Goal: Transaction & Acquisition: Purchase product/service

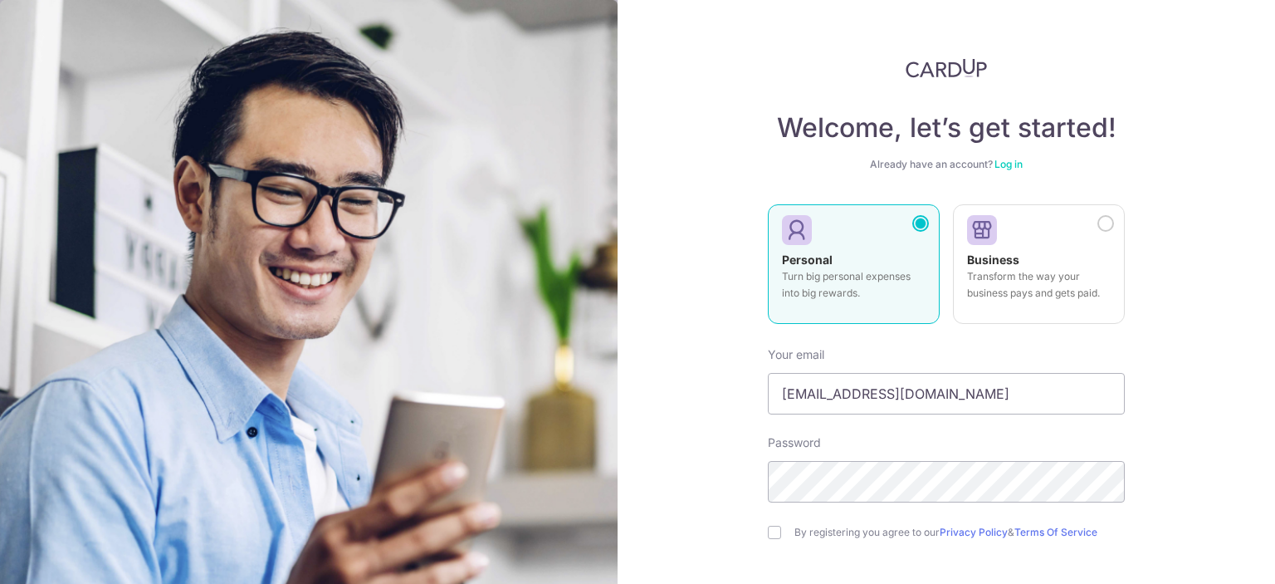
type input "csisowning@gmail.com"
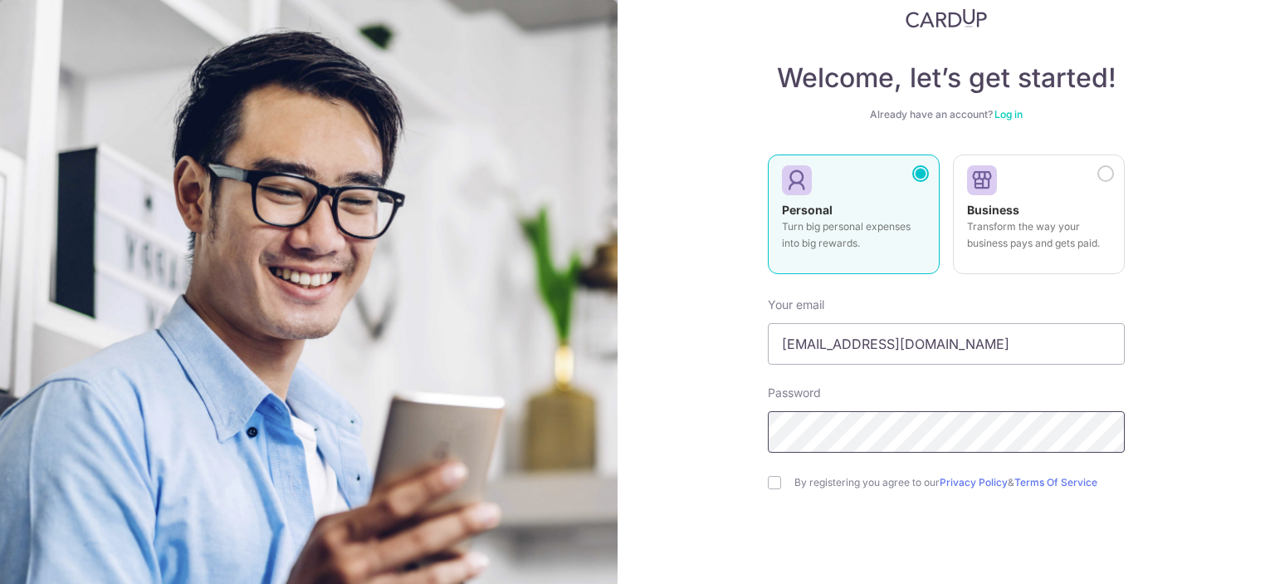
scroll to position [140, 0]
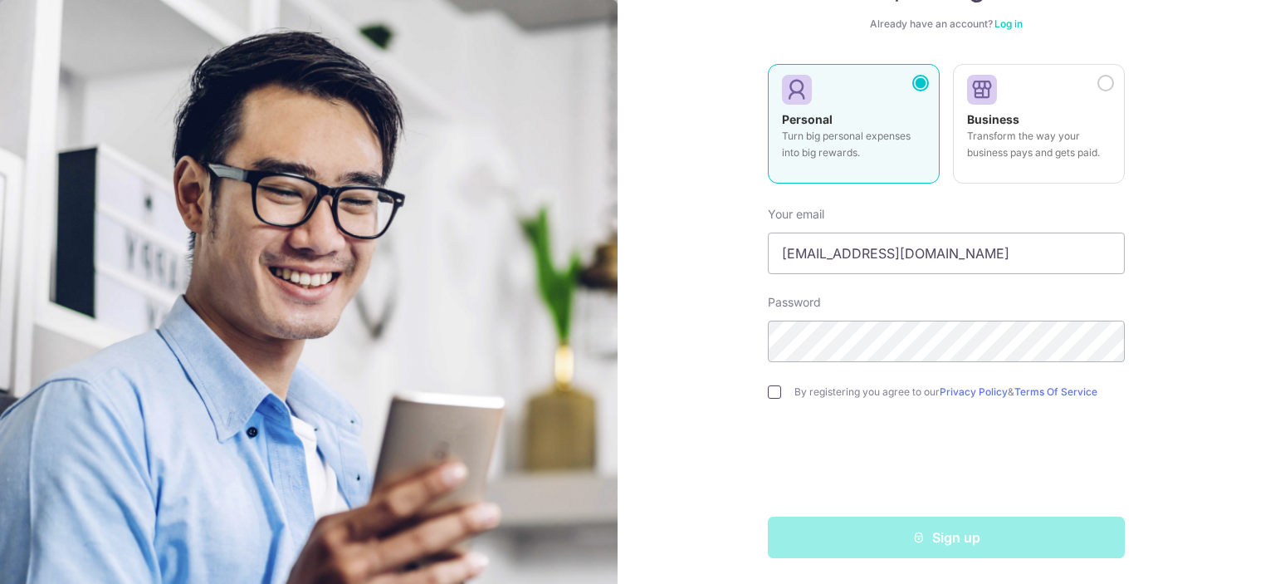
click at [774, 388] on input "checkbox" at bounding box center [774, 391] width 13 height 13
checkbox input "true"
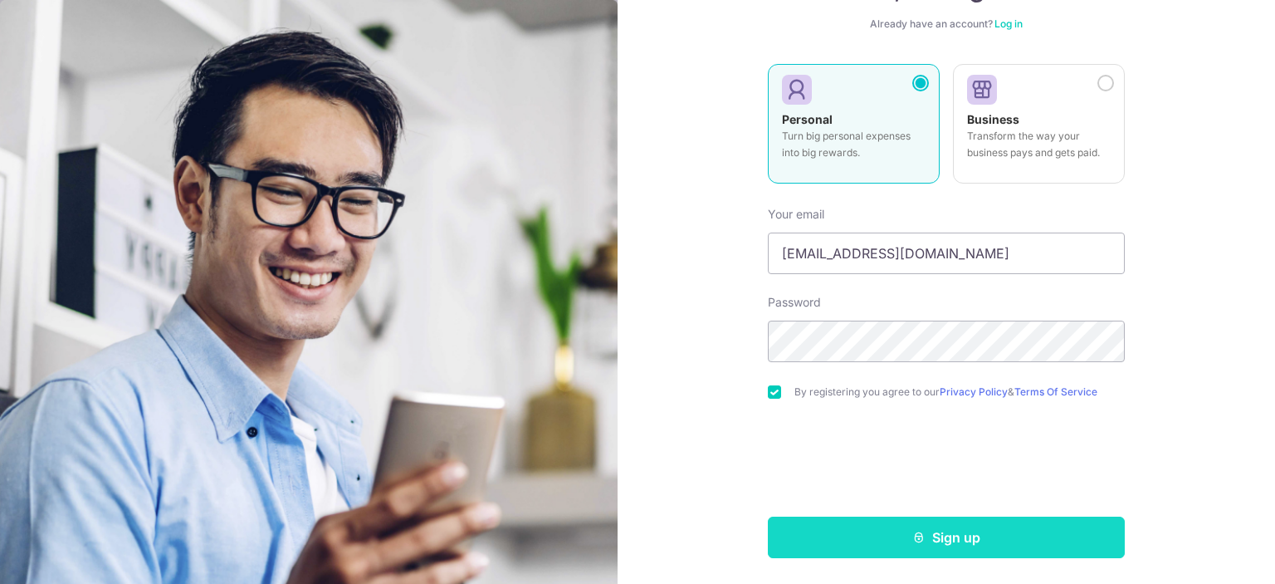
click at [924, 546] on button "Sign up" at bounding box center [946, 537] width 357 height 42
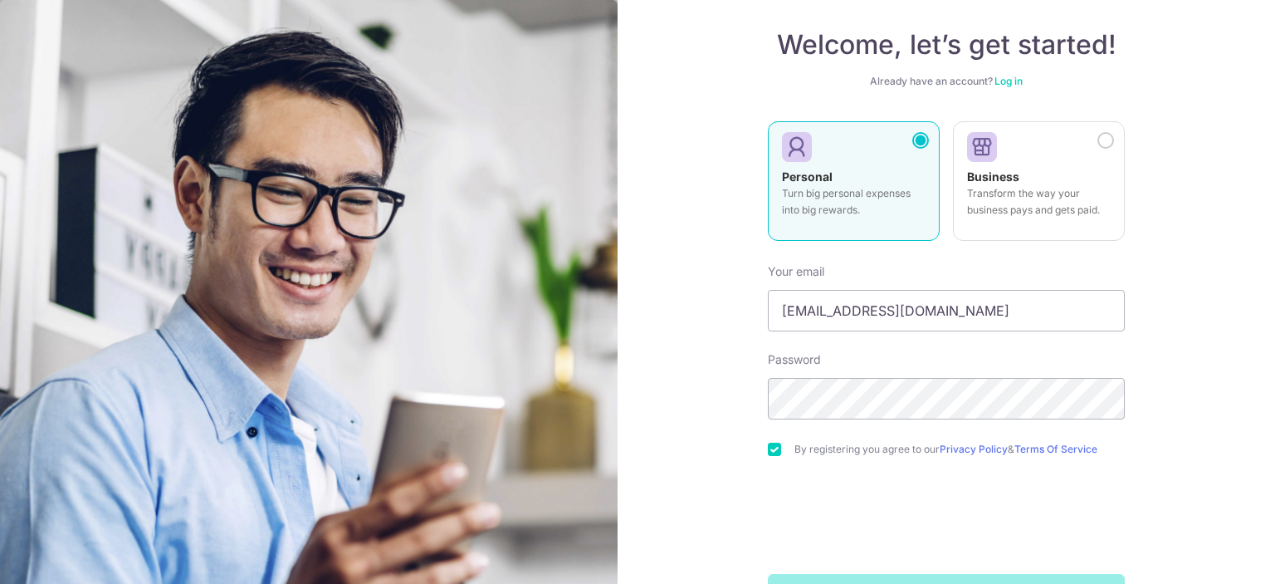
scroll to position [57, 0]
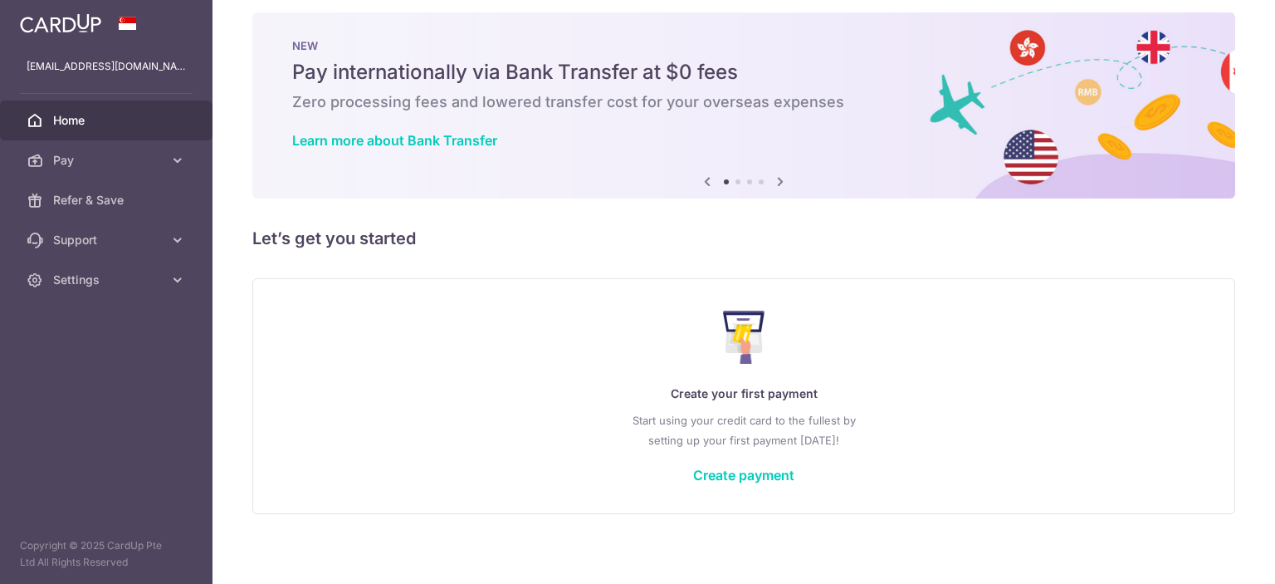
scroll to position [22, 0]
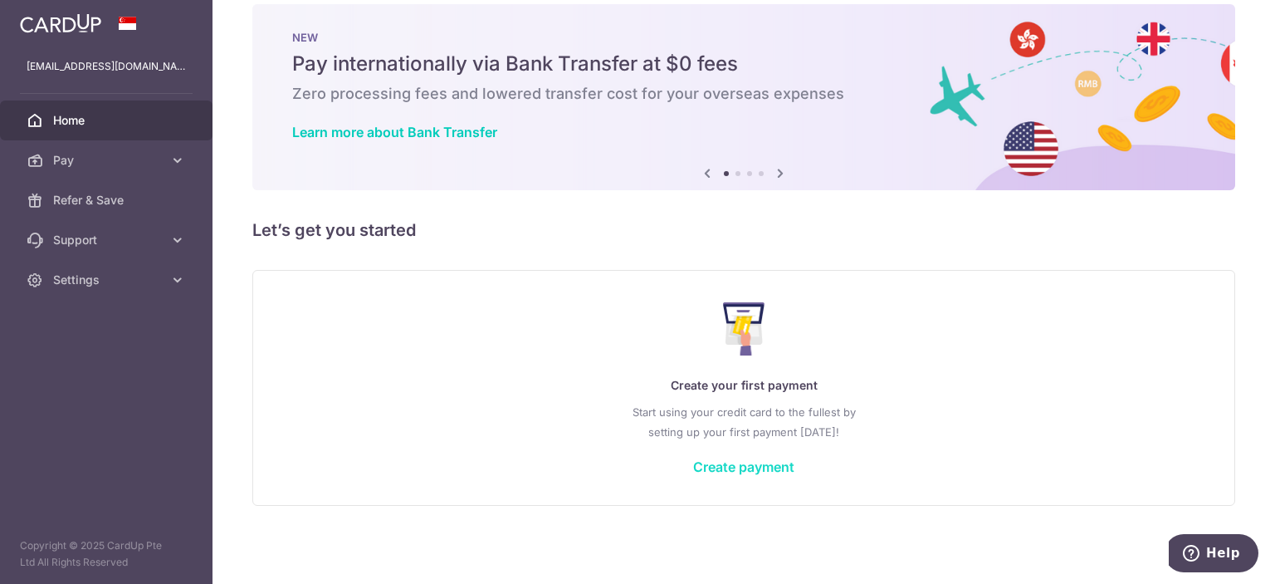
click at [748, 464] on link "Create payment" at bounding box center [743, 466] width 101 height 17
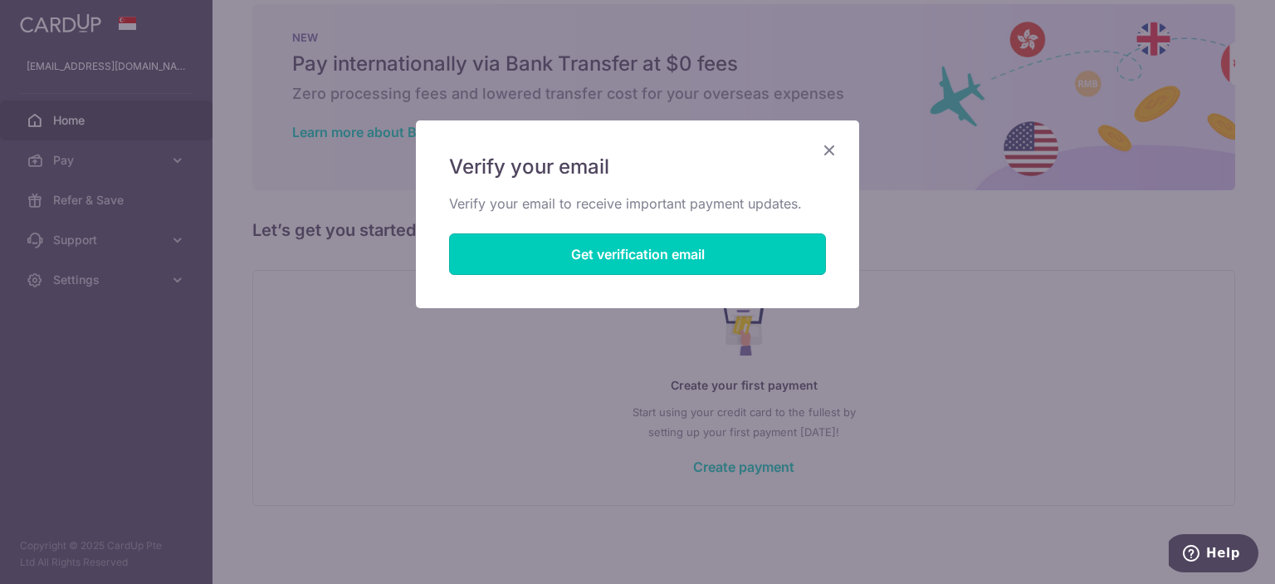
click at [684, 247] on button "Get verification email" at bounding box center [637, 254] width 377 height 42
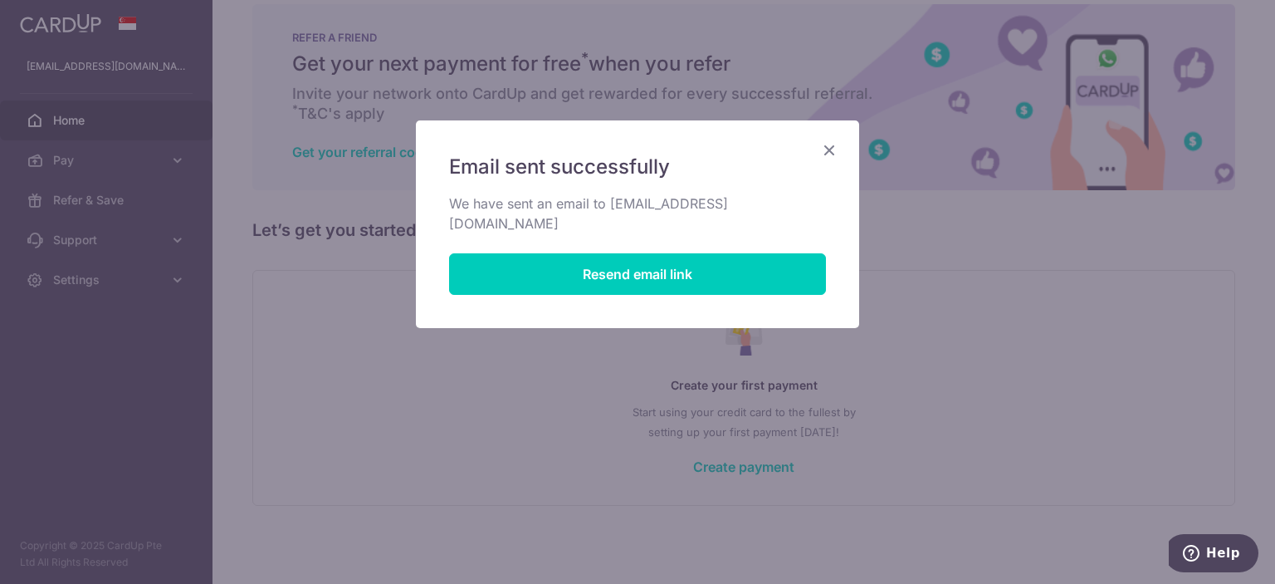
click at [834, 145] on icon "Close" at bounding box center [829, 149] width 20 height 21
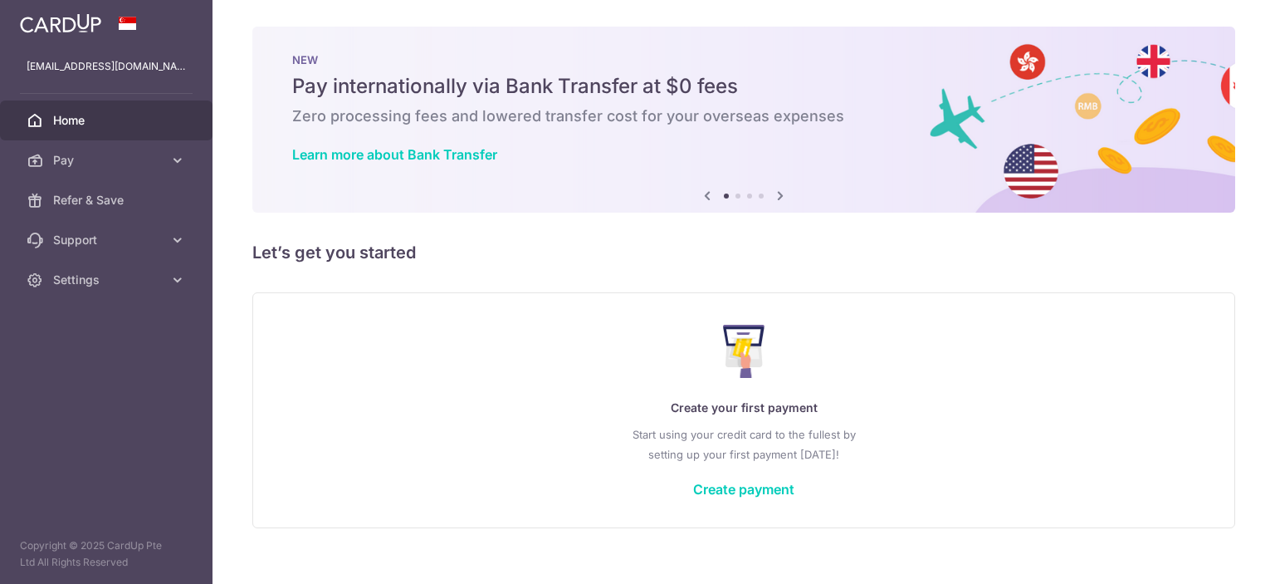
click at [740, 468] on div "Create your first payment Start using your credit card to the fullest by settin…" at bounding box center [743, 409] width 941 height 197
click at [744, 478] on div "Create your first payment Start using your credit card to the fullest by settin…" at bounding box center [743, 409] width 941 height 197
click at [749, 484] on link "Create payment" at bounding box center [743, 489] width 101 height 17
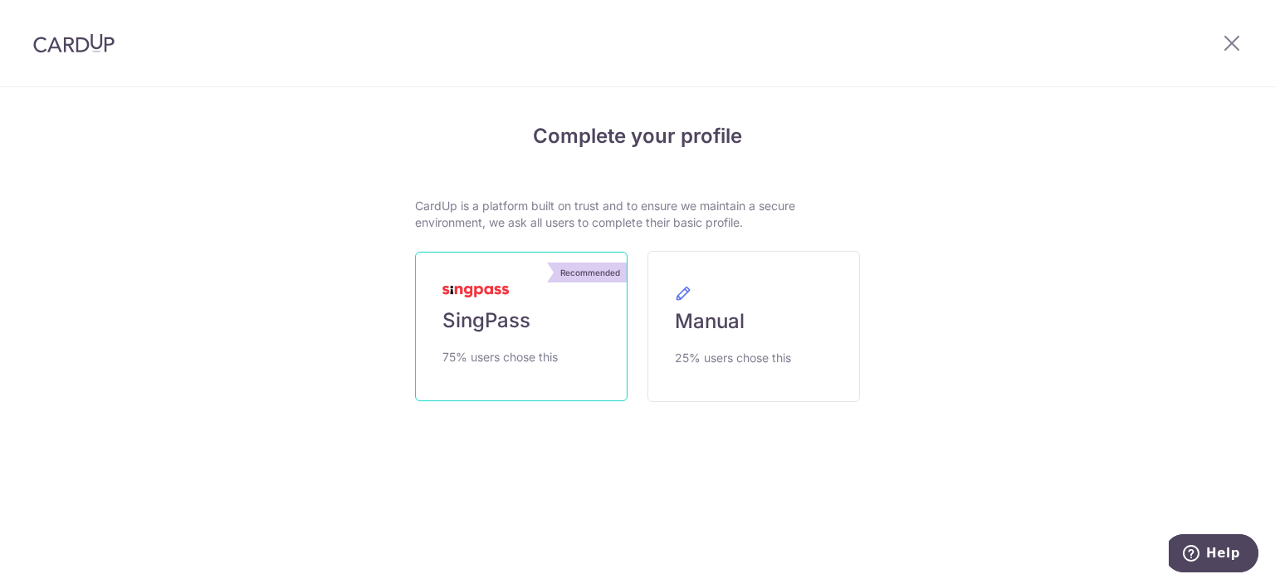
click at [569, 338] on link "Recommended SingPass 75% users chose this" at bounding box center [521, 325] width 212 height 149
click at [547, 308] on link "Recommended SingPass 75% users chose this" at bounding box center [521, 325] width 212 height 149
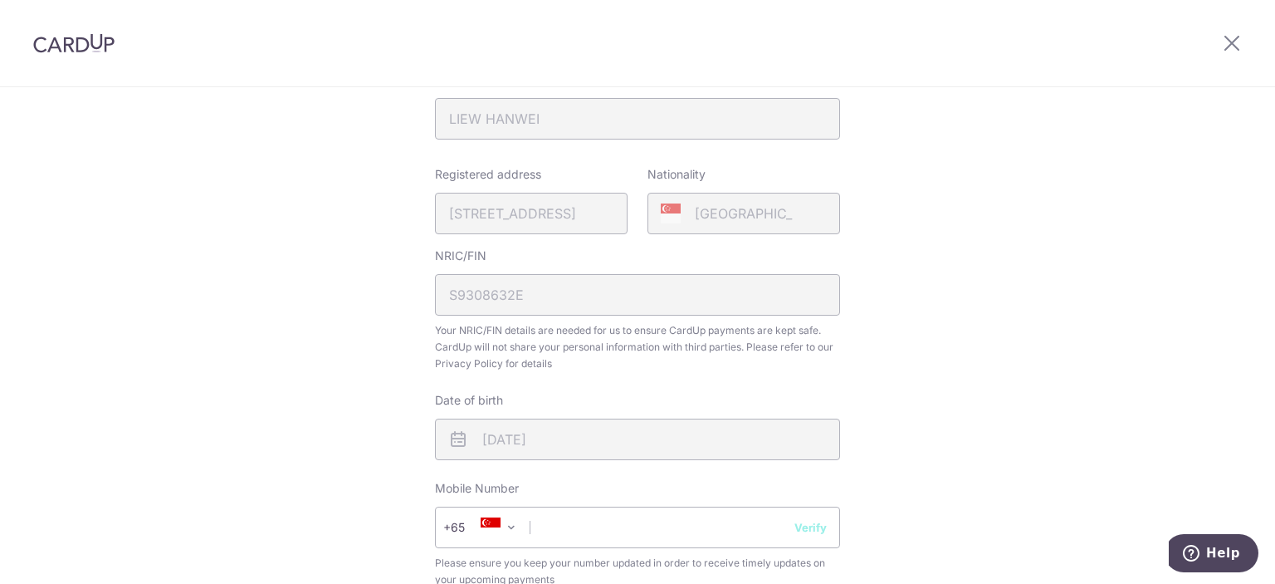
scroll to position [415, 0]
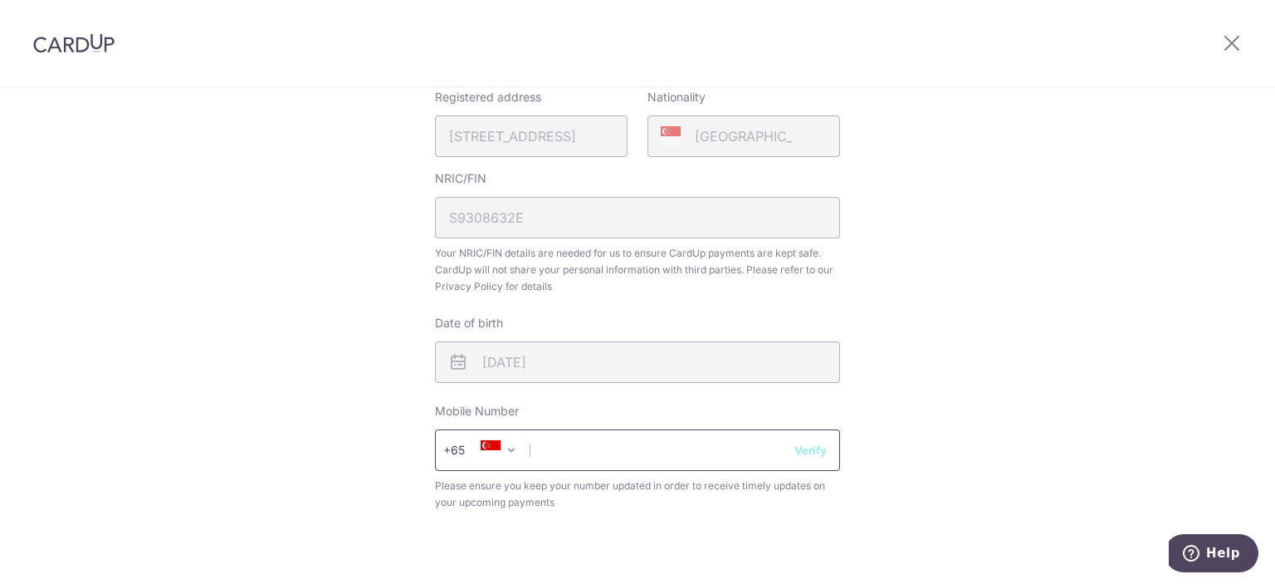
click at [620, 469] on div "Mobile Number +376 +971 +93 +1268 +1264 +355 +374 +244 +0 +54 +1684 +43 +61 +29…" at bounding box center [637, 457] width 405 height 108
click at [623, 463] on input "text" at bounding box center [637, 450] width 405 height 42
type input "90083250"
click at [811, 451] on button "Verify" at bounding box center [810, 450] width 32 height 17
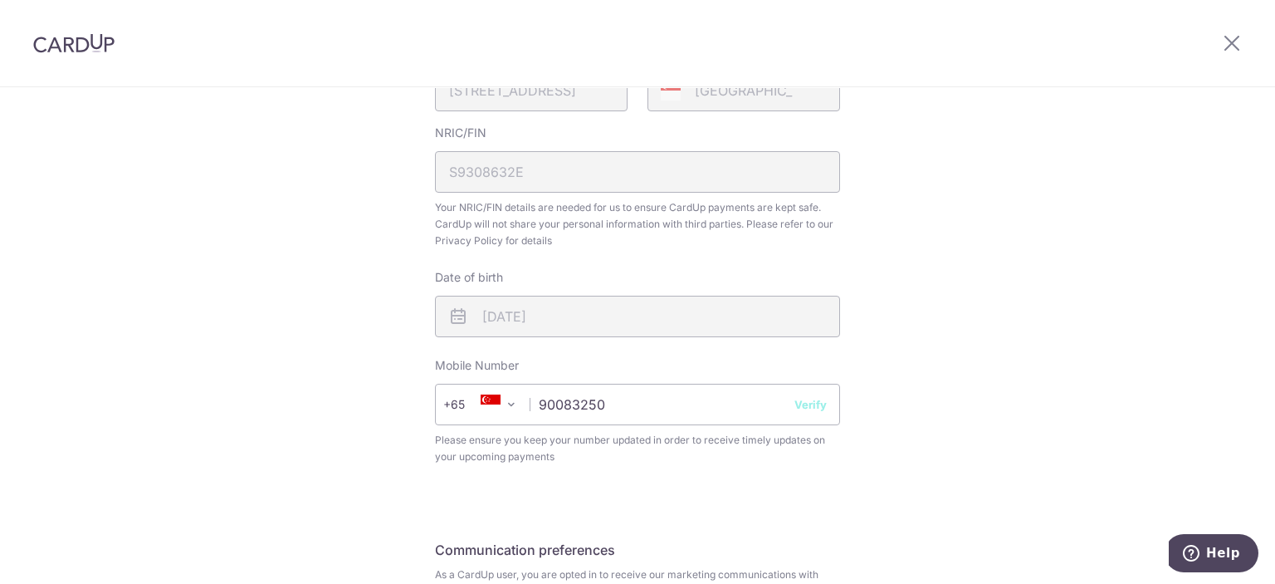
scroll to position [581, 0]
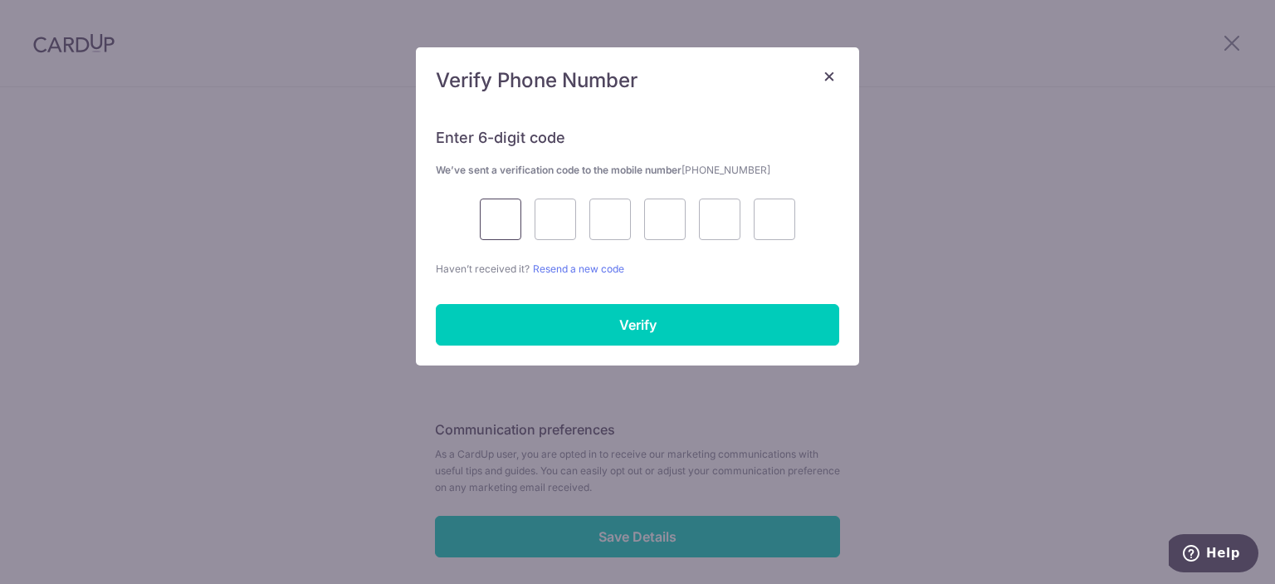
click at [501, 212] on input "text" at bounding box center [501, 219] width 42 height 42
type input "1"
type input "3"
type input "5"
type input "9"
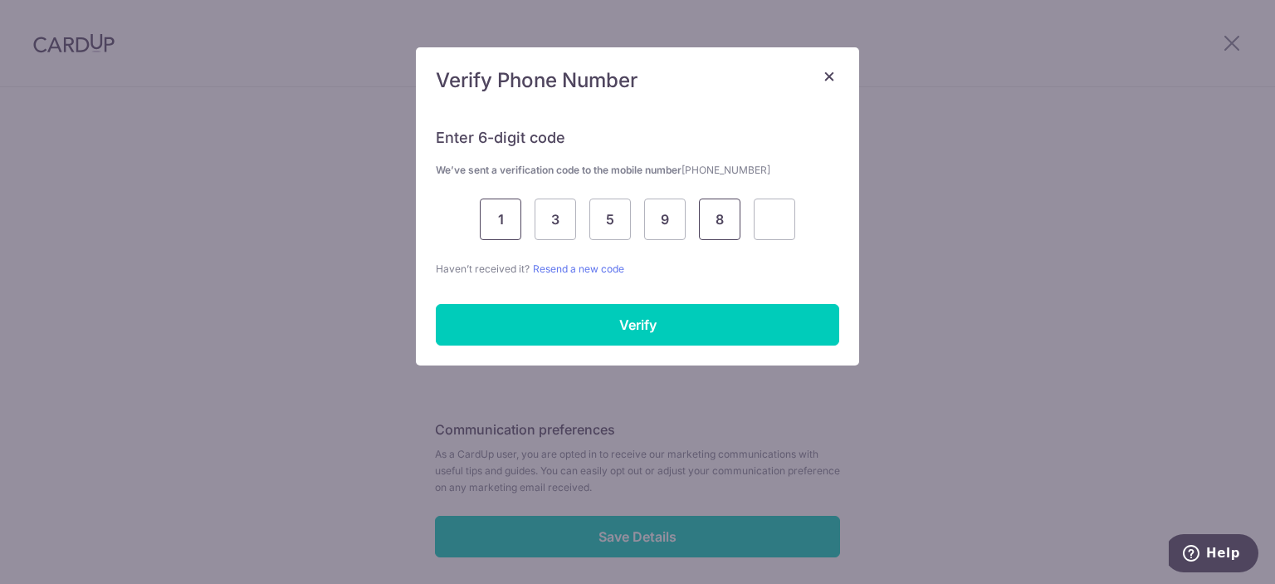
type input "8"
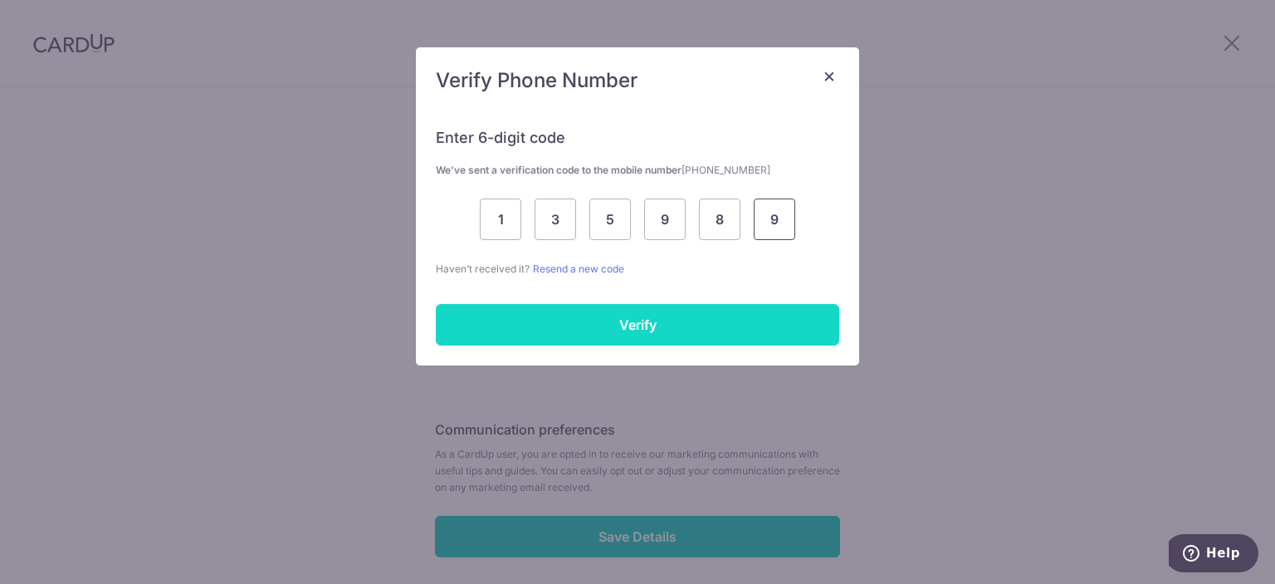
type input "9"
click at [545, 310] on input "Verify" at bounding box center [637, 325] width 403 height 42
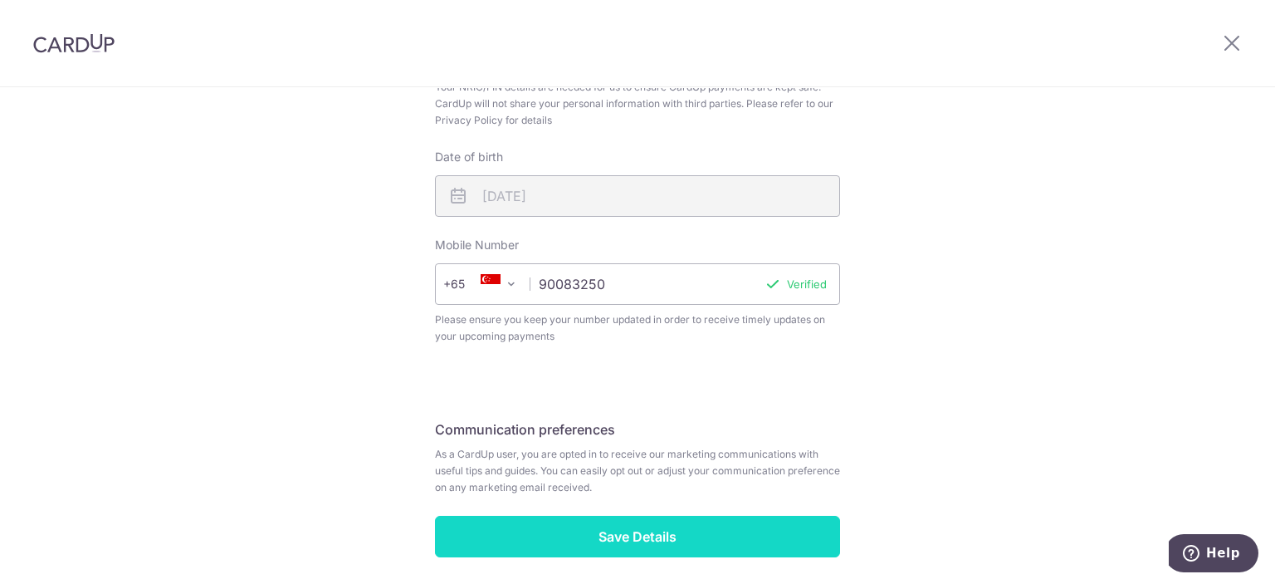
click at [671, 525] on input "Save Details" at bounding box center [637, 536] width 405 height 42
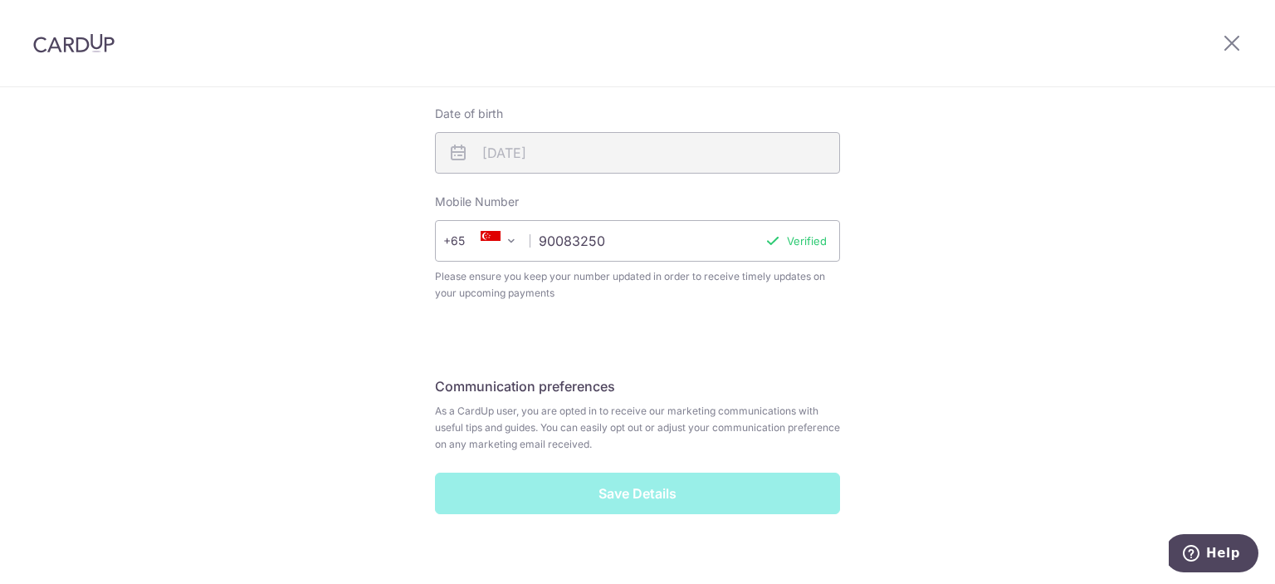
scroll to position [644, 0]
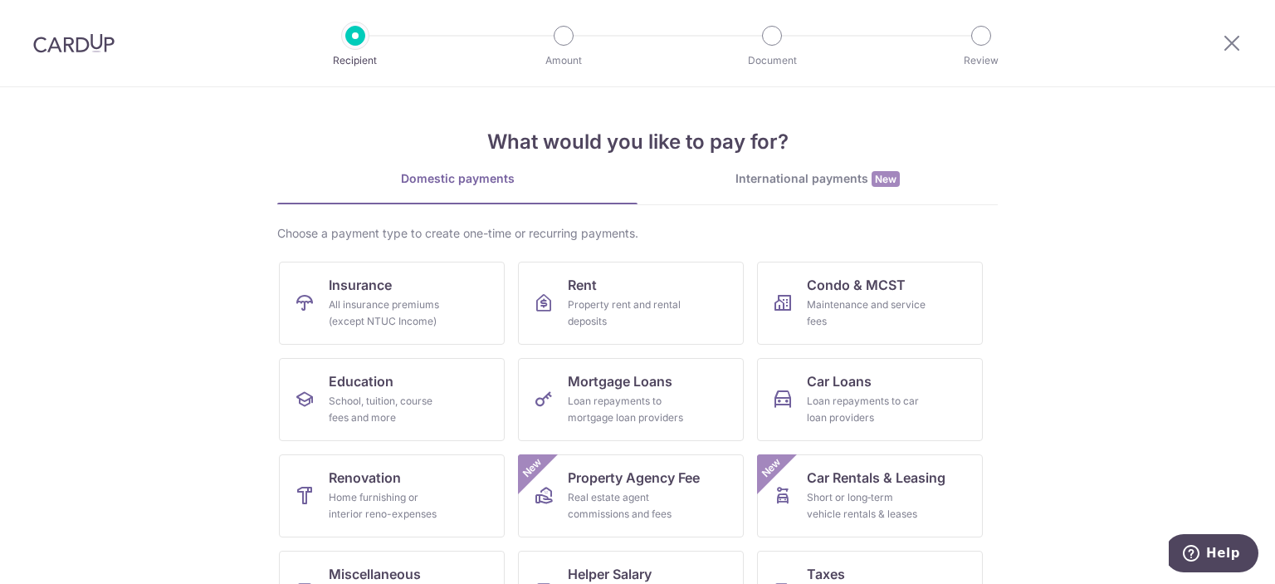
scroll to position [159, 0]
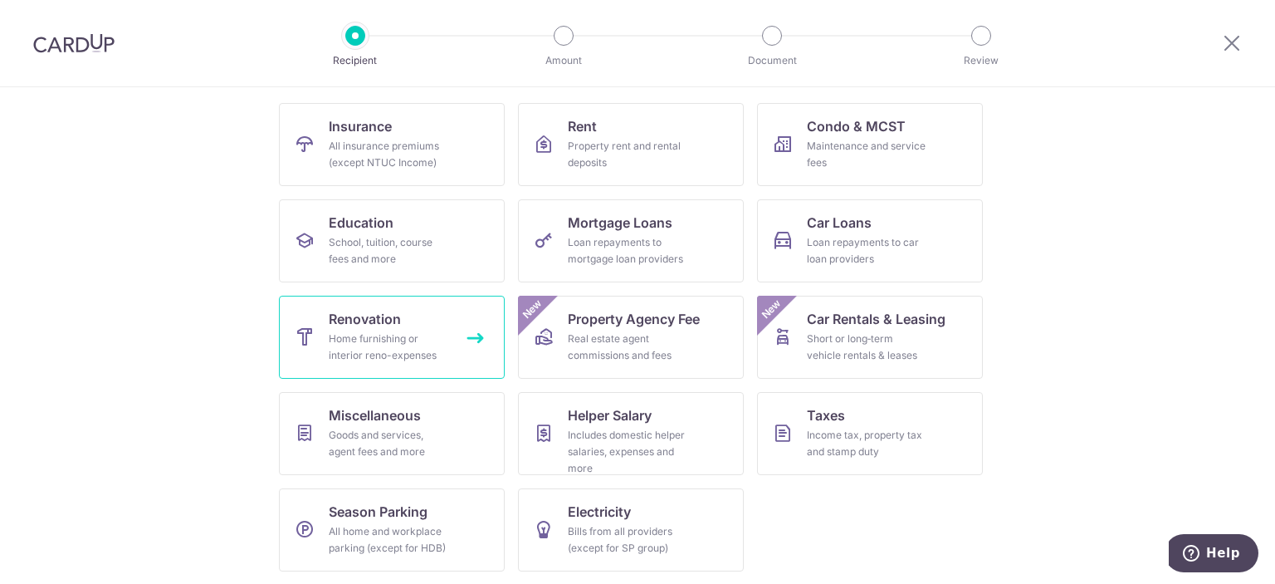
click at [408, 335] on div "Home furnishing or interior reno-expenses" at bounding box center [389, 346] width 120 height 33
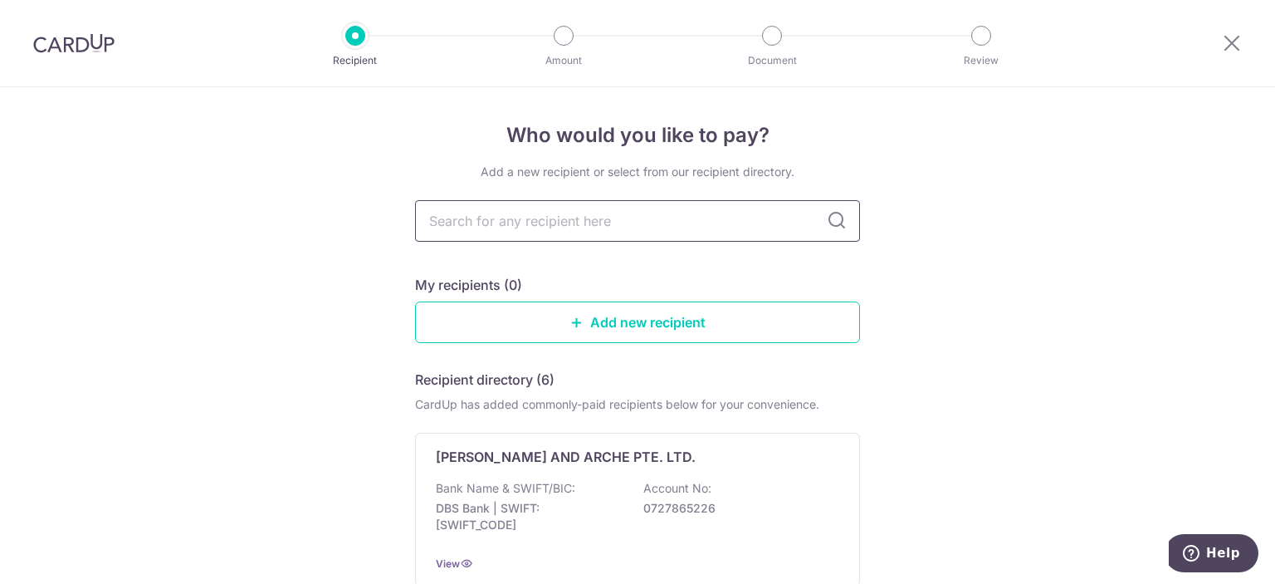
click at [551, 231] on input "text" at bounding box center [637, 221] width 445 height 42
type input "81 aircon"
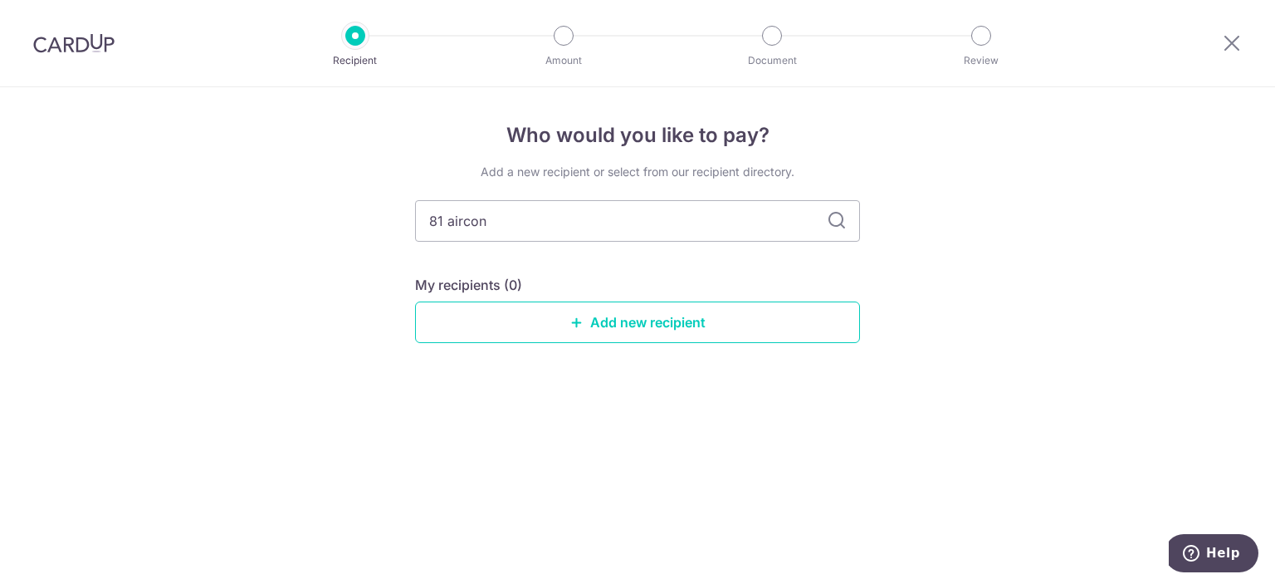
click at [828, 258] on div "Add a new recipient or select from our recipient directory. 81 aircon My recipi…" at bounding box center [637, 267] width 445 height 206
click at [719, 309] on link "Add new recipient" at bounding box center [637, 322] width 445 height 42
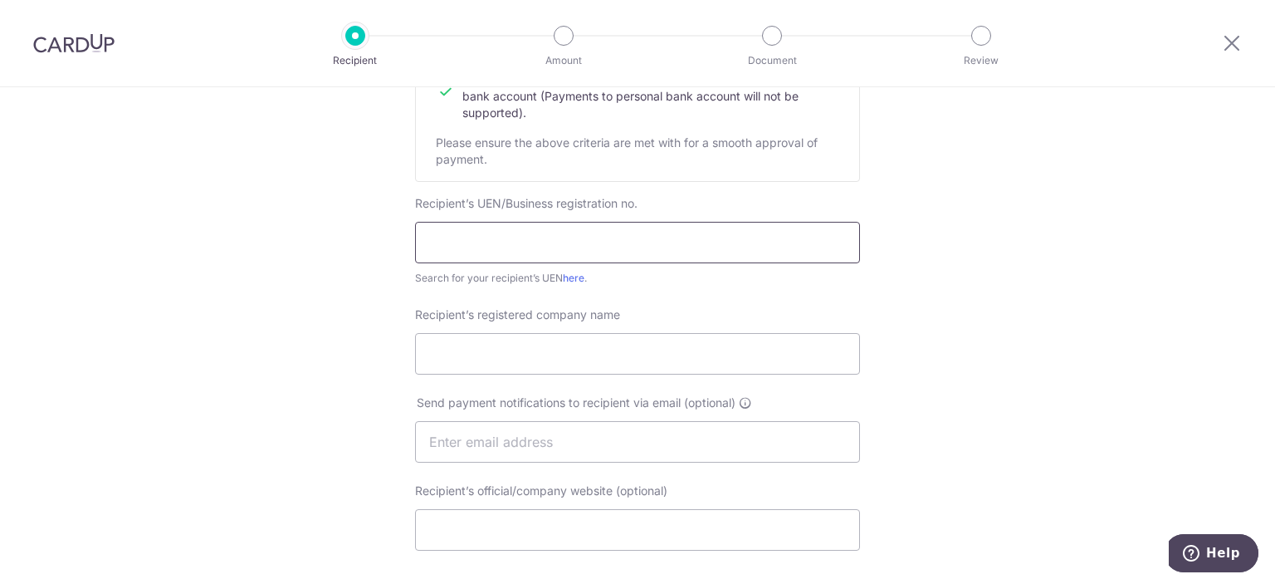
click at [604, 246] on input "text" at bounding box center [637, 243] width 445 height 42
type input "201607311G"
click at [632, 351] on input "Recipient’s registered company name" at bounding box center [637, 354] width 445 height 42
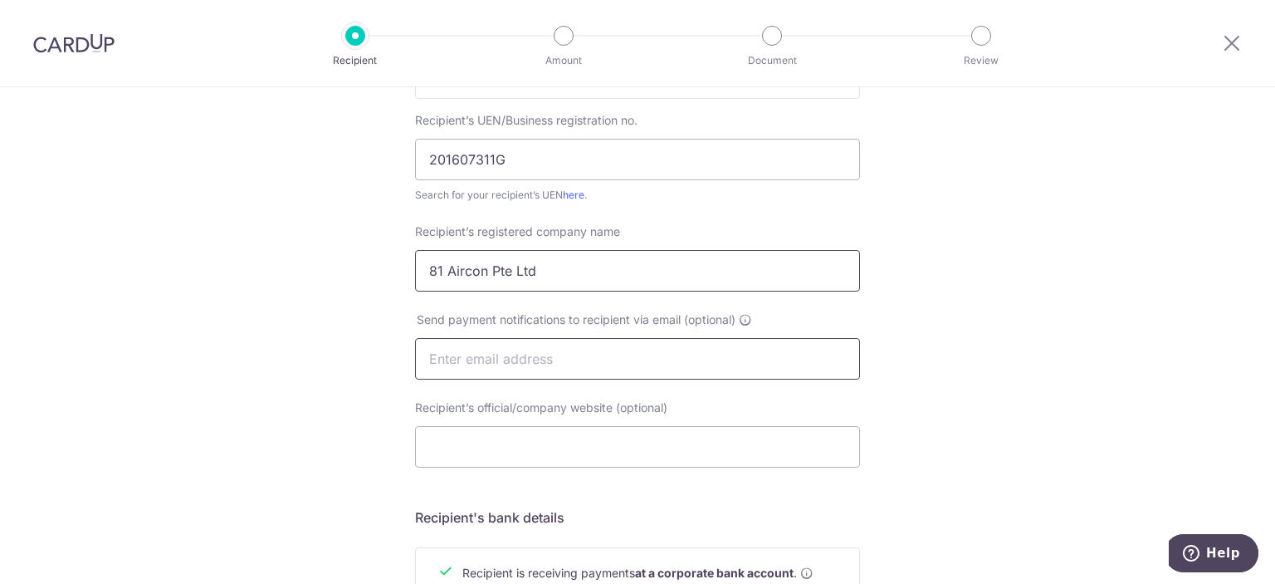
type input "81 Aircon Pte Ltd"
click at [525, 361] on input "text" at bounding box center [637, 359] width 445 height 42
click at [363, 361] on div "Who would you like to pay? Your recipient does not need a CardUp account to rec…" at bounding box center [637, 379] width 1275 height 1248
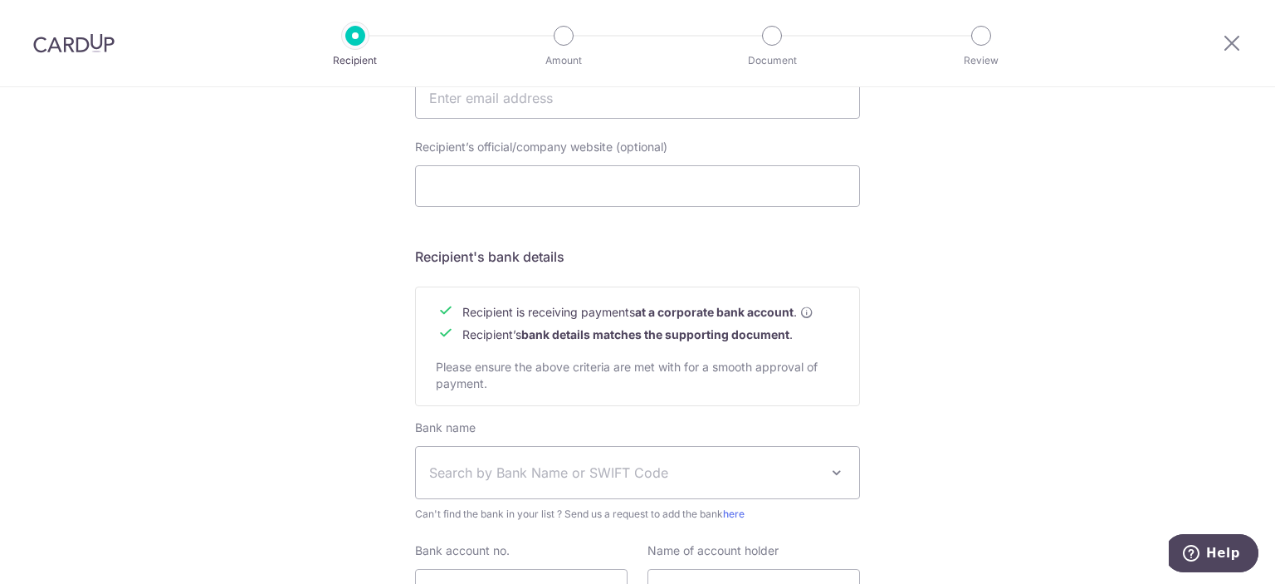
scroll to position [664, 0]
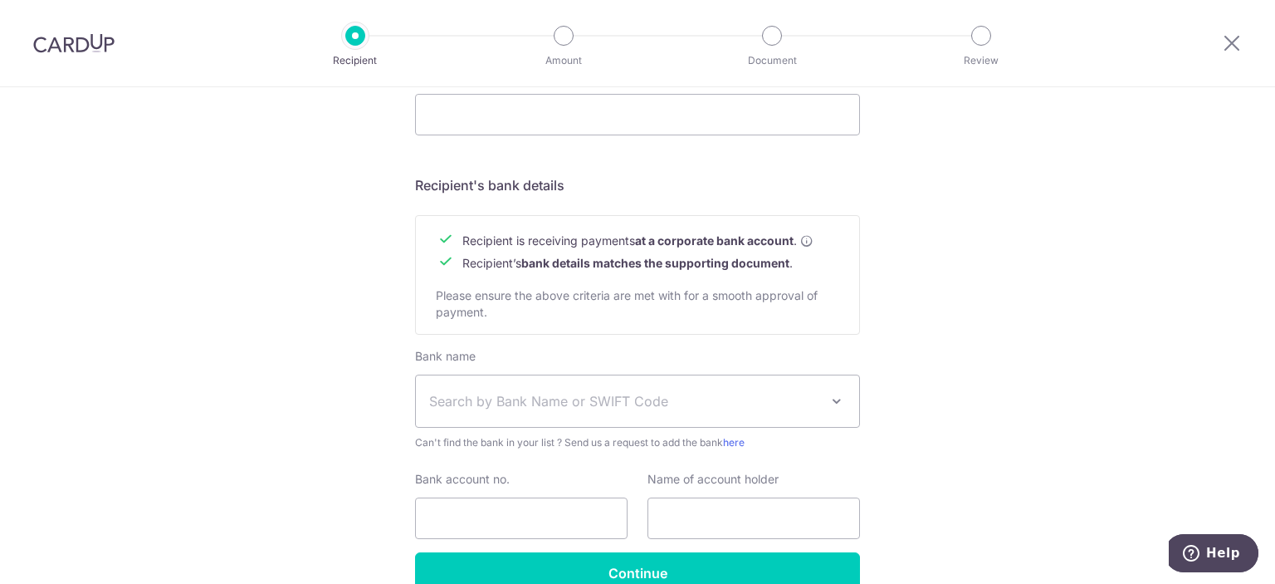
click at [614, 395] on span "Search by Bank Name or SWIFT Code" at bounding box center [624, 401] width 390 height 20
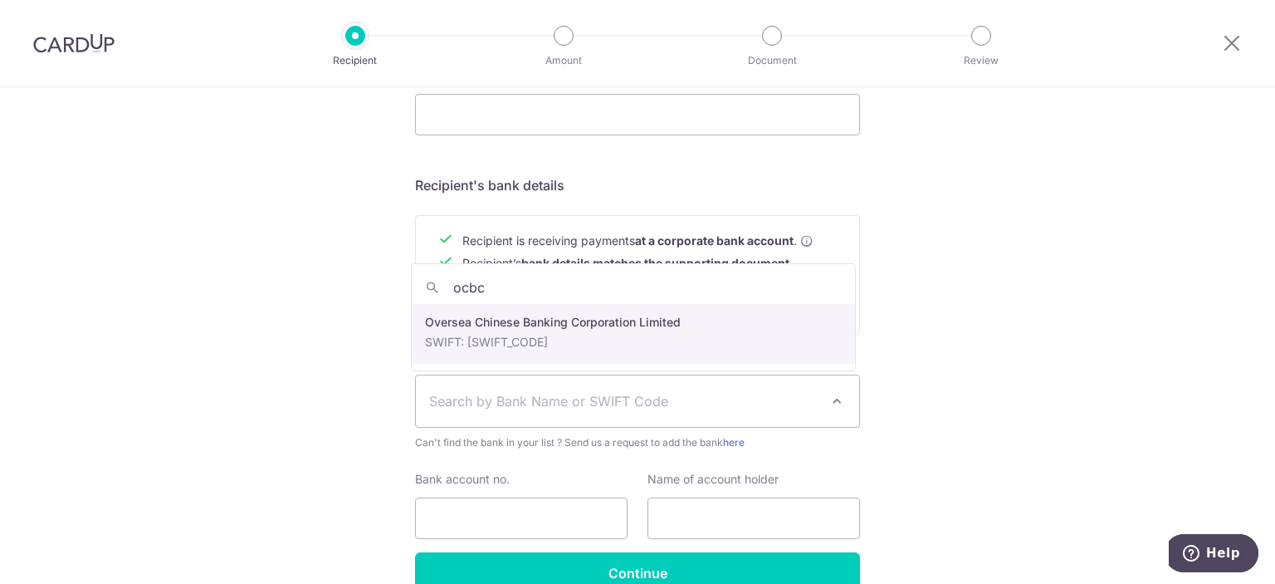
type input "ocbc"
select select "12"
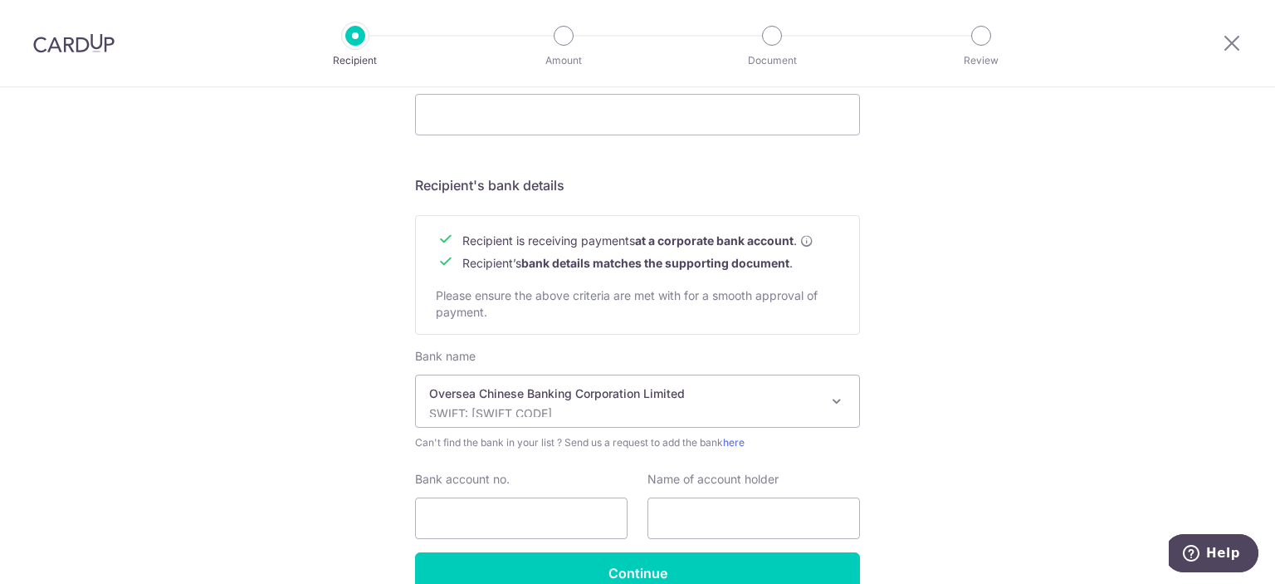
scroll to position [747, 0]
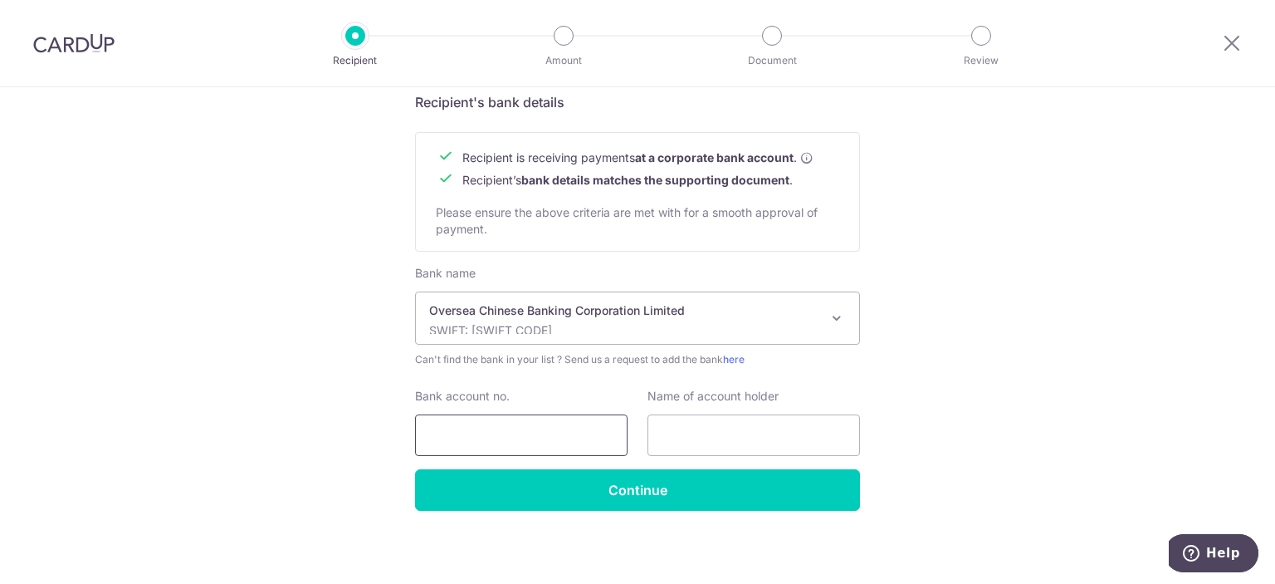
click at [544, 432] on input "Bank account no." at bounding box center [521, 435] width 212 height 42
type input "671849123001"
click at [710, 430] on input "text" at bounding box center [753, 435] width 212 height 42
type input "81 Aircon Pte Ltd"
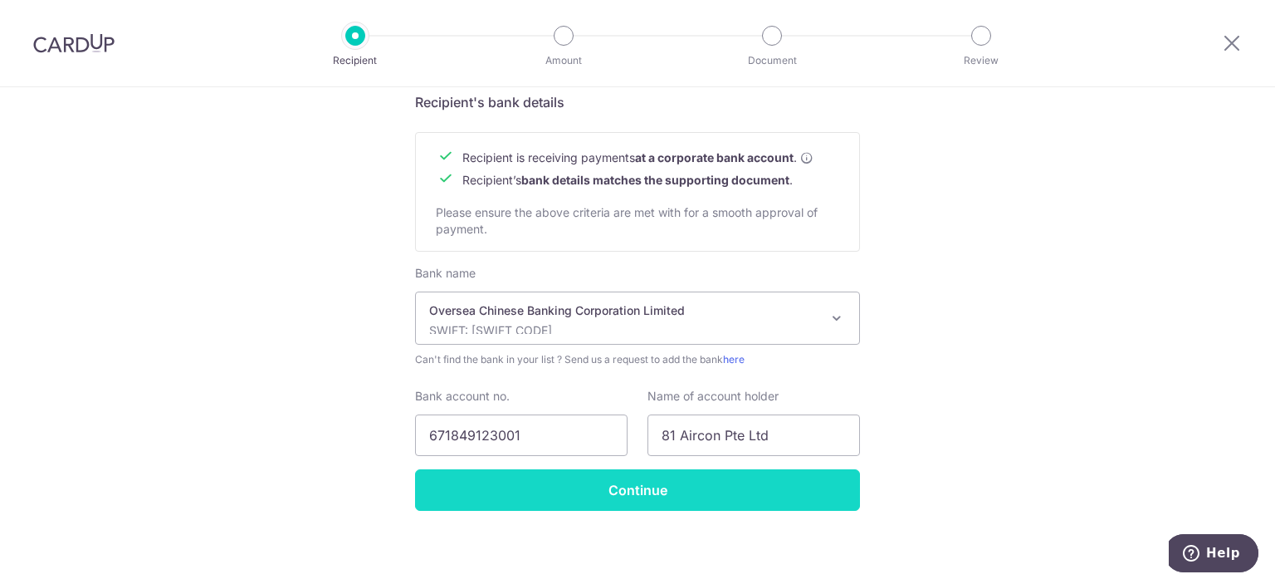
click at [711, 483] on input "Continue" at bounding box center [637, 490] width 445 height 42
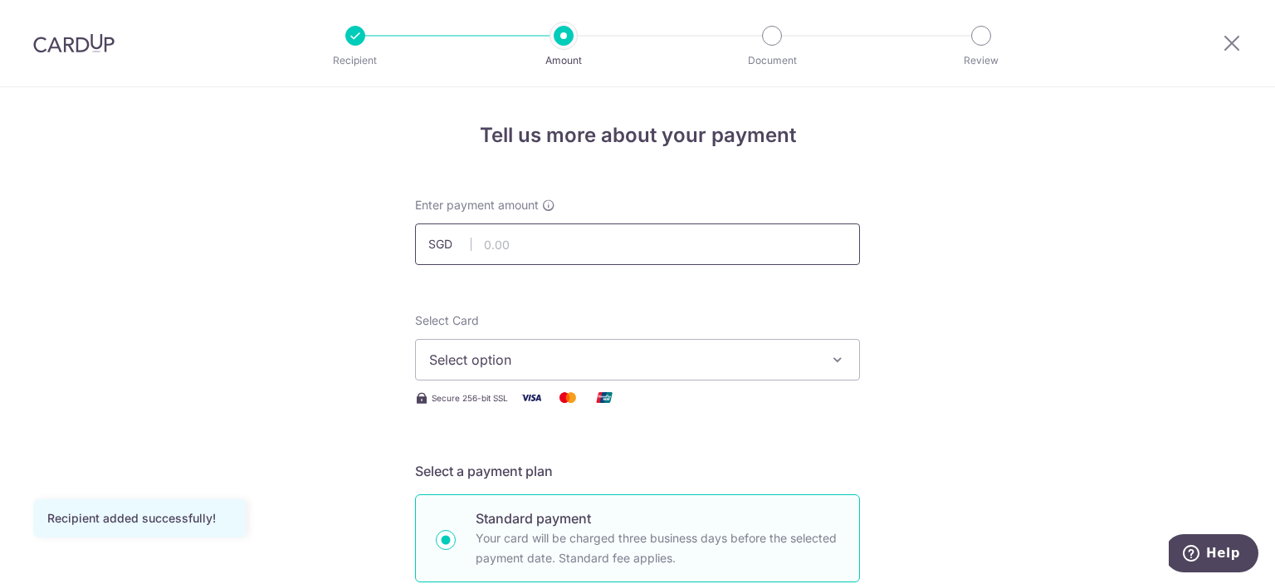
click at [591, 246] on input "text" at bounding box center [637, 244] width 445 height 42
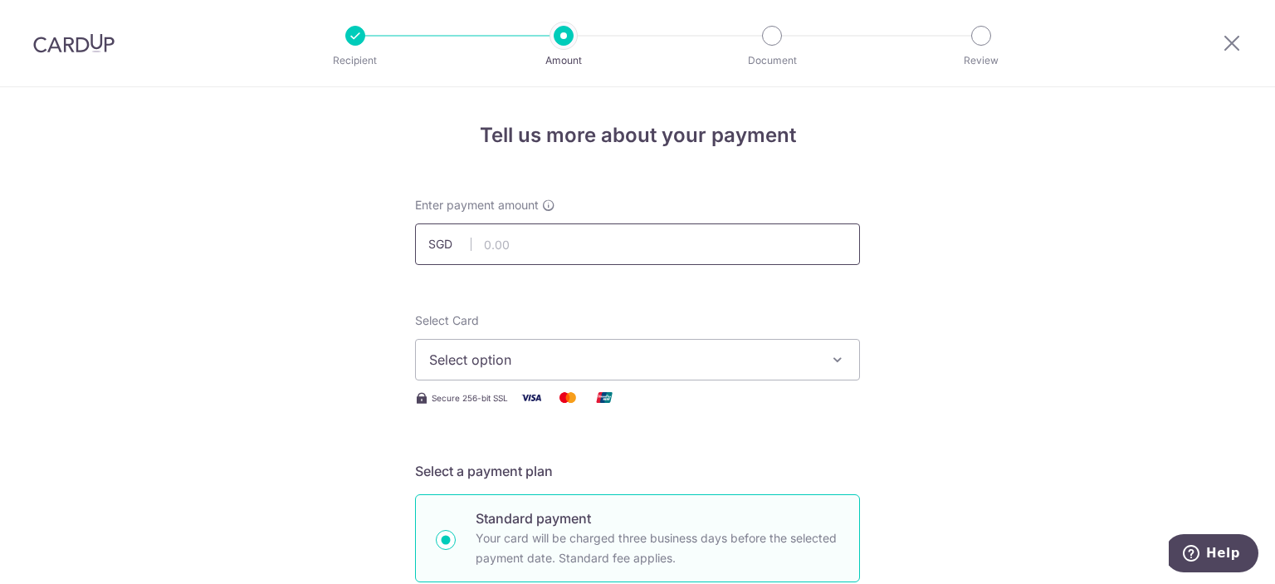
click at [736, 237] on input "text" at bounding box center [637, 244] width 445 height 42
type input "2,630.00"
click at [631, 348] on button "Select option" at bounding box center [637, 360] width 445 height 42
click at [622, 402] on span "Add credit card" at bounding box center [652, 406] width 387 height 17
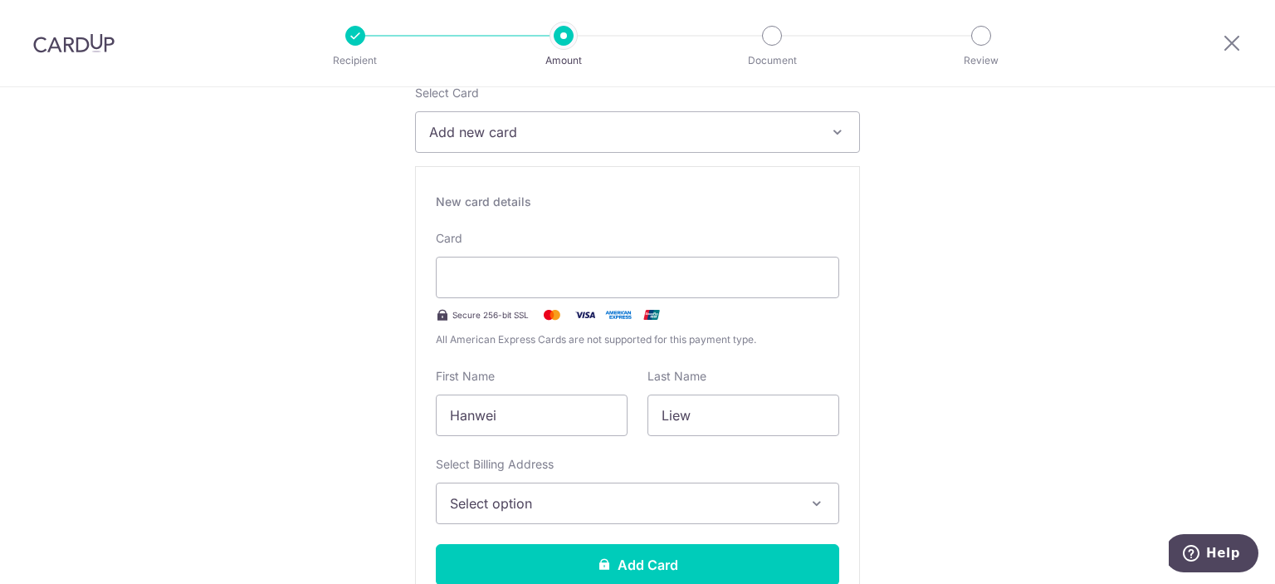
scroll to position [332, 0]
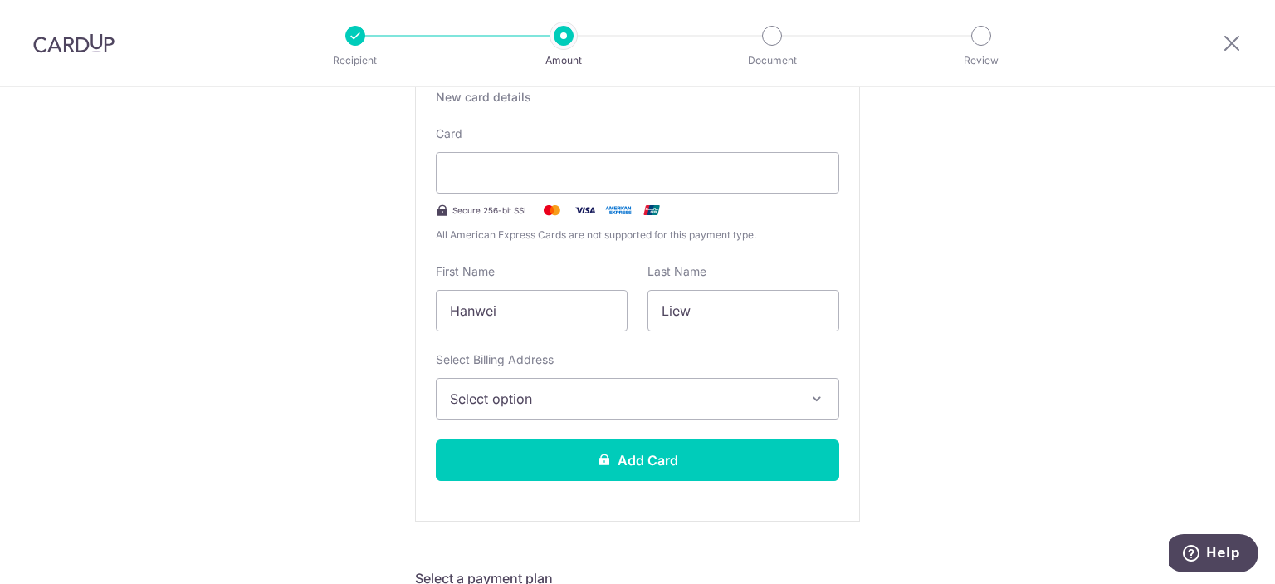
click at [505, 391] on span "Select option" at bounding box center [622, 398] width 345 height 20
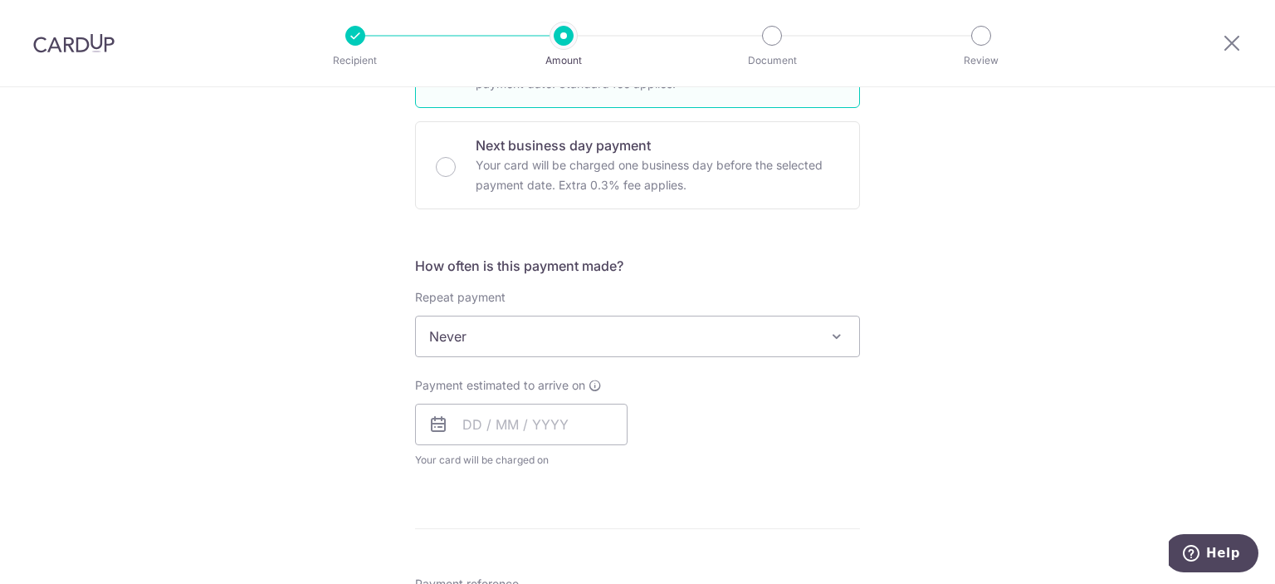
scroll to position [996, 0]
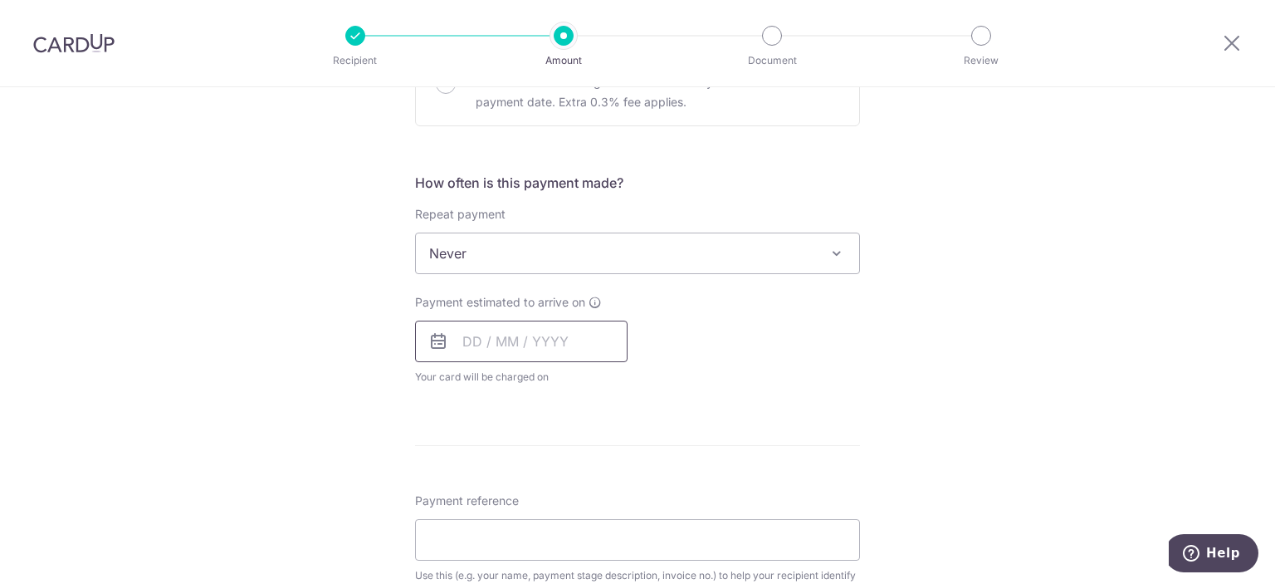
click at [485, 339] on input "text" at bounding box center [521, 341] width 212 height 42
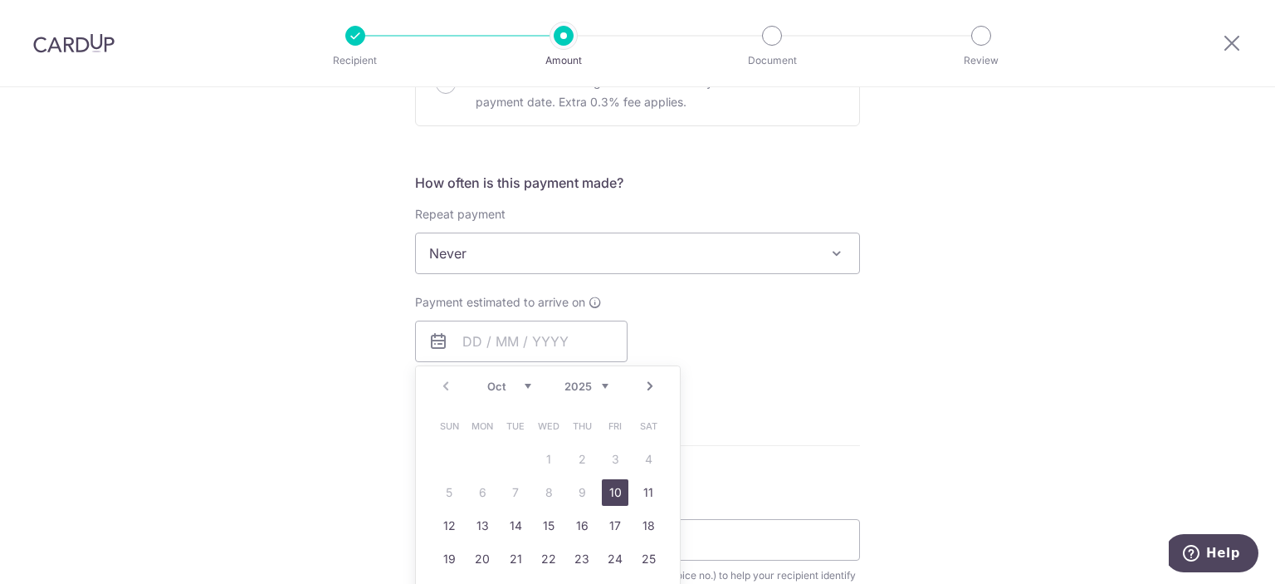
click at [603, 489] on link "10" at bounding box center [615, 492] width 27 height 27
type input "[DATE]"
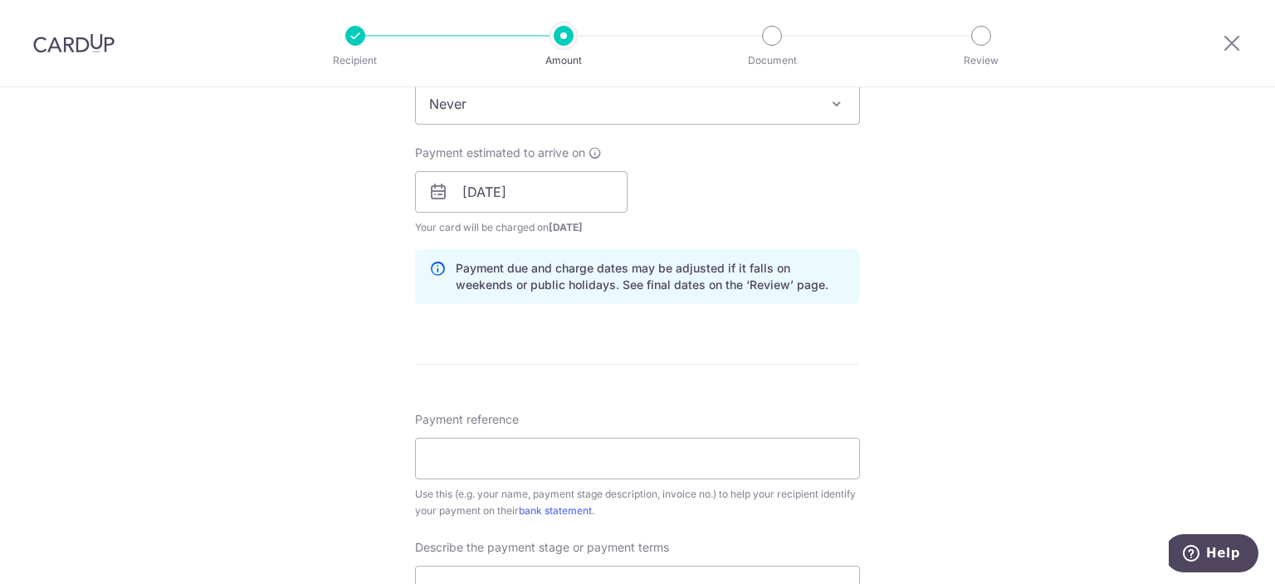
scroll to position [1328, 0]
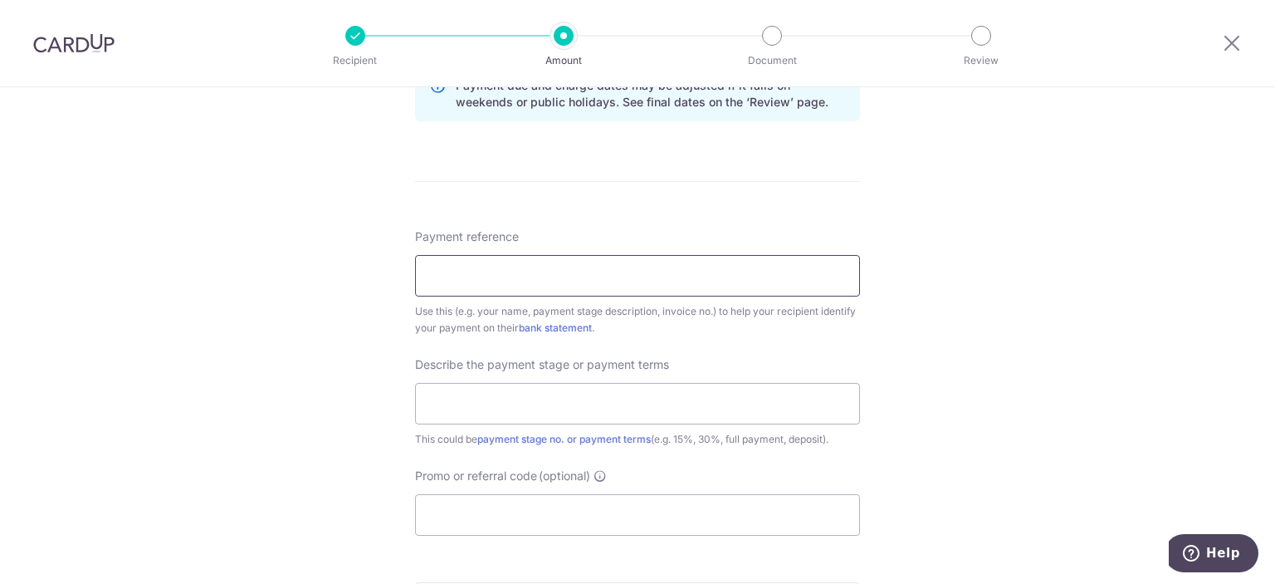
click at [508, 271] on input "Payment reference" at bounding box center [637, 276] width 445 height 42
type input "A-13089 50% Deposit"
click at [650, 396] on input "text" at bounding box center [637, 404] width 445 height 42
type input "50% Deposit"
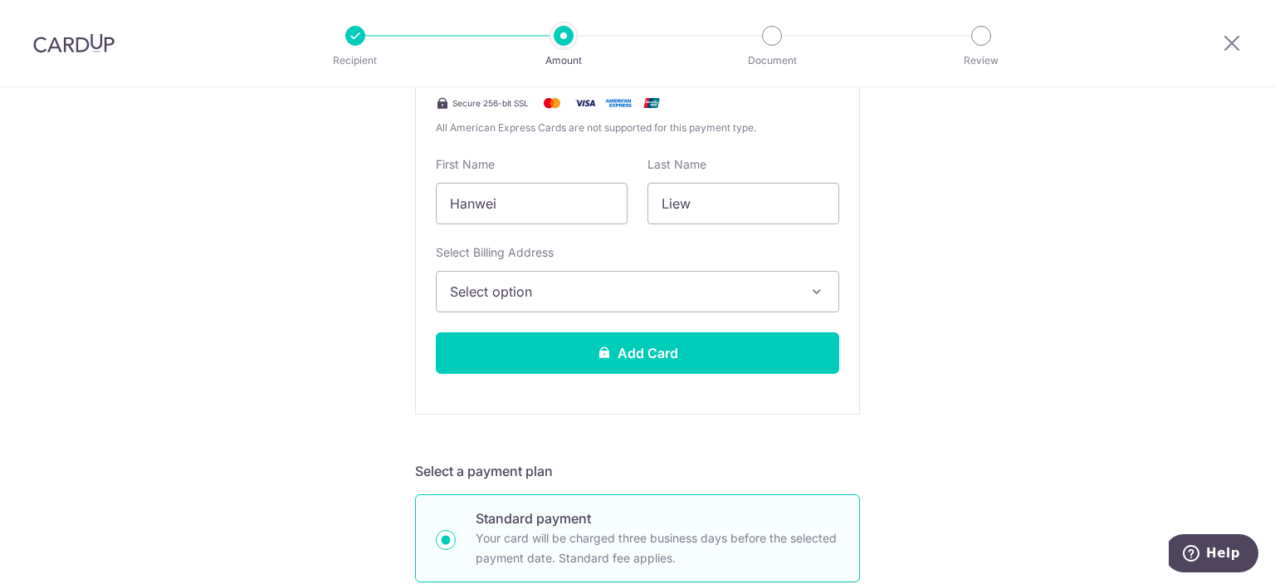
scroll to position [415, 0]
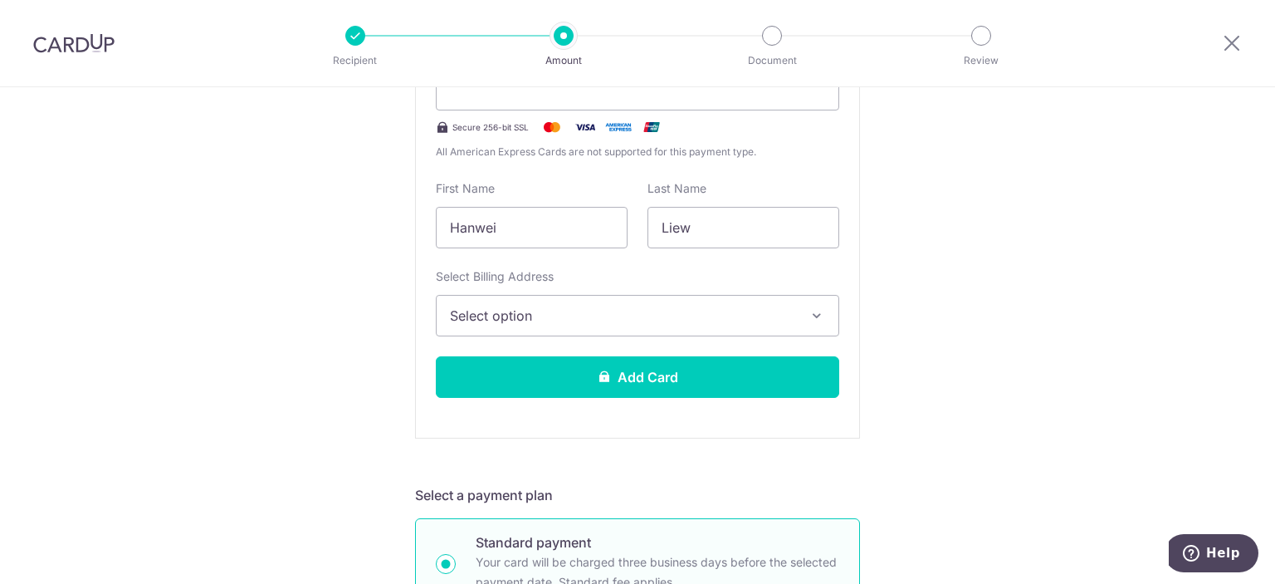
click at [491, 334] on button "Select option" at bounding box center [637, 316] width 403 height 42
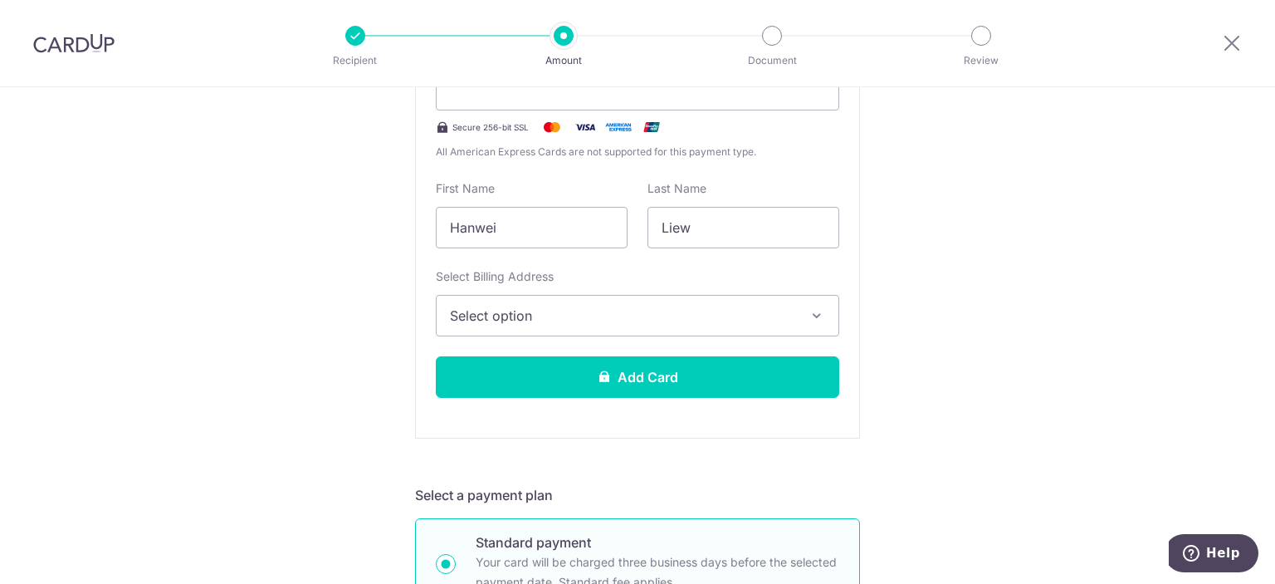
click at [485, 313] on span "Select option" at bounding box center [622, 315] width 345 height 20
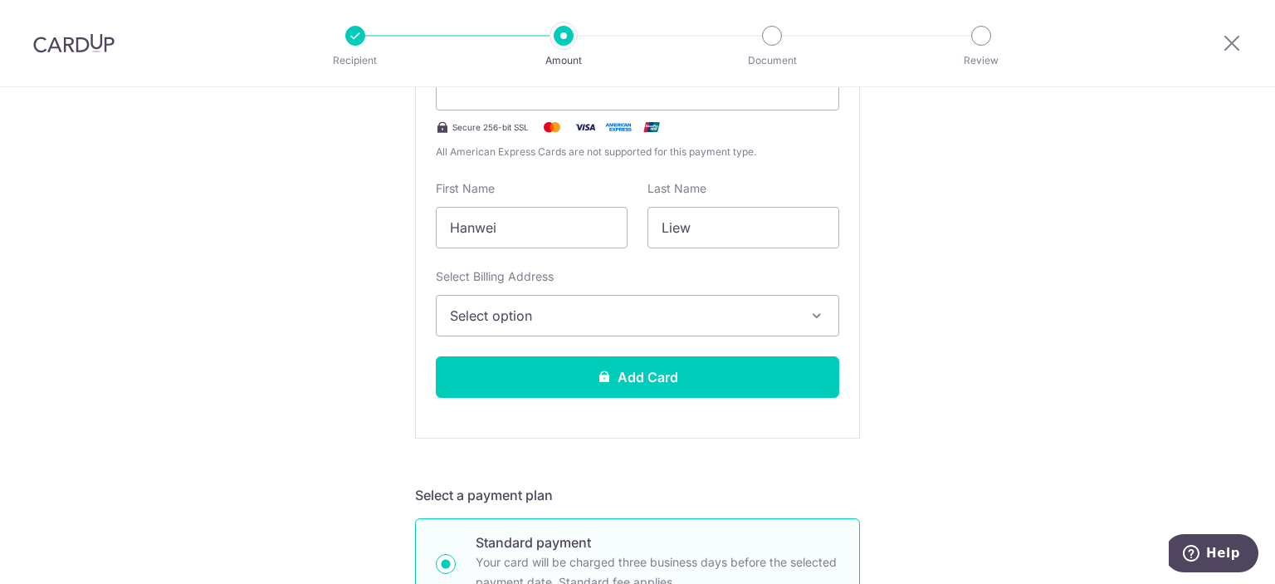
scroll to position [249, 0]
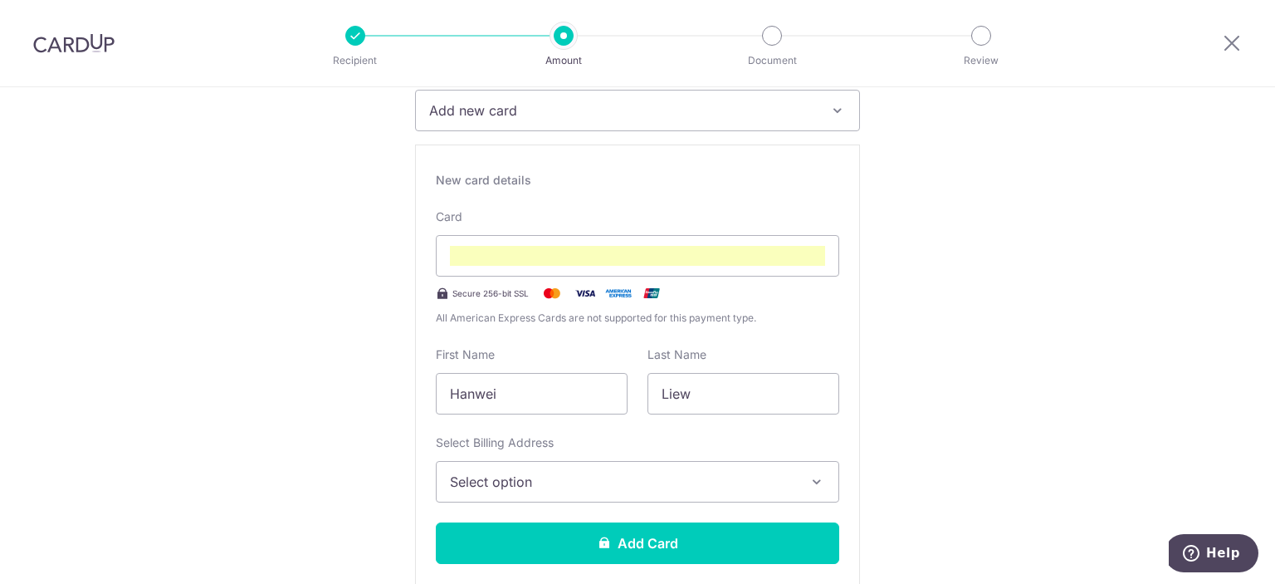
click at [784, 478] on span "Select option" at bounding box center [622, 481] width 345 height 20
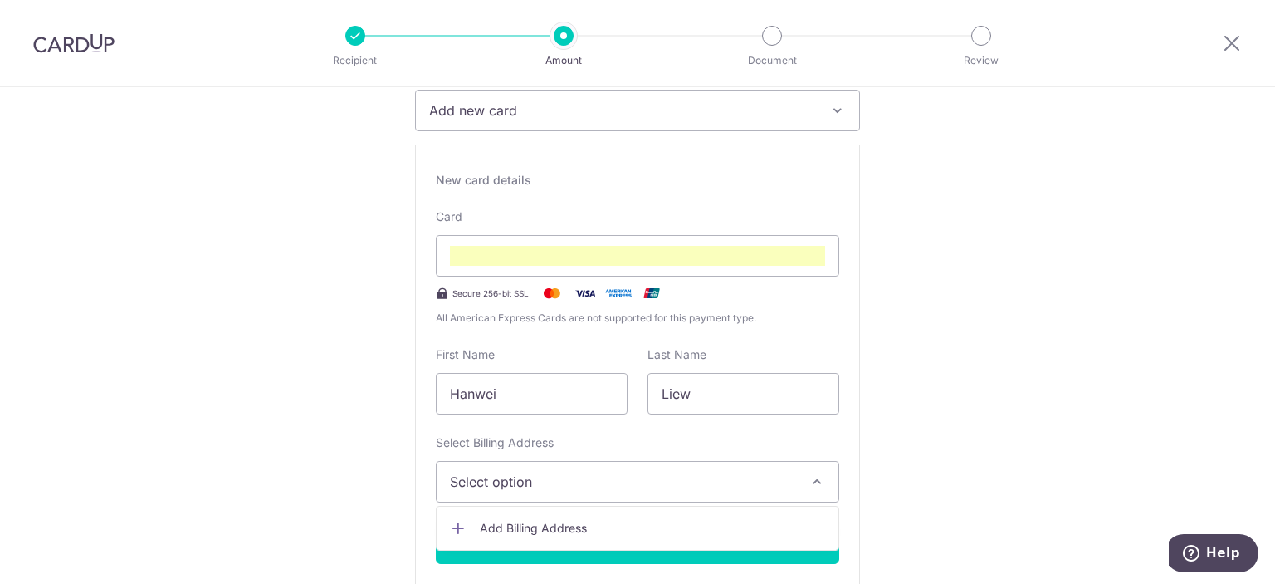
click at [558, 528] on span "Add Billing Address" at bounding box center [652, 528] width 345 height 17
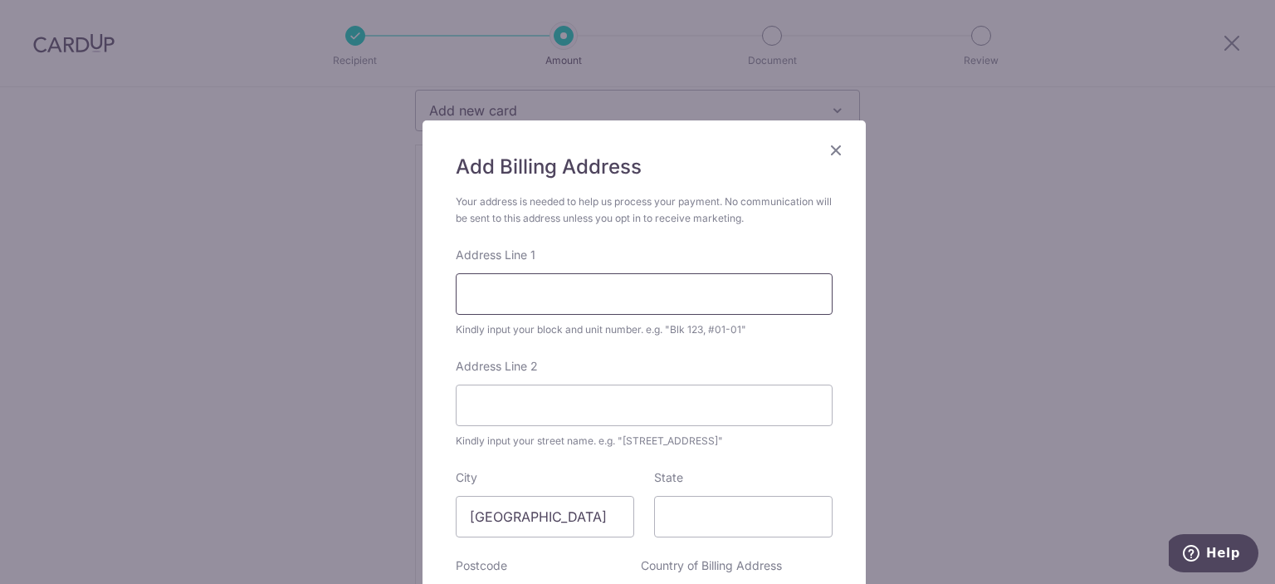
drag, startPoint x: 637, startPoint y: 296, endPoint x: 654, endPoint y: 303, distance: 18.7
click at [637, 296] on input "Address Line 1" at bounding box center [644, 294] width 377 height 42
type input "33 Pasir Ris Drive 3"
type input "#02-08"
type input "519492"
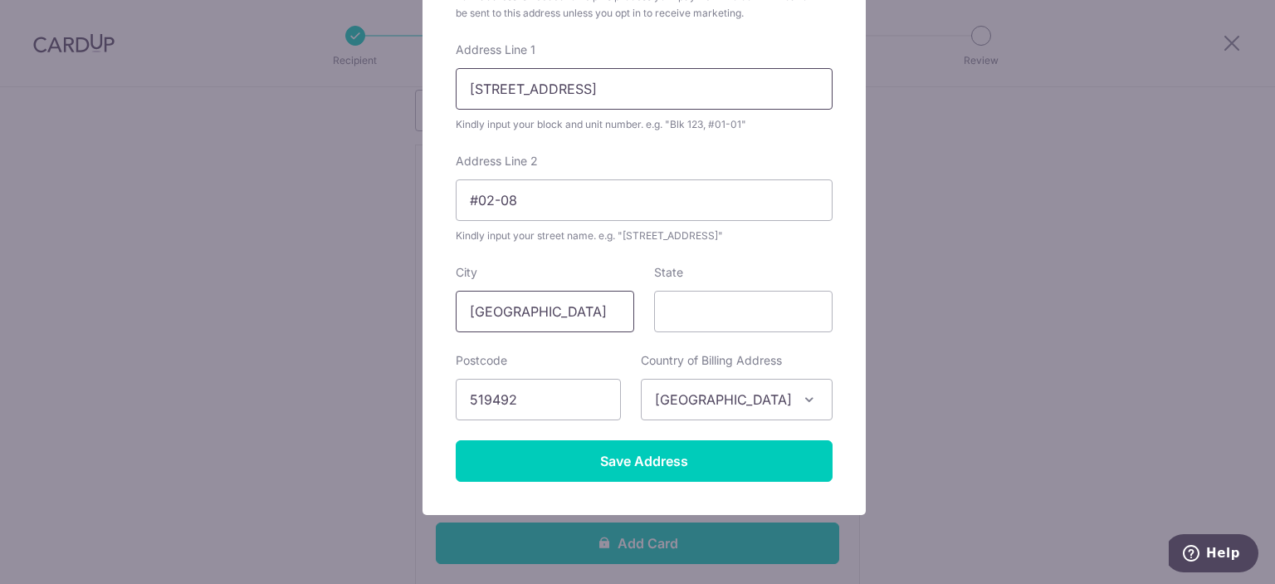
scroll to position [207, 0]
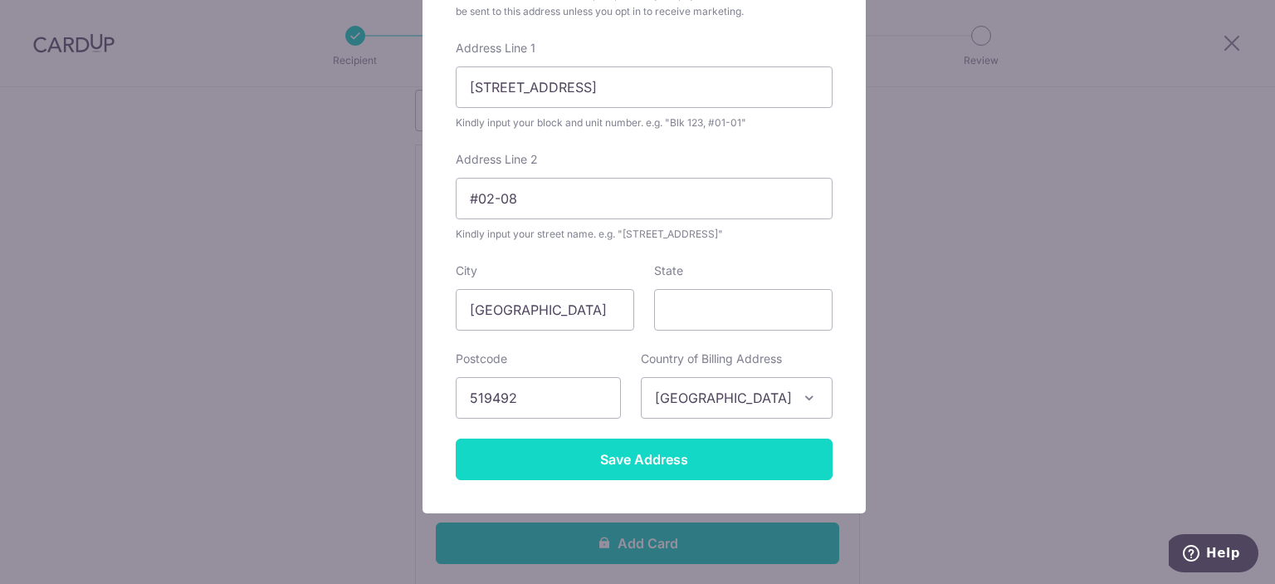
click at [623, 445] on input "Save Address" at bounding box center [644, 459] width 377 height 42
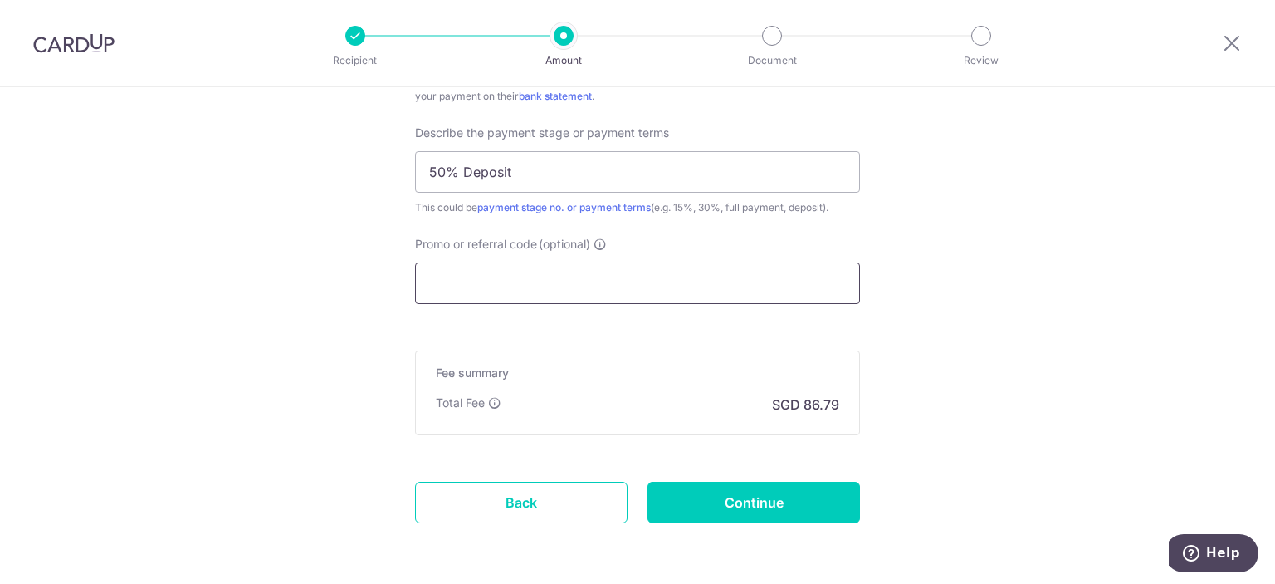
scroll to position [1620, 0]
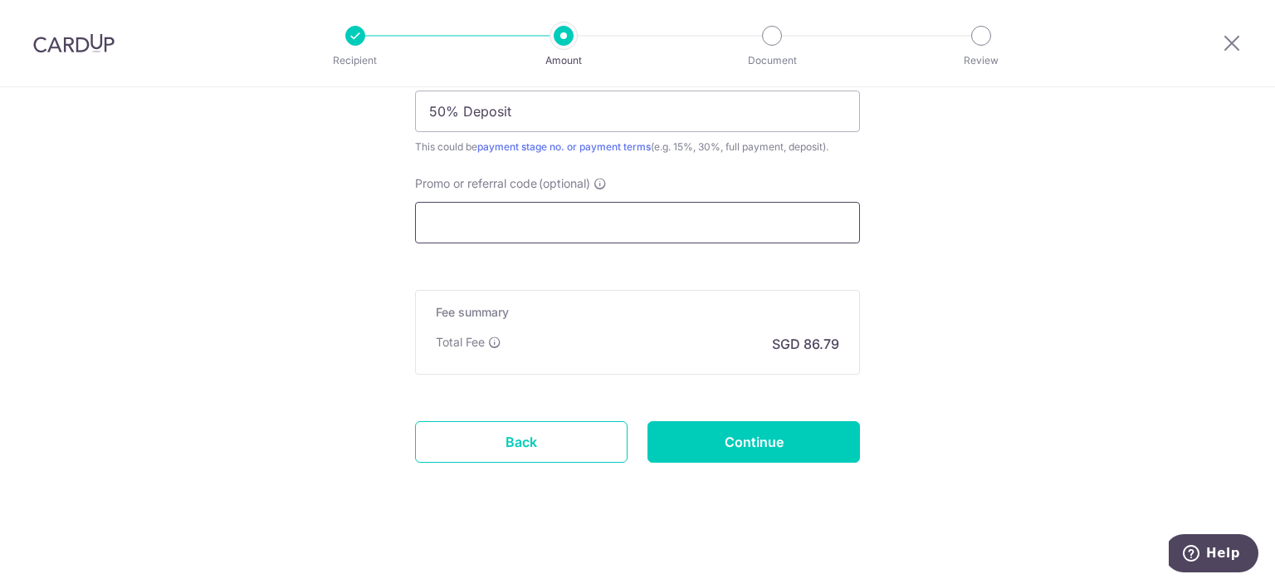
click at [596, 225] on input "Promo or referral code (optional)" at bounding box center [637, 223] width 445 height 42
paste input "GET225"
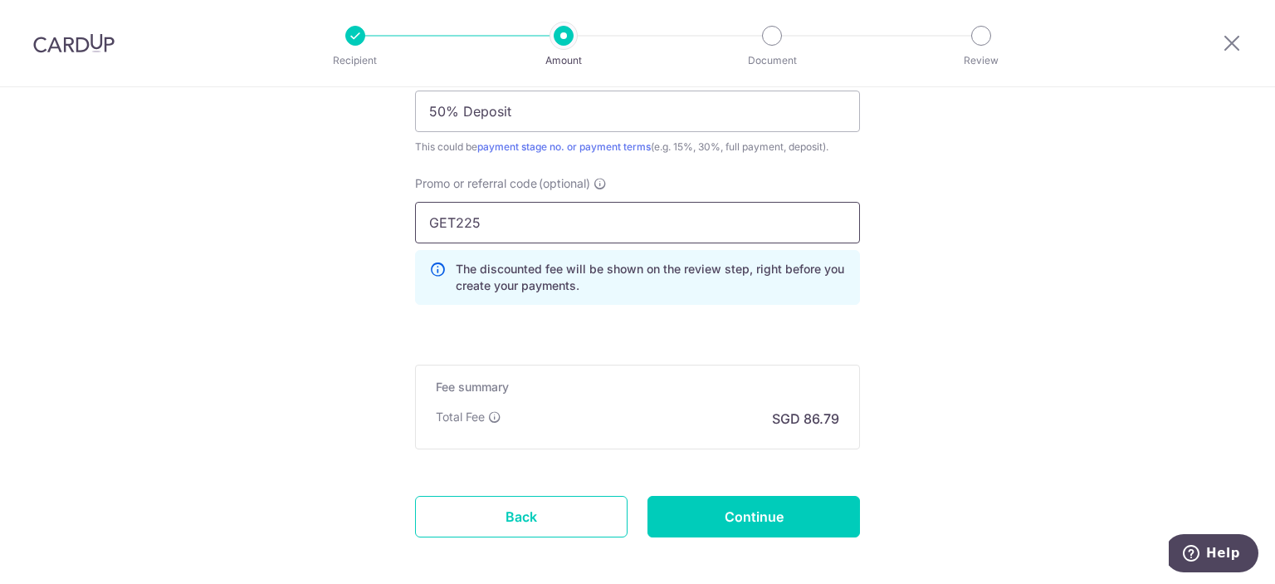
type input "GET225"
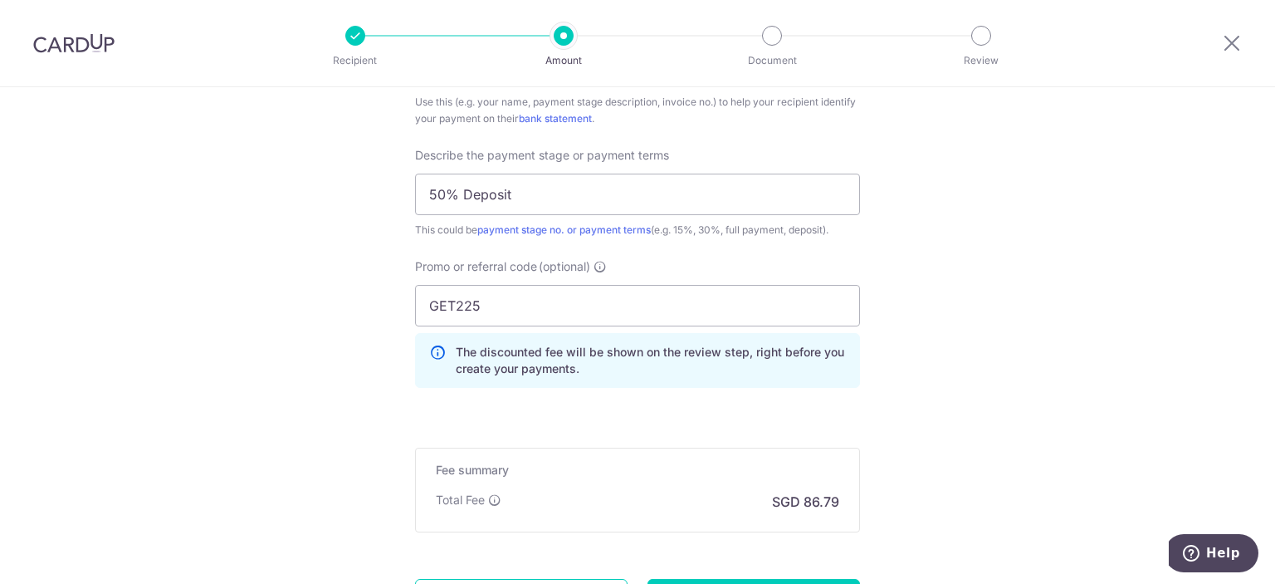
scroll to position [1694, 0]
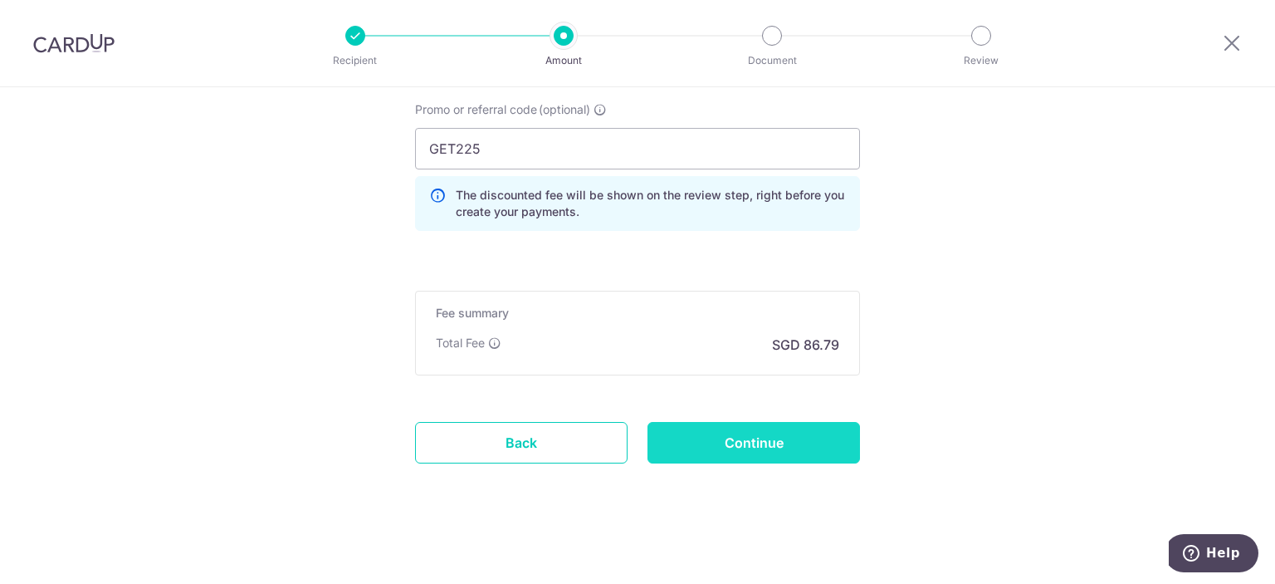
click at [837, 432] on input "Continue" at bounding box center [753, 443] width 212 height 42
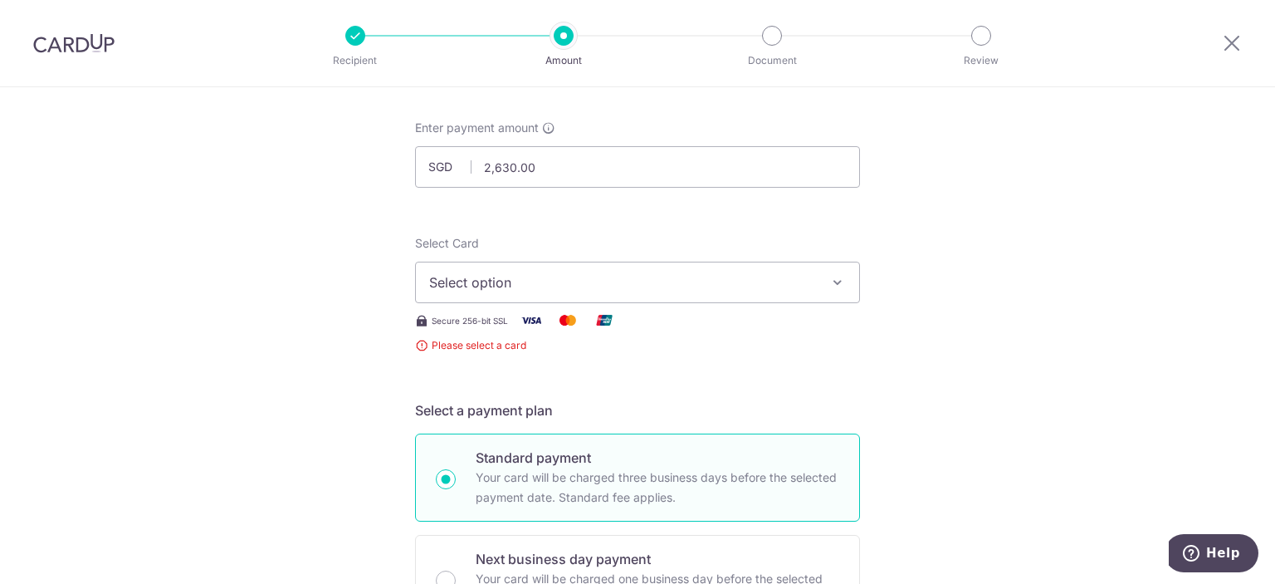
click at [571, 281] on span "Select option" at bounding box center [622, 282] width 387 height 20
click at [538, 330] on span "Add credit card" at bounding box center [652, 328] width 387 height 17
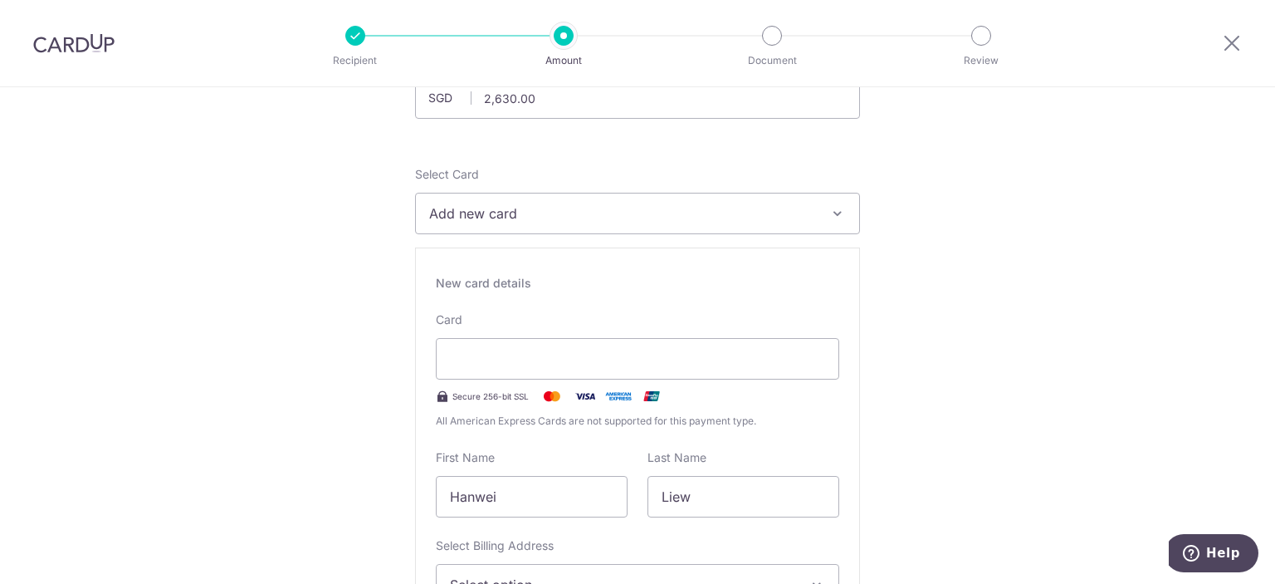
scroll to position [243, 0]
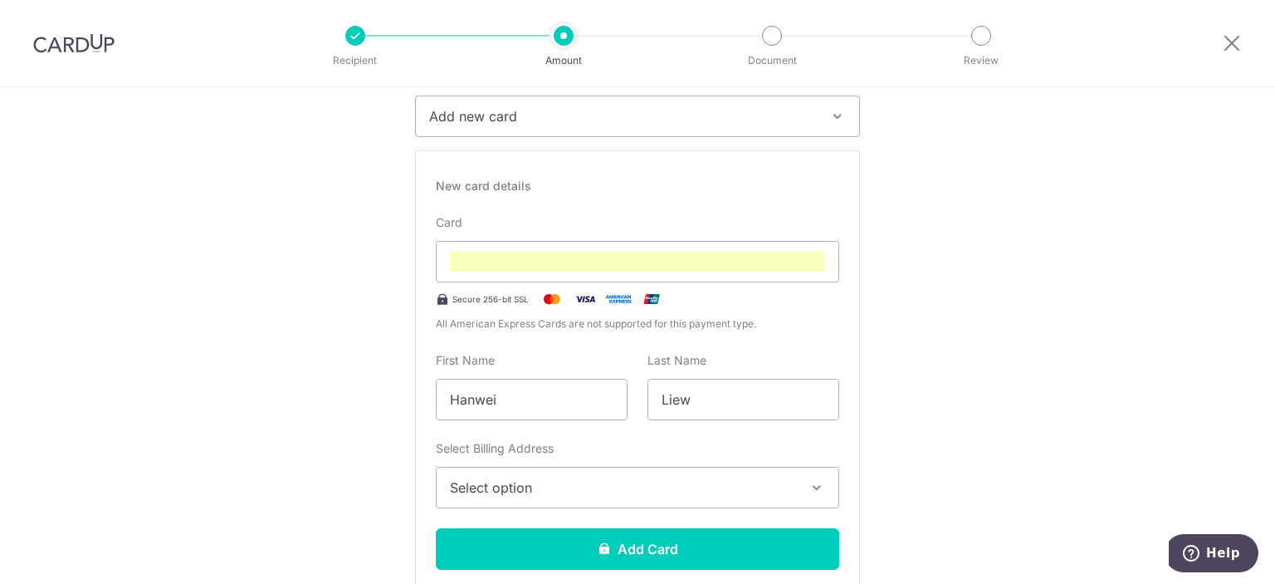
click at [794, 302] on div "Secure 256-bit SSL" at bounding box center [637, 299] width 403 height 20
click at [715, 315] on span "All American Express Cards are not supported for this payment type." at bounding box center [637, 323] width 403 height 17
click at [709, 328] on span "All American Express Cards are not supported for this payment type." at bounding box center [637, 323] width 403 height 17
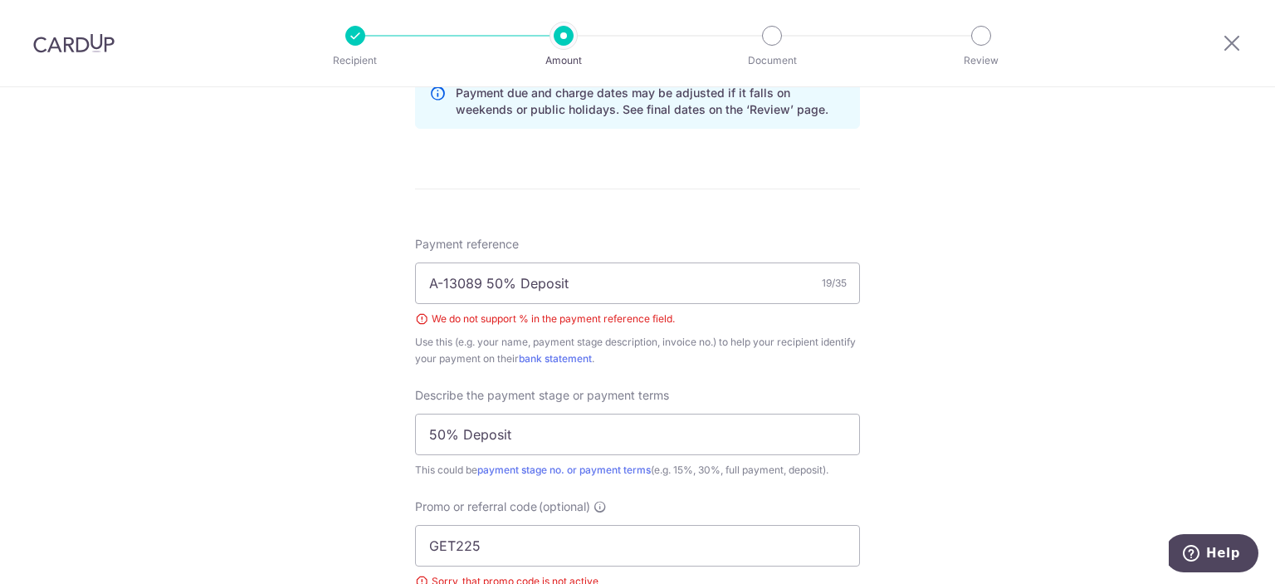
scroll to position [1322, 0]
click at [511, 278] on input "A-13089 50% Deposit" at bounding box center [637, 282] width 445 height 42
type input "A-13089 50percent Deposit"
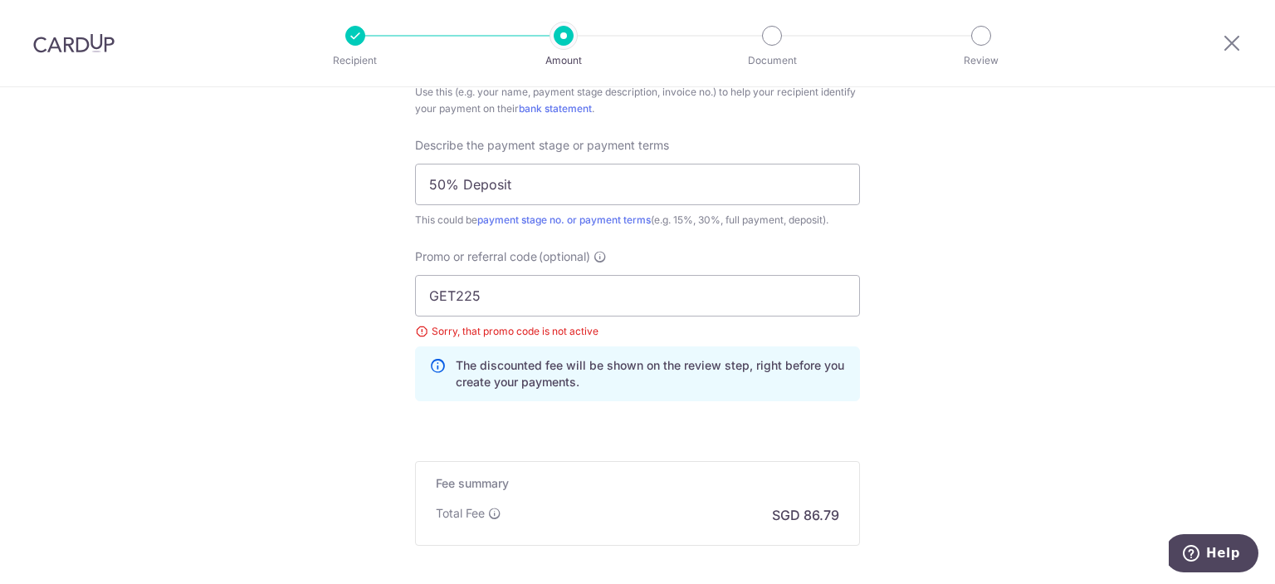
scroll to position [1654, 0]
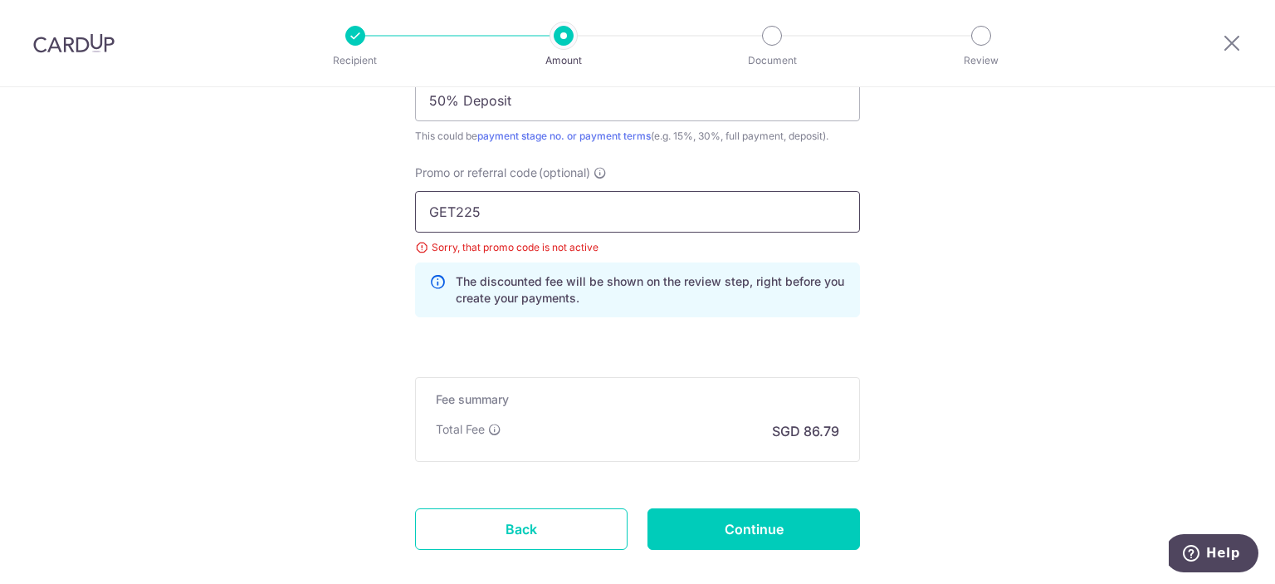
drag, startPoint x: 501, startPoint y: 202, endPoint x: 408, endPoint y: 195, distance: 93.2
click at [408, 195] on div "Promo or referral code (optional) GET225 Sorry, that promo code is not active T…" at bounding box center [637, 247] width 465 height 166
paste input "OFF"
type input "OFF225"
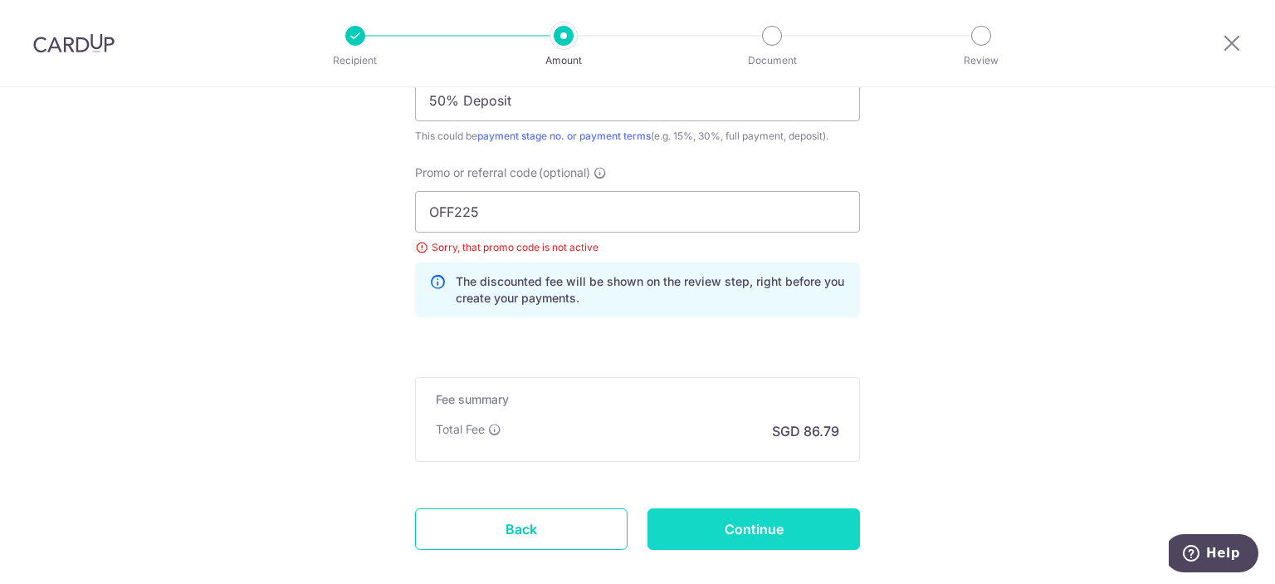
click at [777, 525] on input "Continue" at bounding box center [753, 529] width 212 height 42
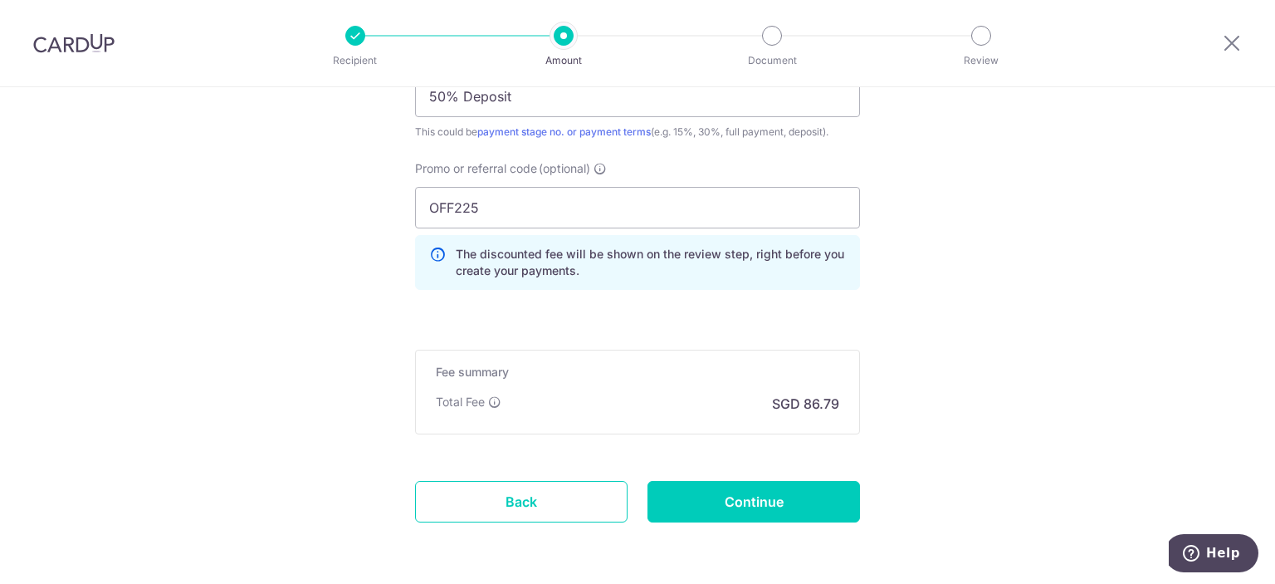
scroll to position [1272, 0]
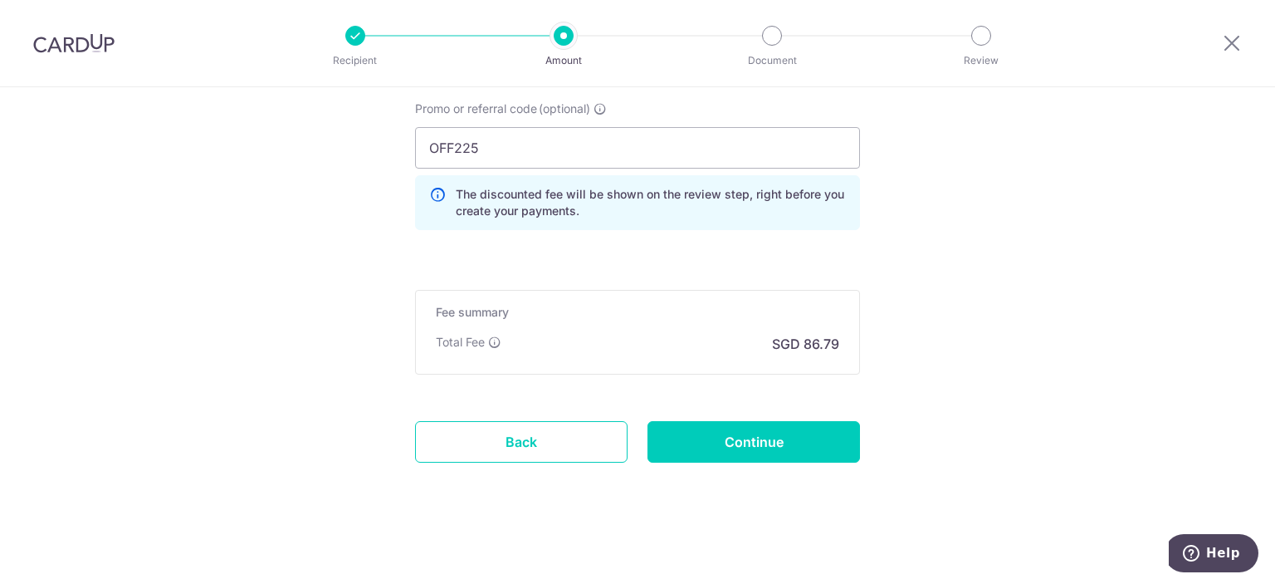
click at [545, 216] on p "The discounted fee will be shown on the review step, right before you create yo…" at bounding box center [651, 202] width 390 height 33
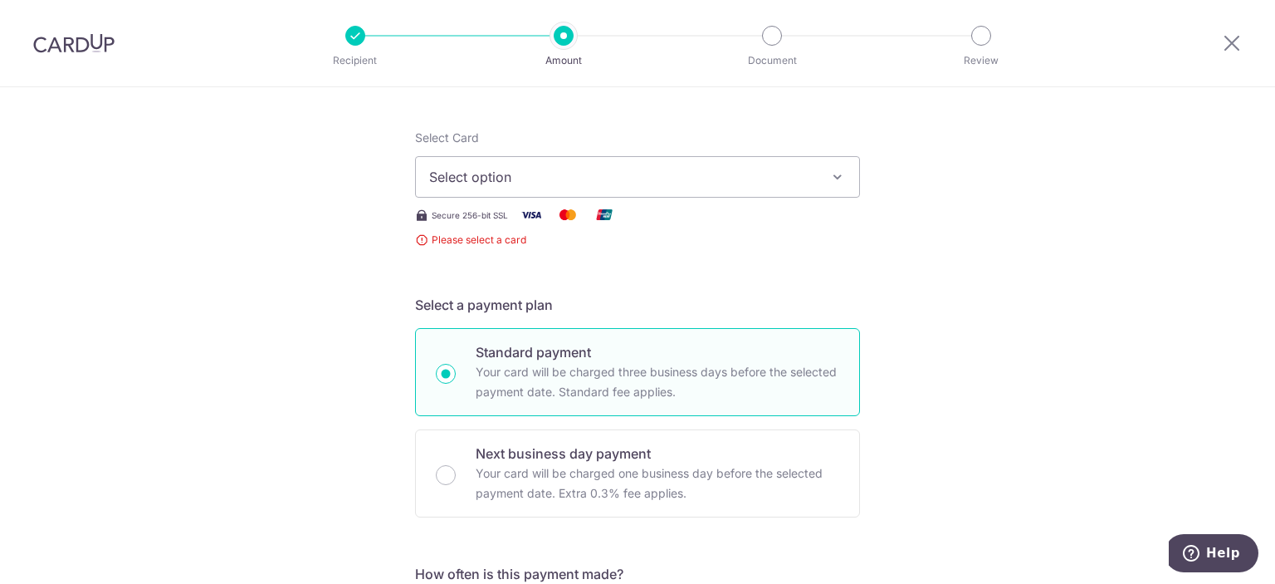
scroll to position [110, 0]
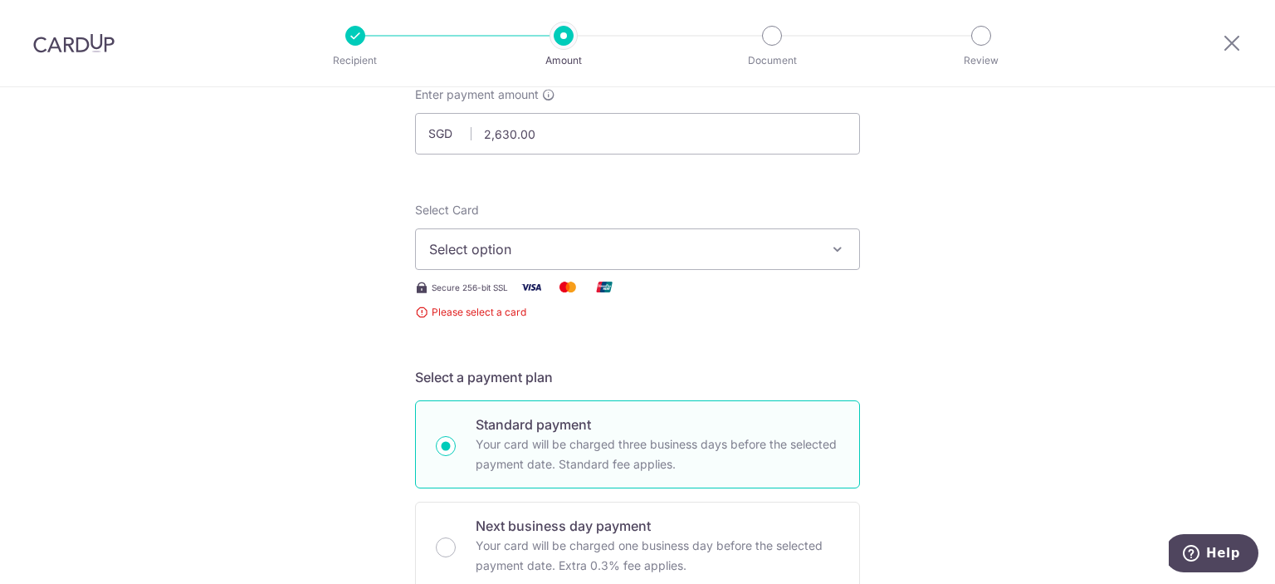
click at [569, 245] on span "Select option" at bounding box center [622, 249] width 387 height 20
click at [531, 293] on span "Add credit card" at bounding box center [652, 295] width 387 height 17
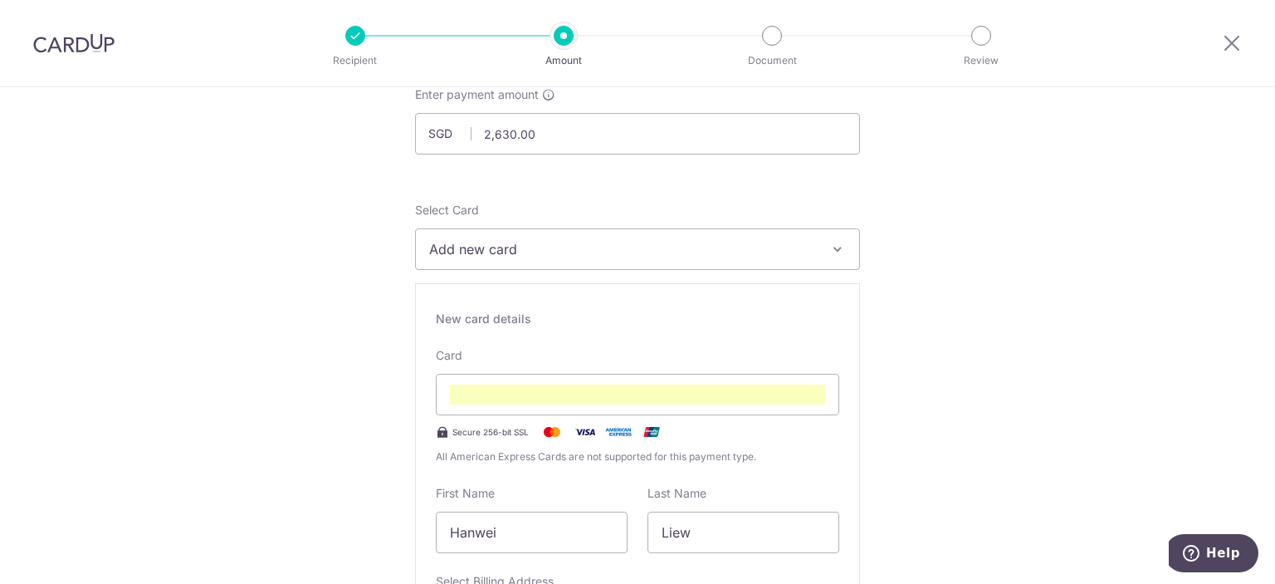
click at [841, 310] on div "New card details Card Secure 256-bit SSL All American Express Cards are not sup…" at bounding box center [637, 513] width 445 height 460
drag, startPoint x: 953, startPoint y: 409, endPoint x: 862, endPoint y: 428, distance: 93.3
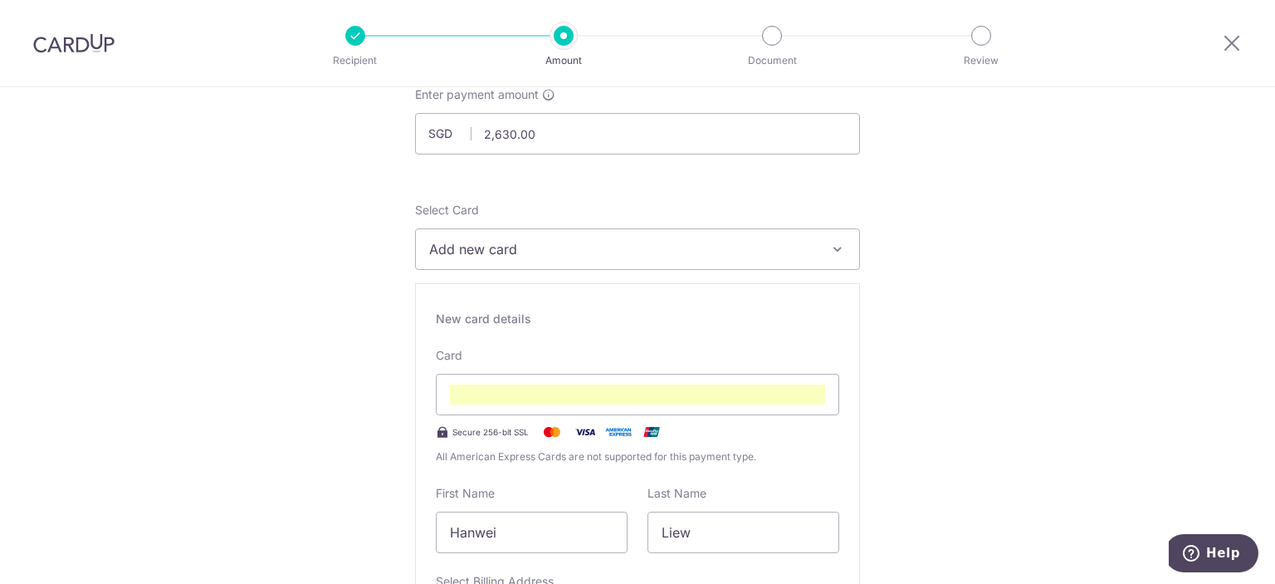
click at [764, 448] on span "All American Express Cards are not supported for this payment type." at bounding box center [637, 456] width 403 height 17
drag, startPoint x: 540, startPoint y: 427, endPoint x: 554, endPoint y: 431, distance: 15.3
click at [540, 427] on img at bounding box center [551, 432] width 33 height 20
click at [554, 431] on img at bounding box center [551, 432] width 33 height 20
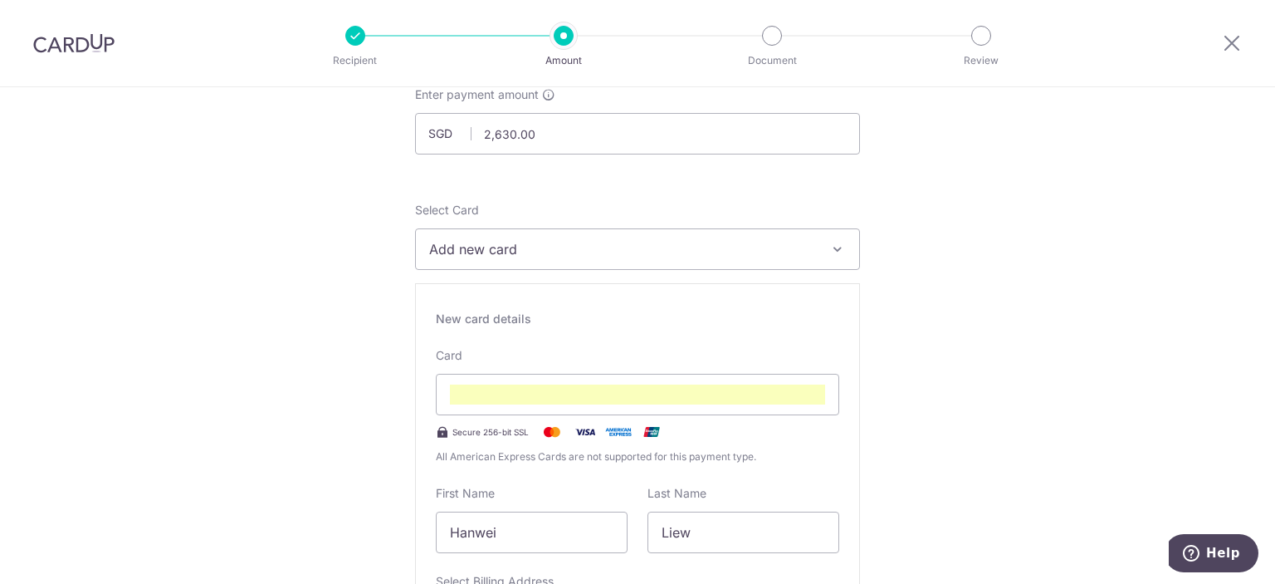
click at [554, 431] on img at bounding box center [551, 432] width 33 height 20
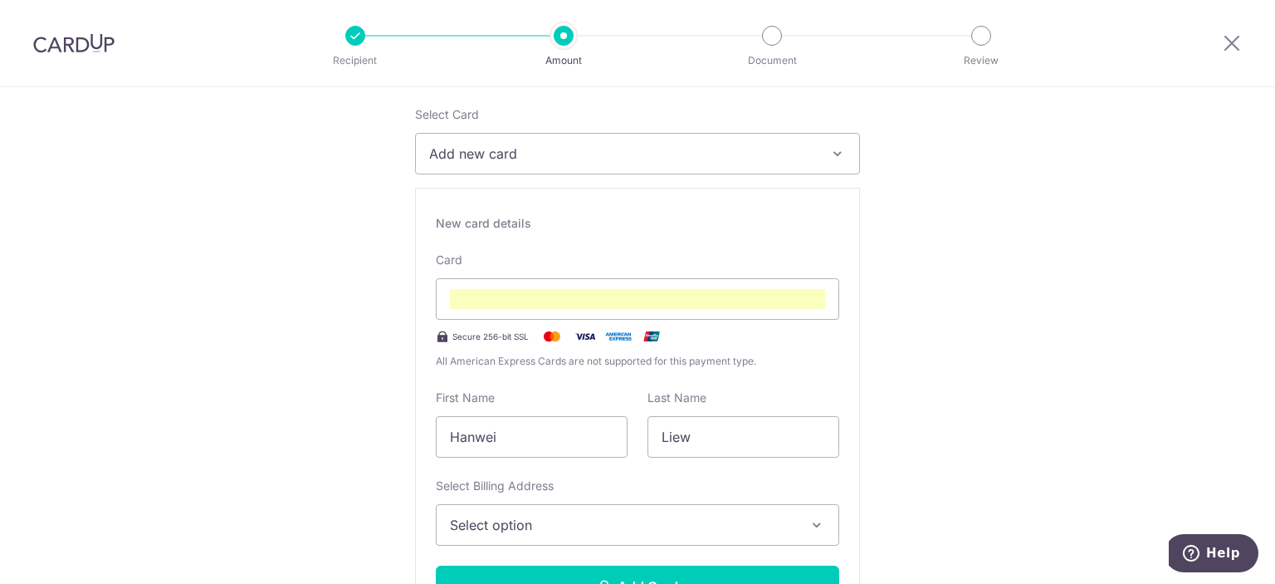
scroll to position [276, 0]
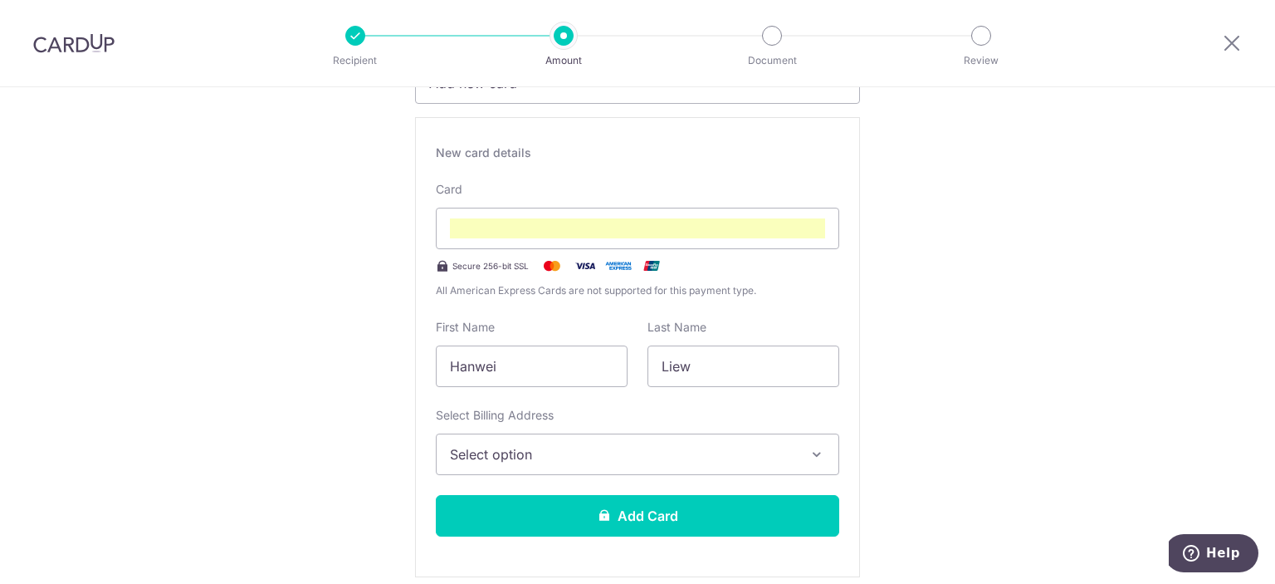
click at [620, 407] on div "Select Billing Address Select option Add Billing Address My Billing Addresses 3…" at bounding box center [637, 441] width 403 height 68
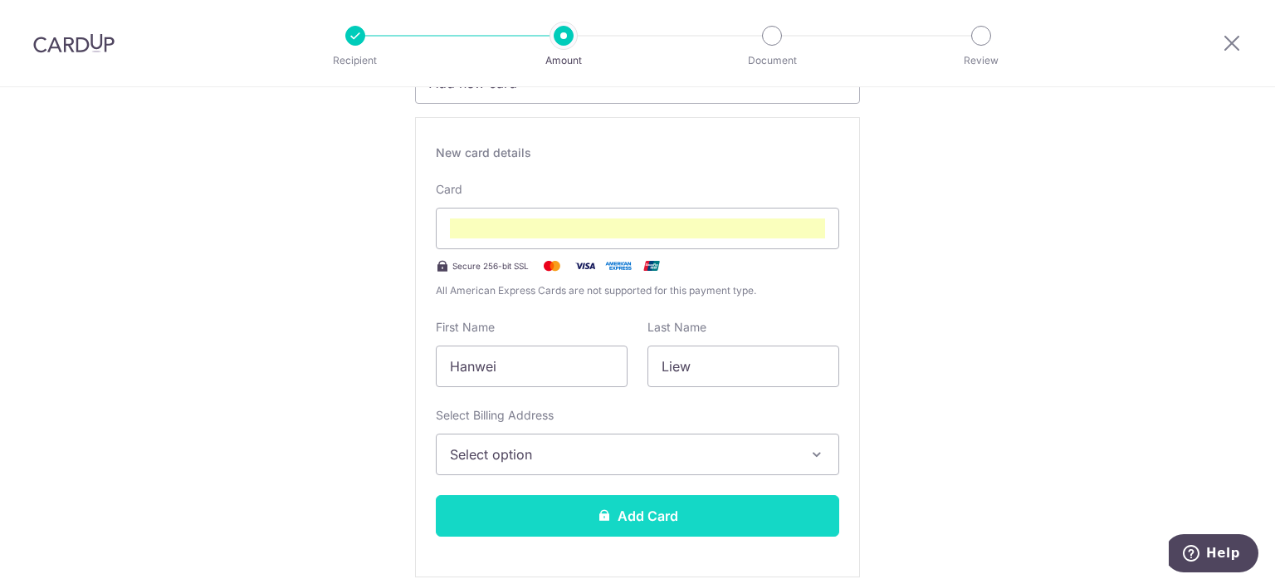
click at [610, 506] on button "Add Card" at bounding box center [637, 516] width 403 height 42
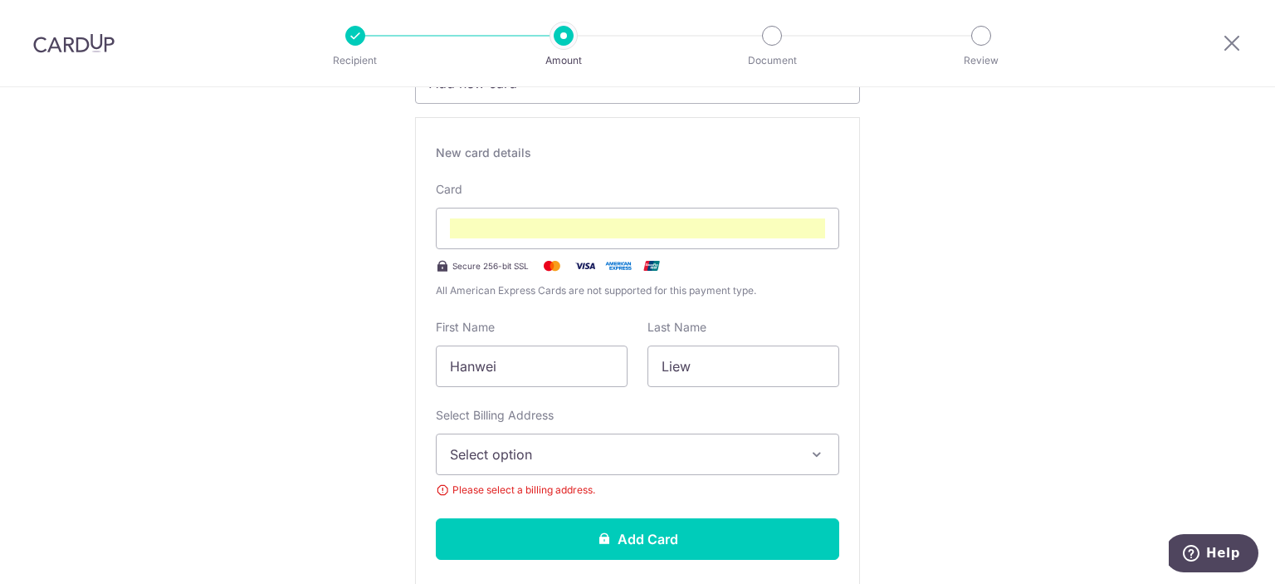
click at [509, 452] on span "Select option" at bounding box center [622, 454] width 345 height 20
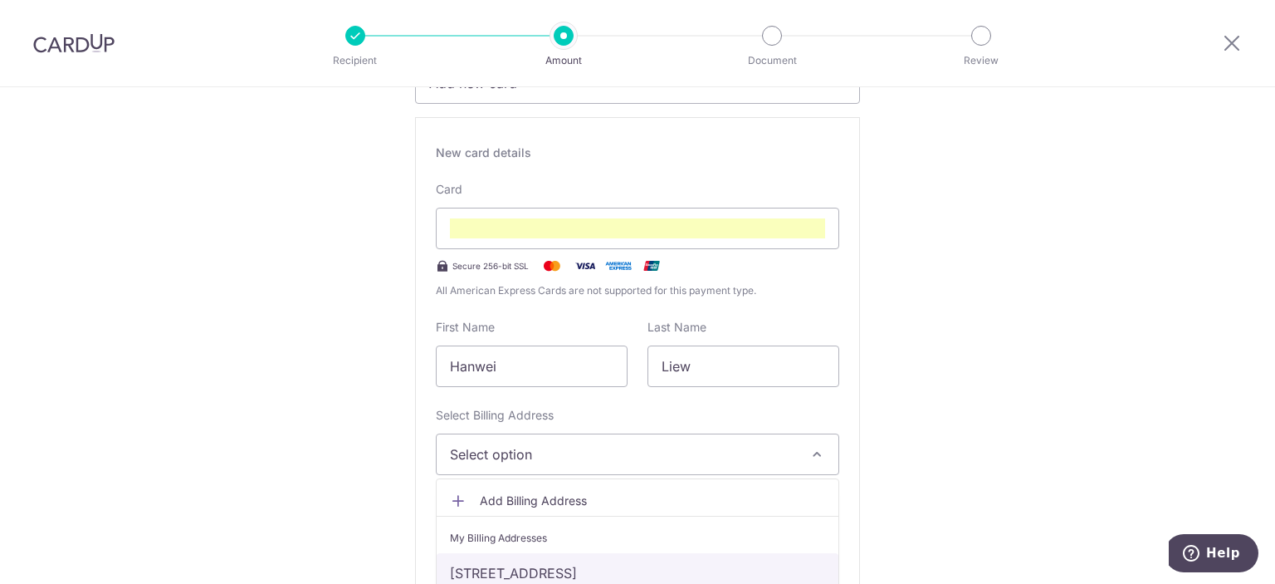
click at [525, 573] on link "33 Pasir Ris Drive 3, #02-08, Singapore, Singapore-519492" at bounding box center [638, 573] width 402 height 40
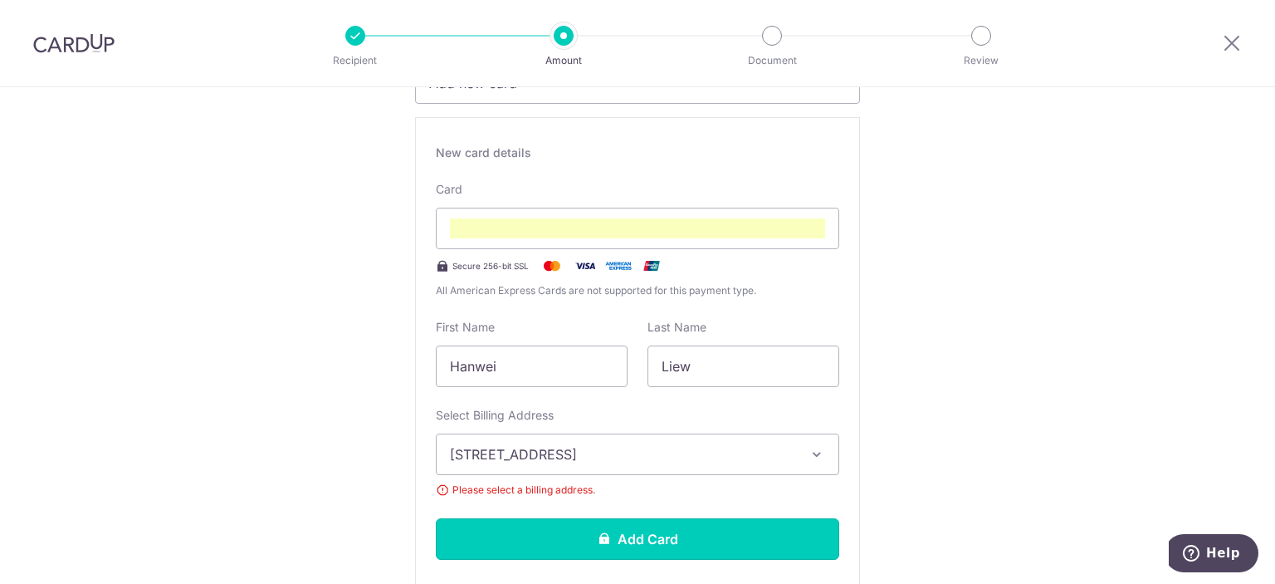
click at [525, 529] on button "Add Card" at bounding box center [637, 539] width 403 height 42
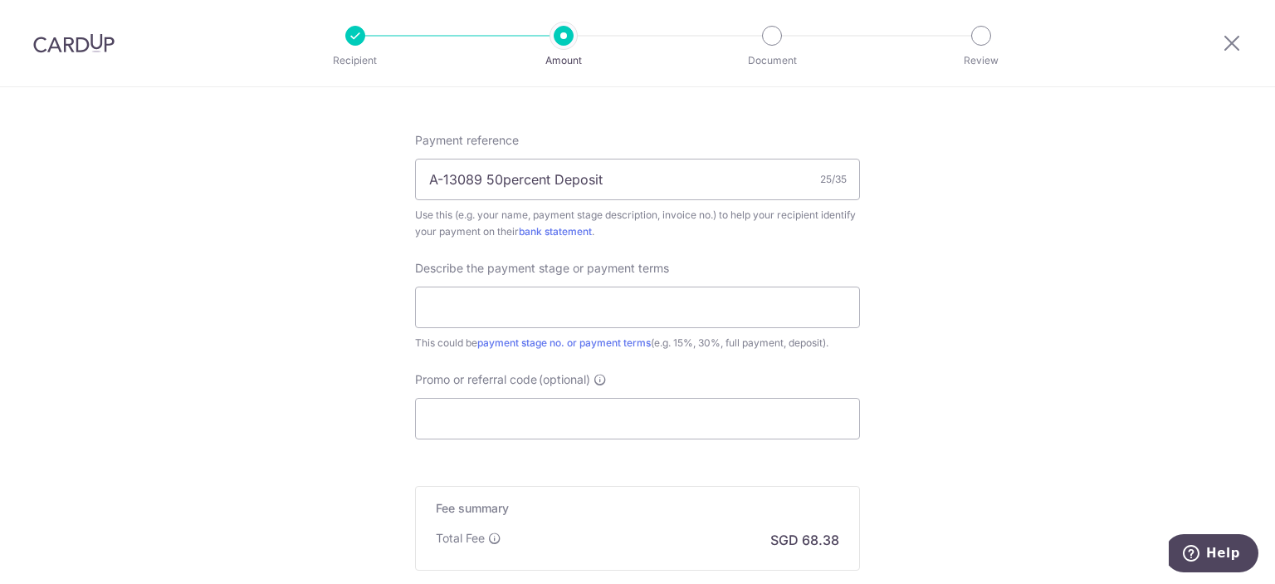
scroll to position [996, 0]
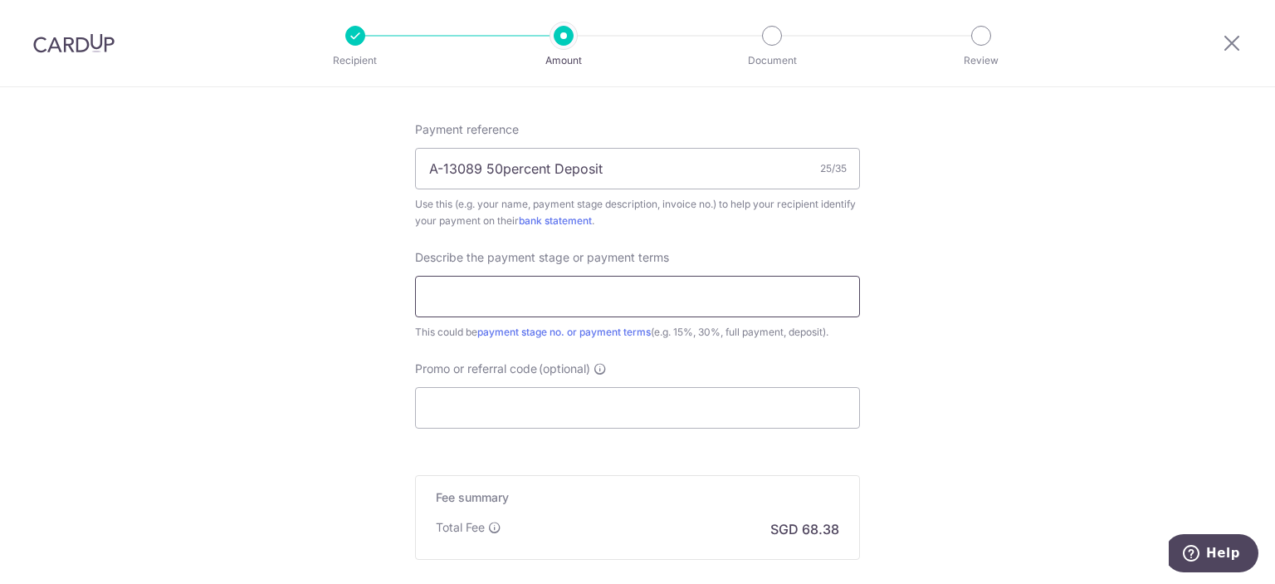
click at [496, 301] on input "text" at bounding box center [637, 297] width 445 height 42
click at [539, 291] on input "text" at bounding box center [637, 297] width 445 height 42
click at [514, 298] on input "text" at bounding box center [637, 297] width 445 height 42
type input "50% Deposit"
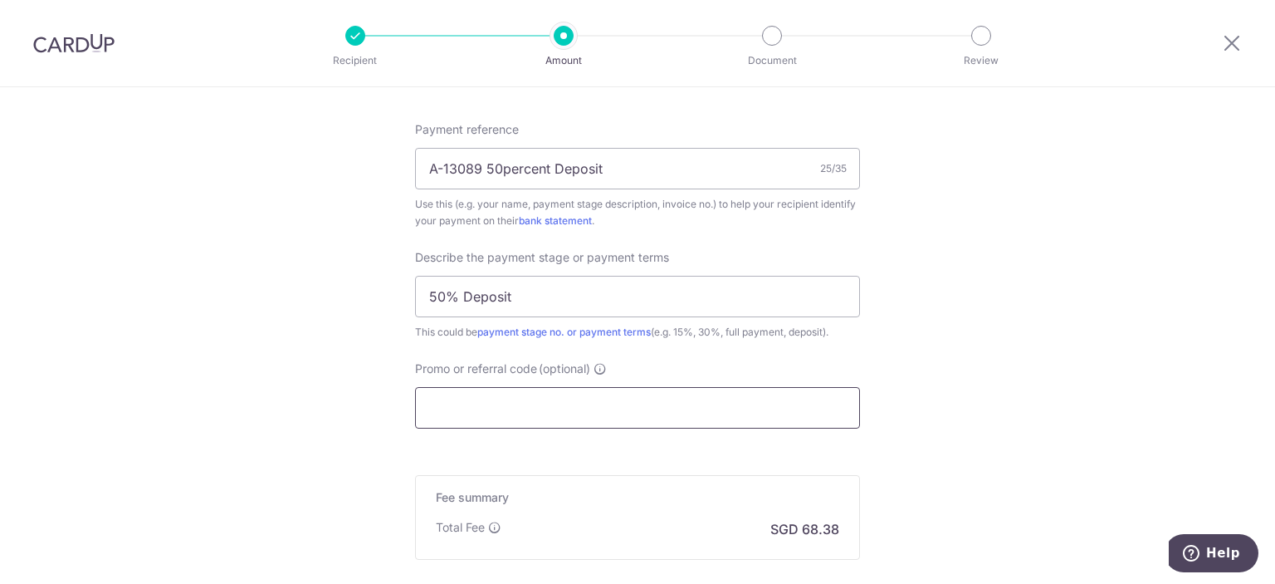
click at [466, 388] on input "Promo or referral code (optional)" at bounding box center [637, 408] width 445 height 42
paste input "OFF225"
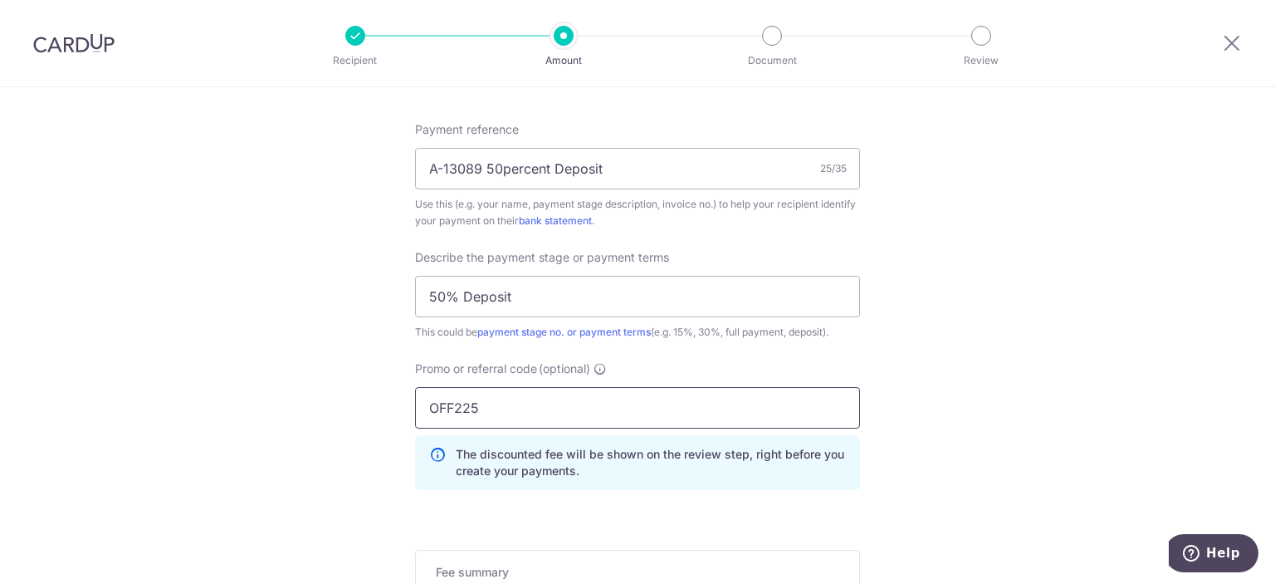
type input "OFF225"
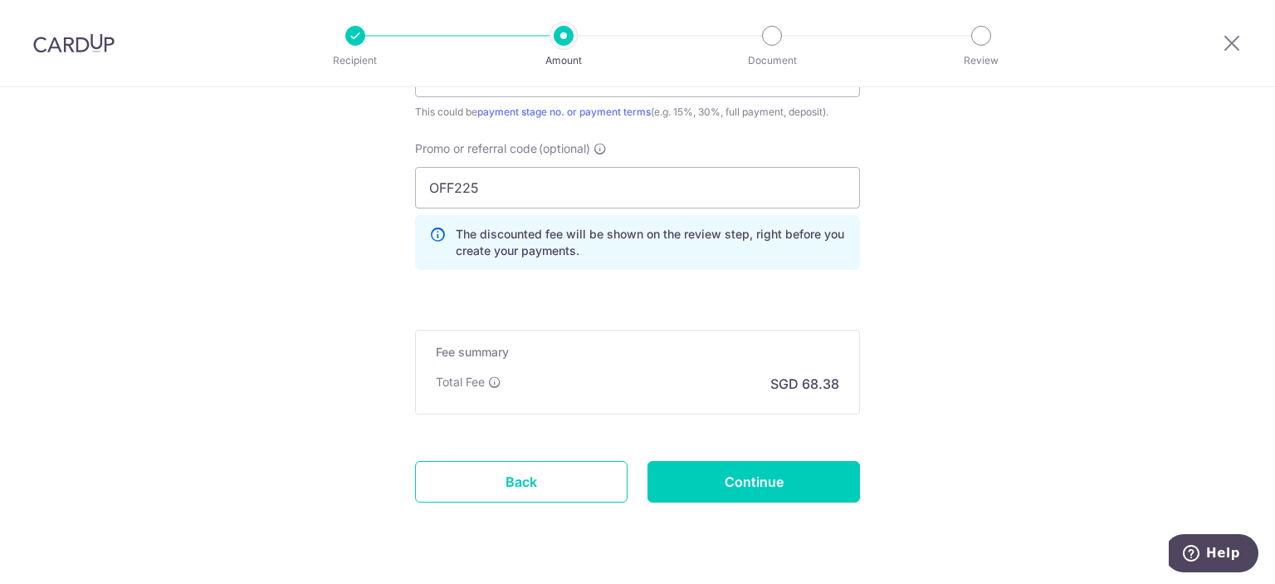
scroll to position [1245, 0]
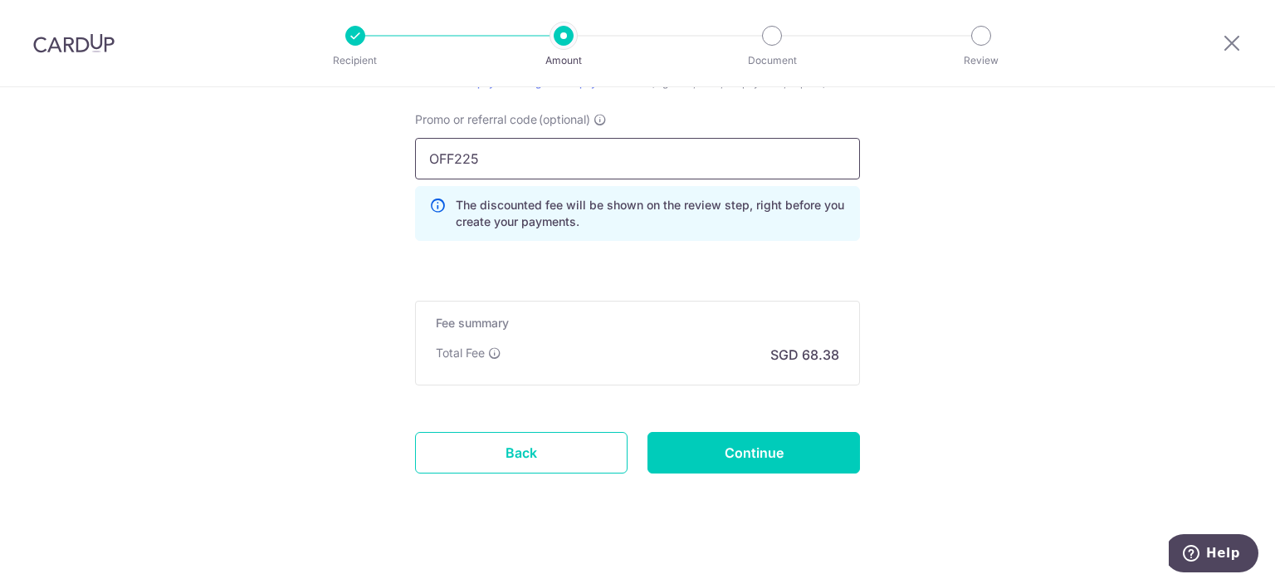
drag, startPoint x: 510, startPoint y: 167, endPoint x: 329, endPoint y: 164, distance: 181.8
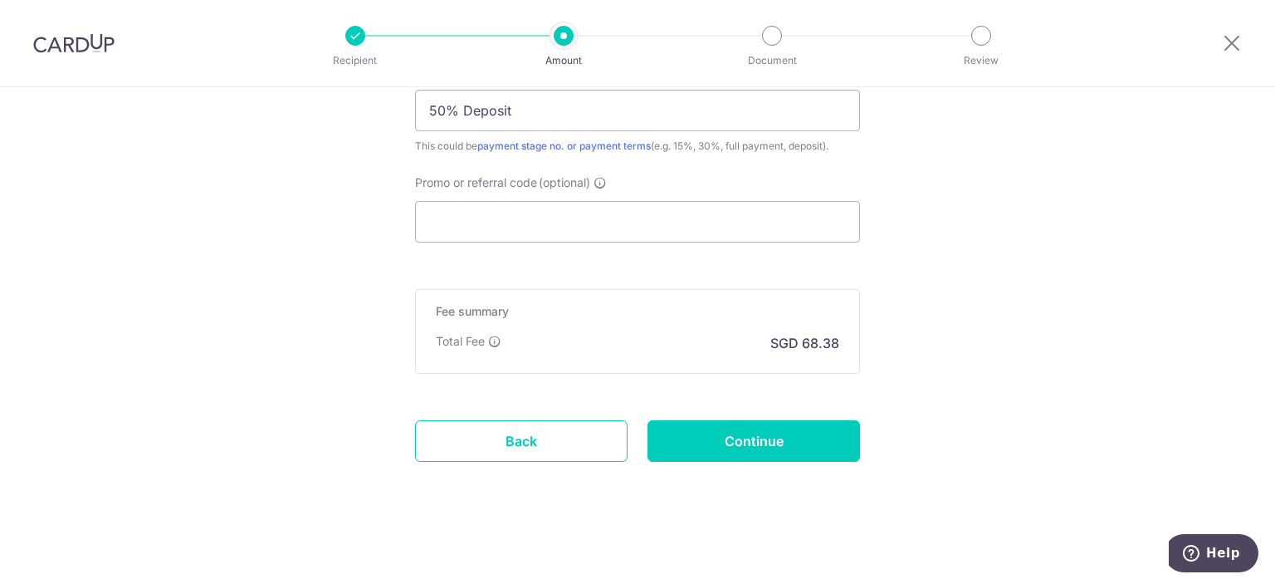
drag, startPoint x: 323, startPoint y: 308, endPoint x: 447, endPoint y: 330, distance: 126.5
click at [618, 219] on input "Promo or referral code (optional)" at bounding box center [637, 222] width 445 height 42
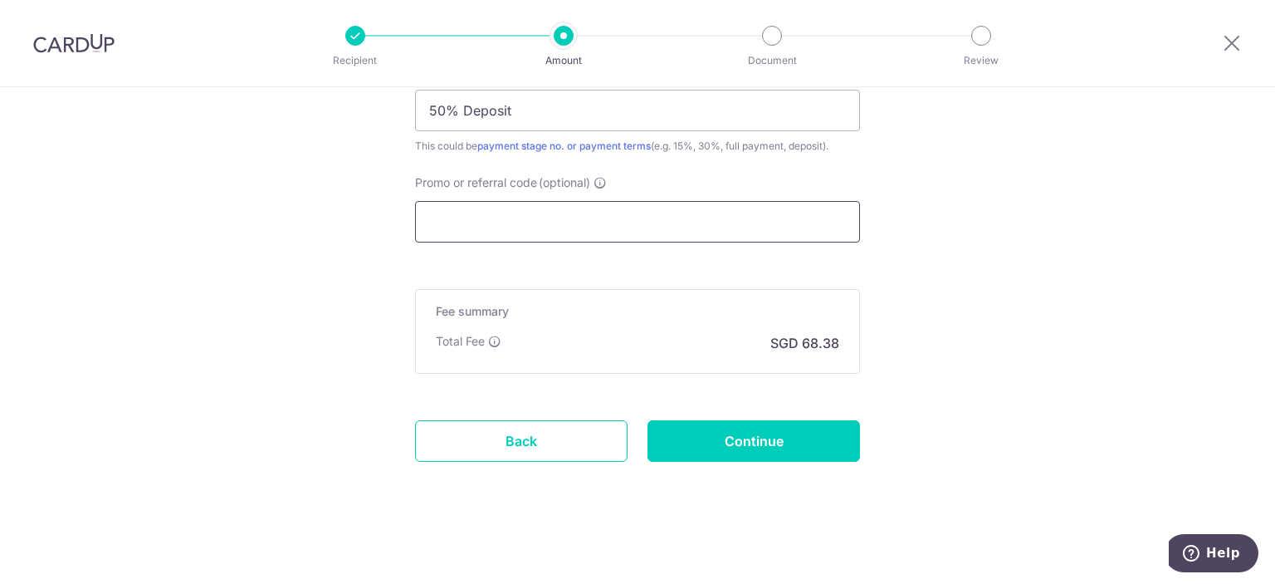
paste input "OFF225"
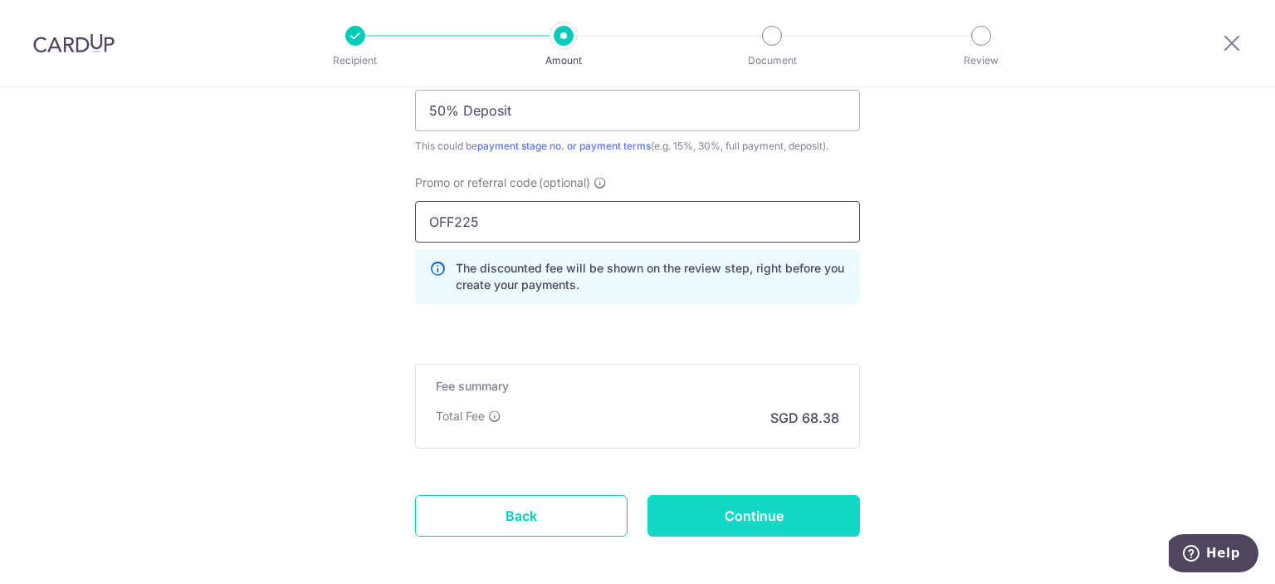
type input "OFF225"
click at [712, 513] on input "Continue" at bounding box center [753, 516] width 212 height 42
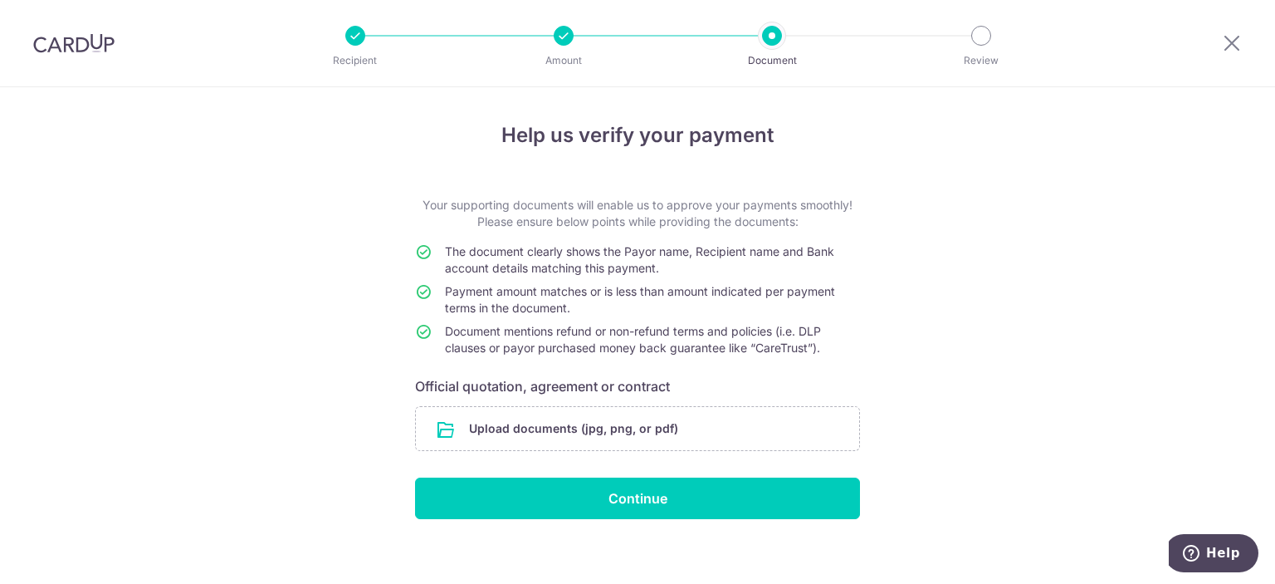
scroll to position [12, 0]
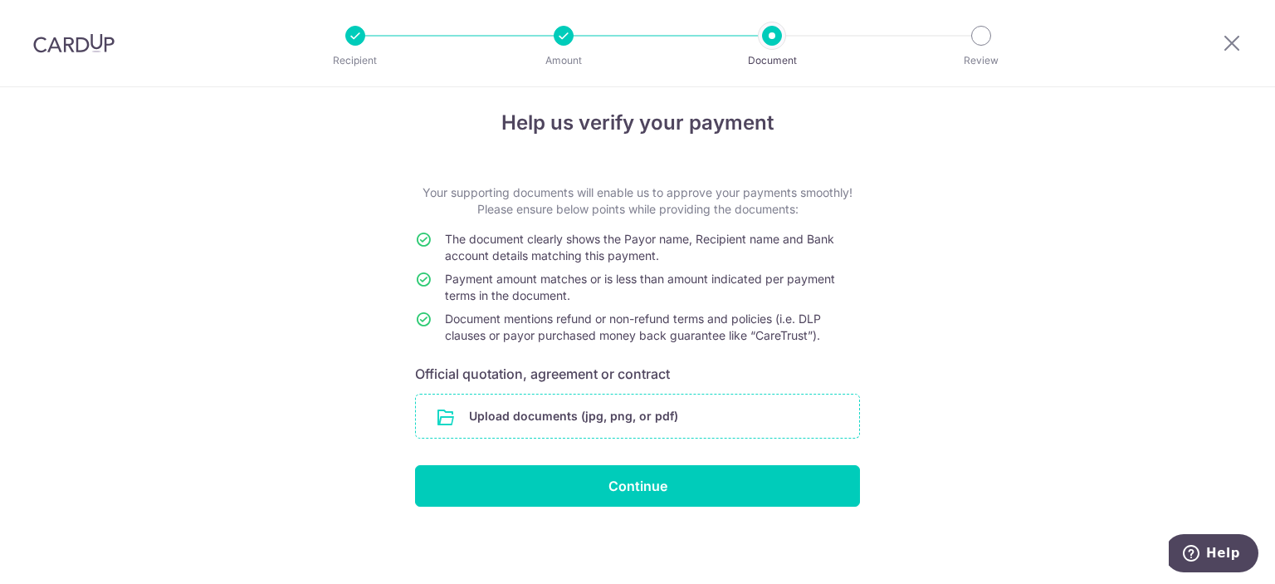
click at [583, 420] on input "file" at bounding box center [637, 415] width 443 height 43
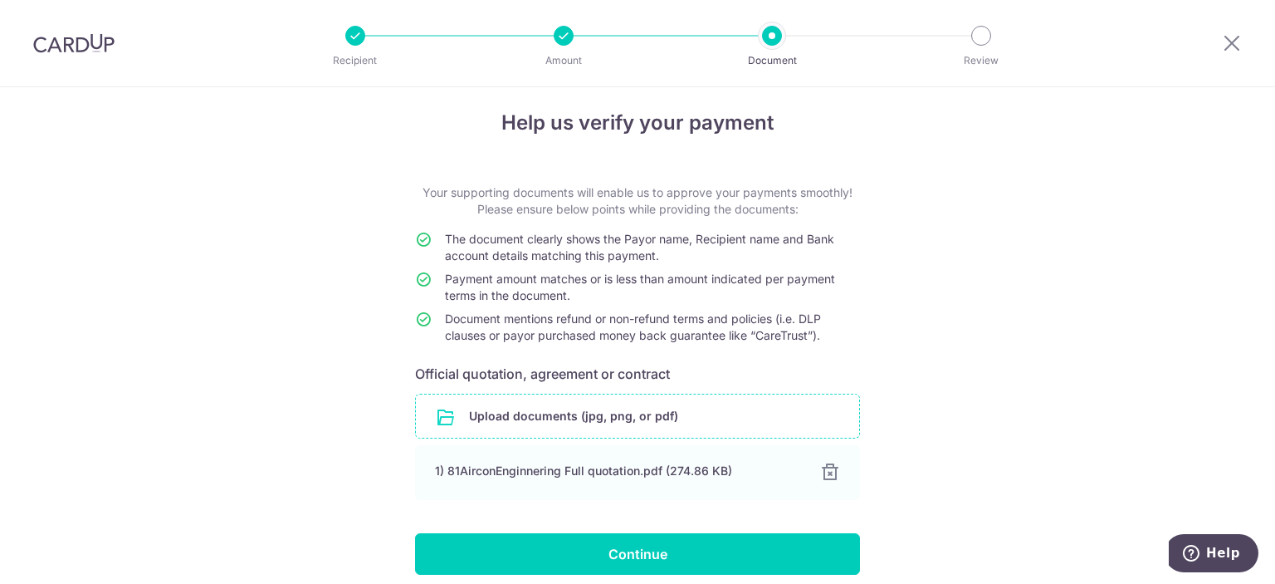
click at [298, 309] on div "Help us verify your payment Your supporting documents will enable us to approve…" at bounding box center [637, 364] width 1275 height 578
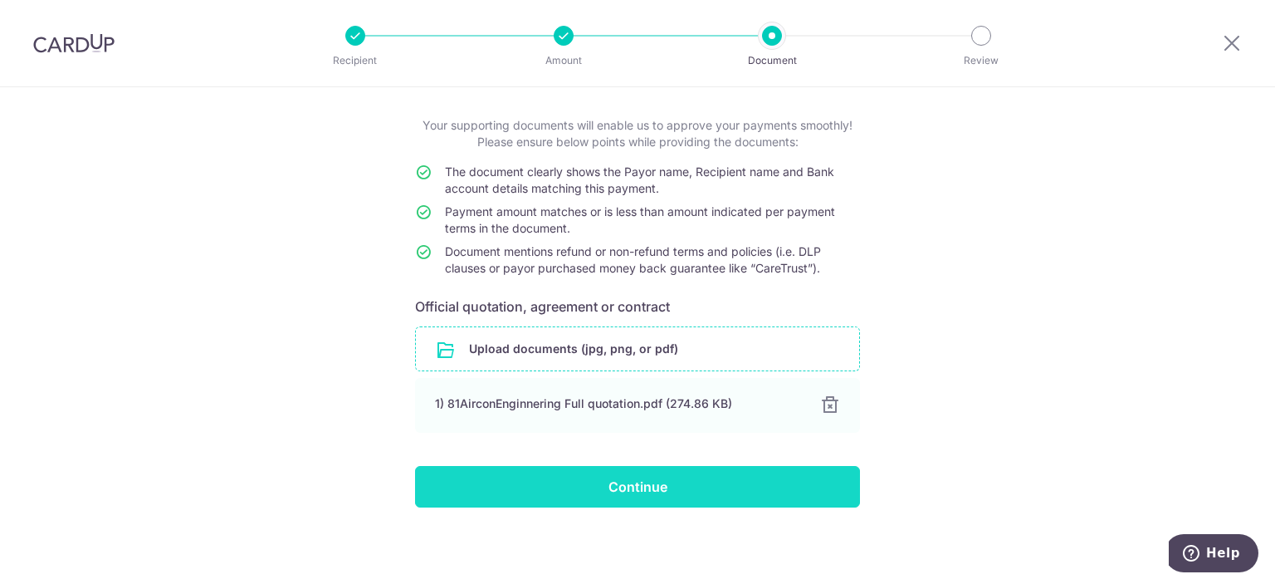
click at [607, 471] on input "Continue" at bounding box center [637, 487] width 445 height 42
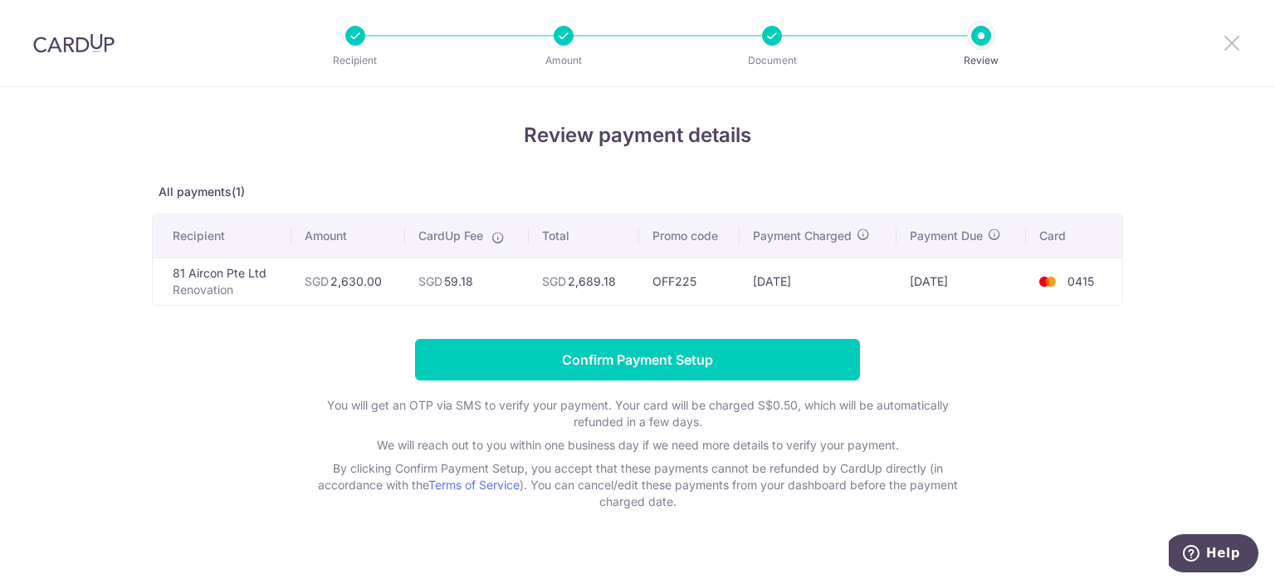
click at [1234, 39] on icon at bounding box center [1232, 42] width 20 height 21
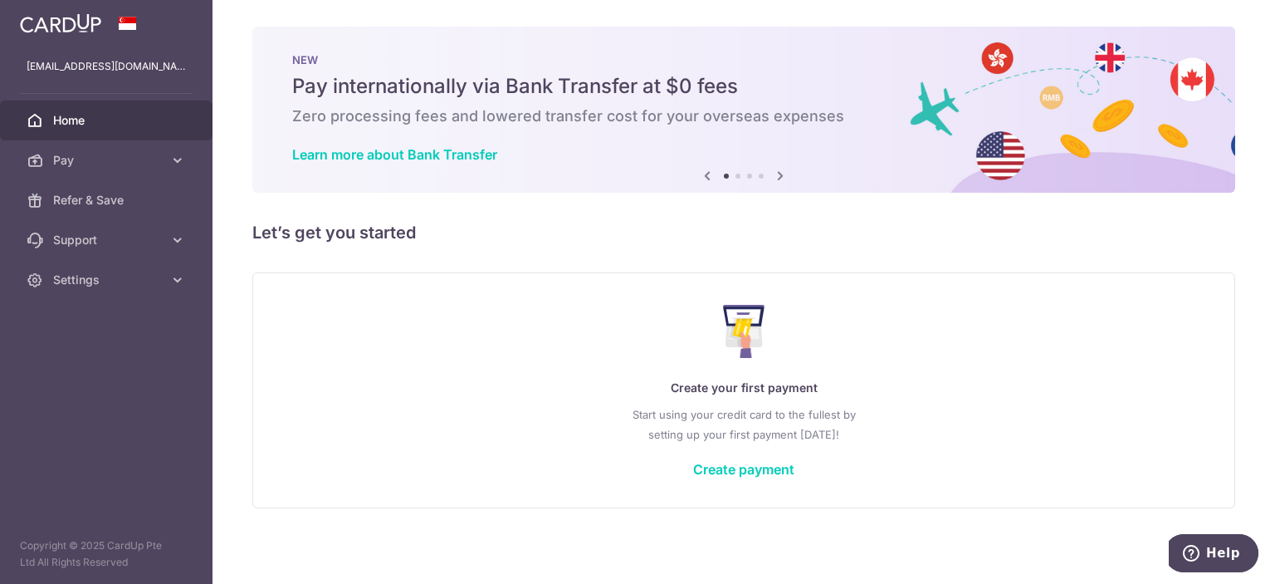
click at [740, 481] on div "Create your first payment Start using your credit card to the fullest by settin…" at bounding box center [743, 389] width 941 height 197
click at [744, 466] on link "Create payment" at bounding box center [743, 469] width 101 height 17
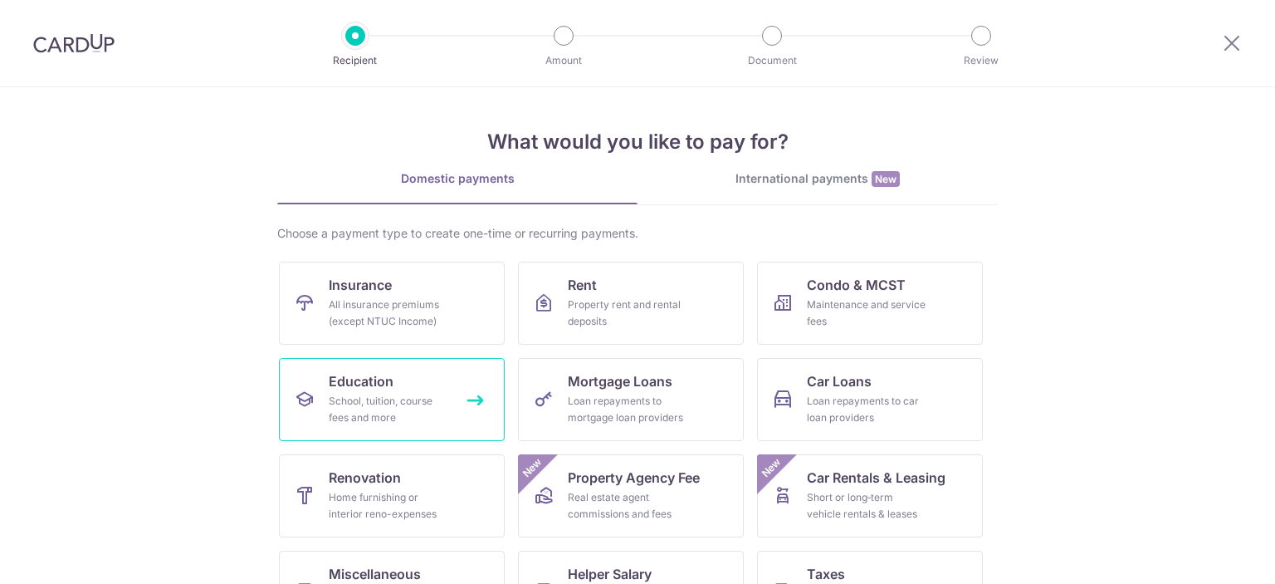
click at [427, 406] on div "School, tuition, course fees and more" at bounding box center [389, 409] width 120 height 33
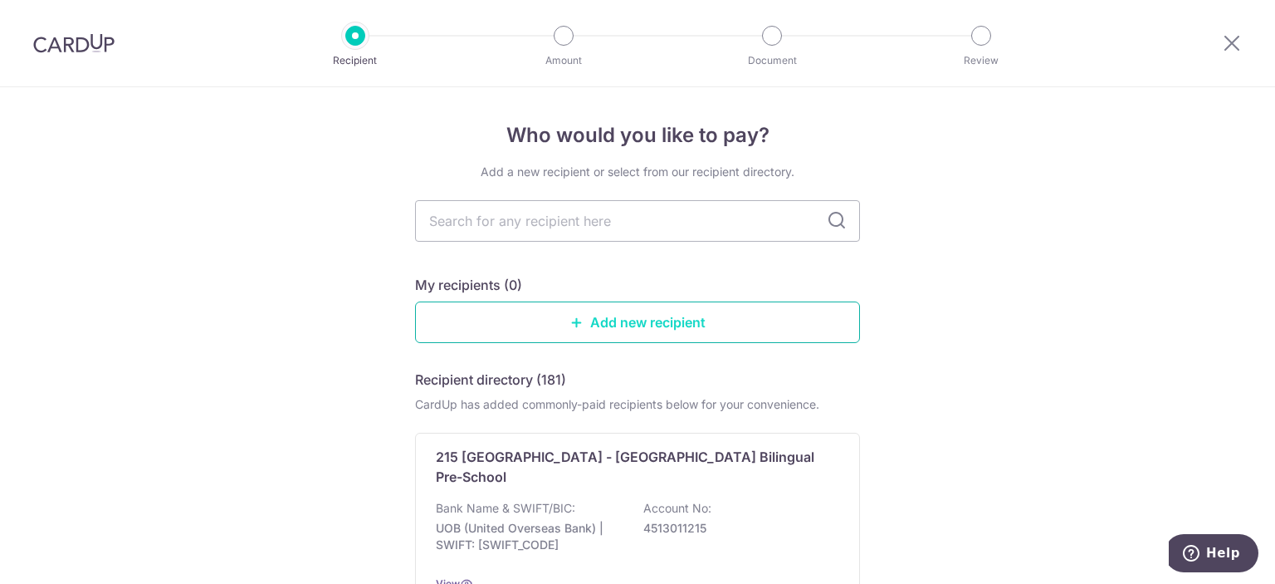
click at [735, 313] on link "Add new recipient" at bounding box center [637, 322] width 445 height 42
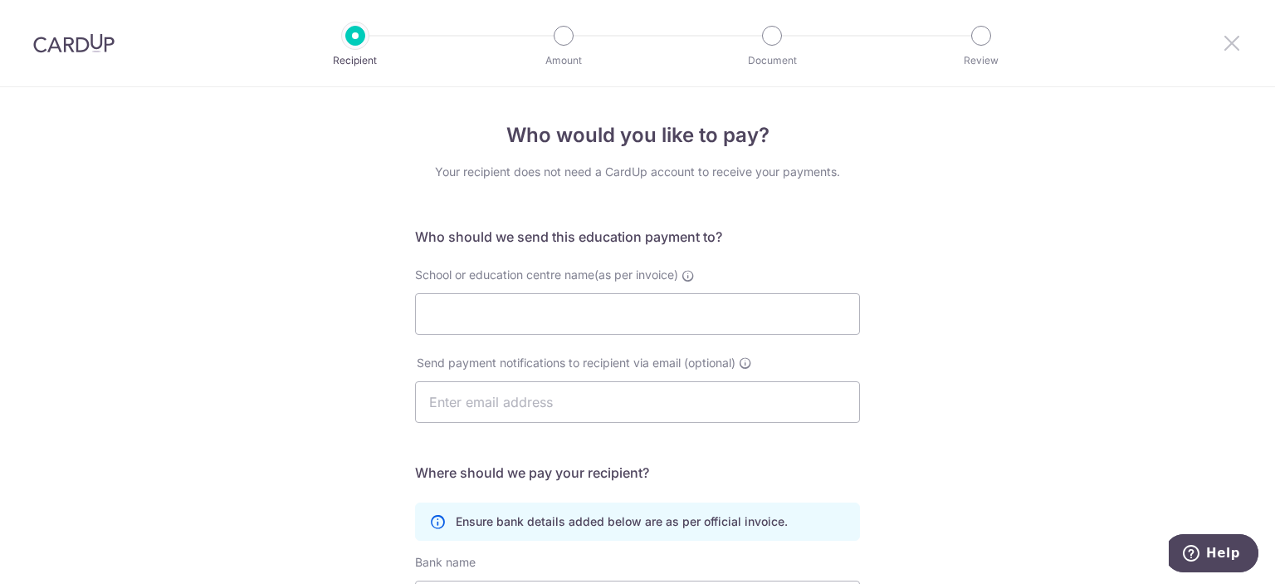
click at [1225, 47] on icon at bounding box center [1232, 42] width 20 height 21
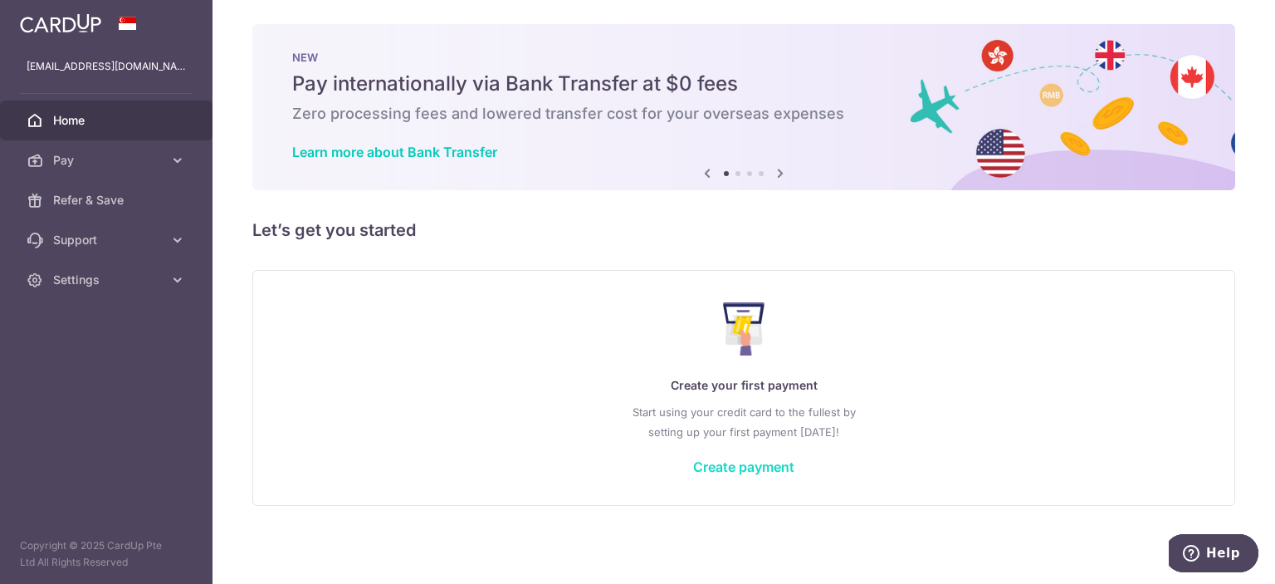
click at [734, 467] on link "Create payment" at bounding box center [743, 466] width 101 height 17
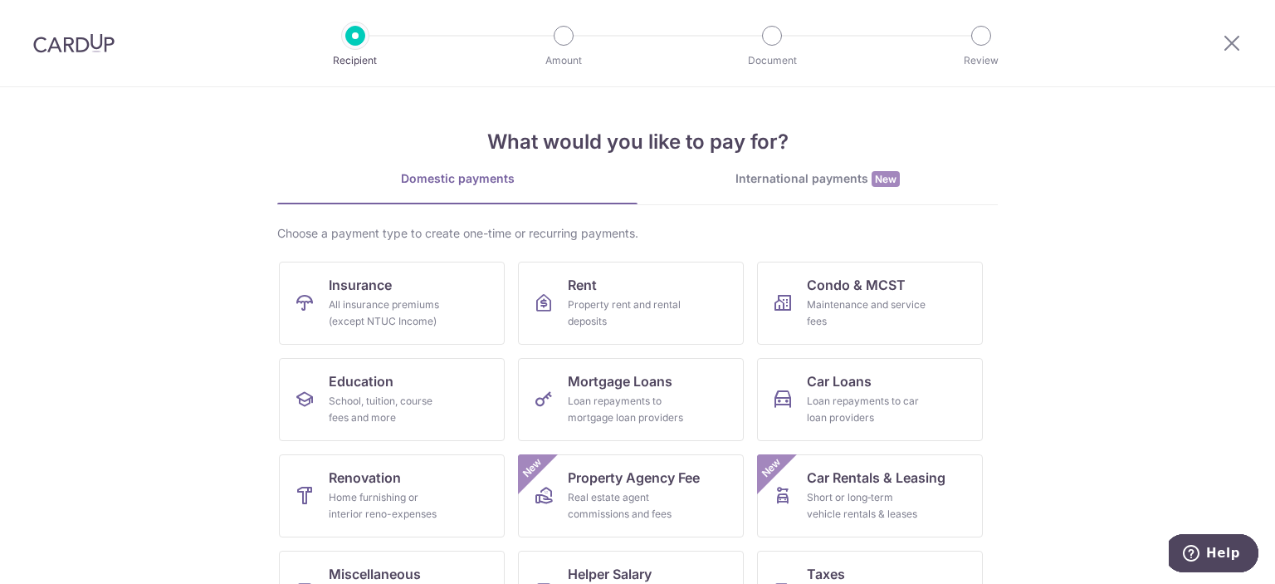
click at [1221, 44] on div at bounding box center [1232, 43] width 86 height 86
click at [395, 487] on link "Renovation Home furnishing or interior reno-expenses" at bounding box center [392, 495] width 226 height 83
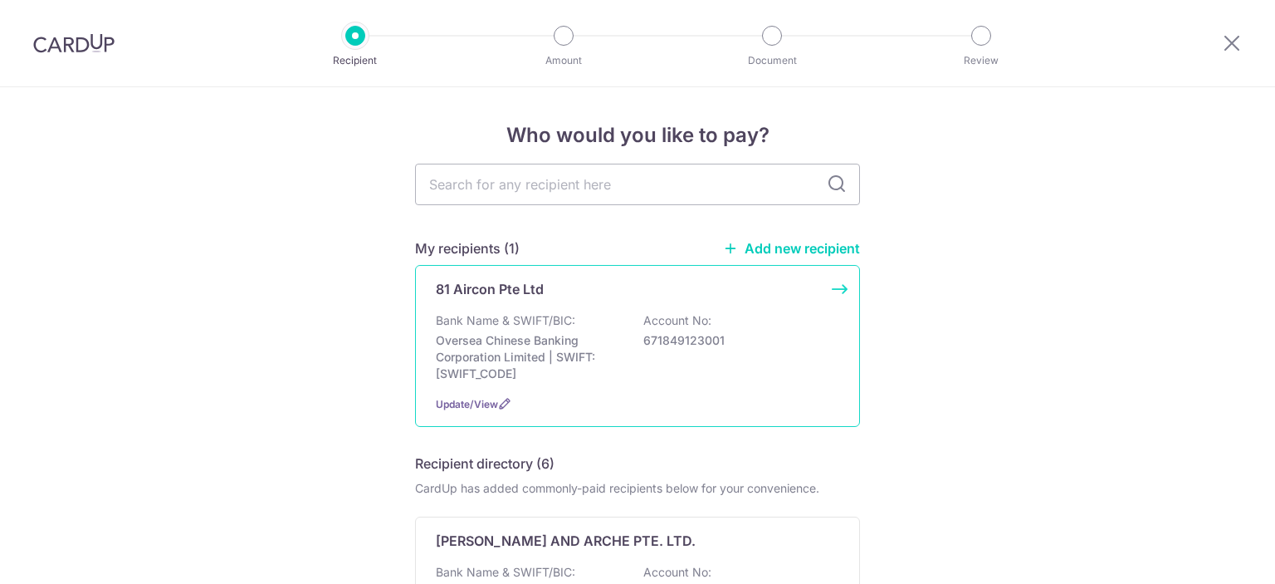
click at [515, 310] on div "81 Aircon Pte Ltd Bank Name & SWIFT/BIC: Oversea Chinese Banking Corporation Li…" at bounding box center [637, 346] width 445 height 162
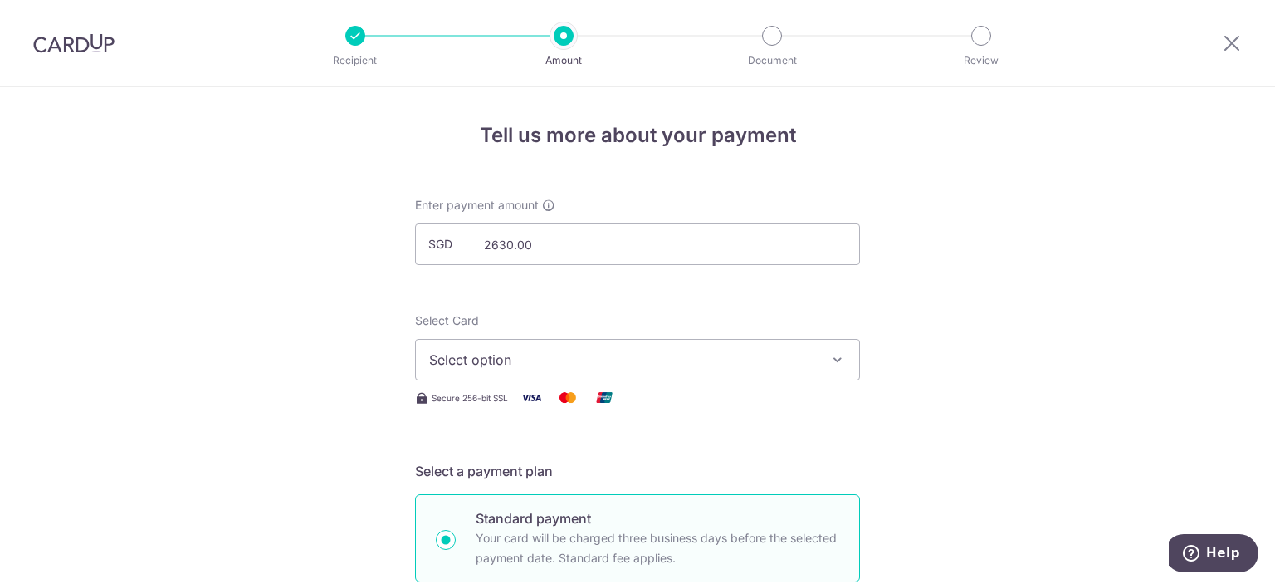
type input "2,630.00"
click at [508, 359] on span "Select option" at bounding box center [622, 359] width 387 height 20
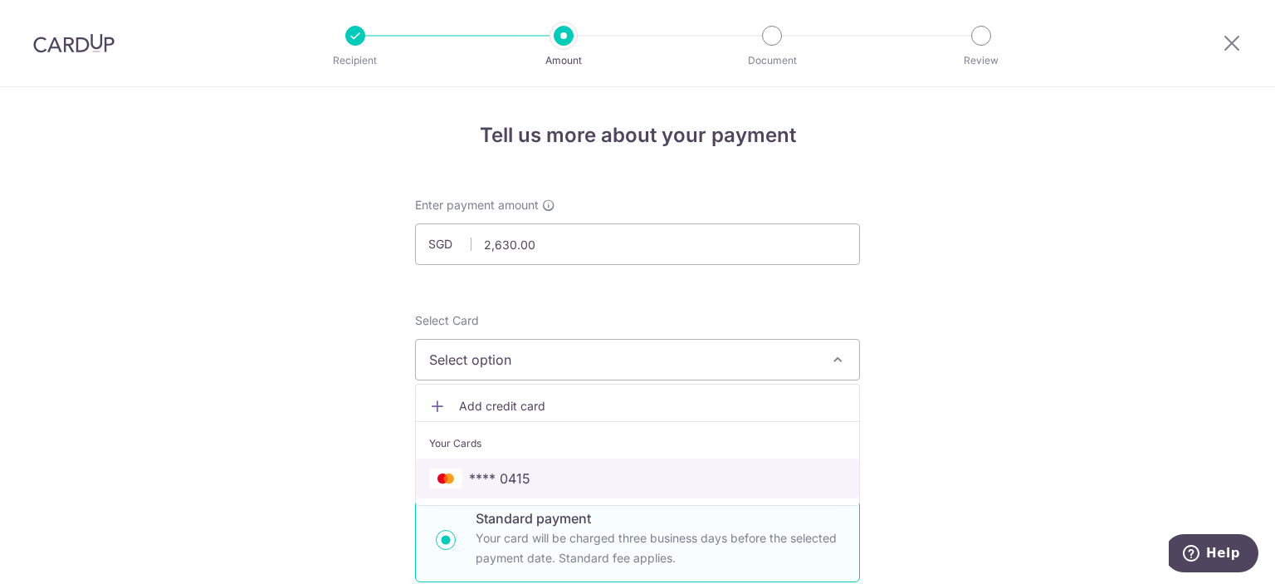
click at [508, 463] on link "**** 0415" at bounding box center [637, 478] width 443 height 40
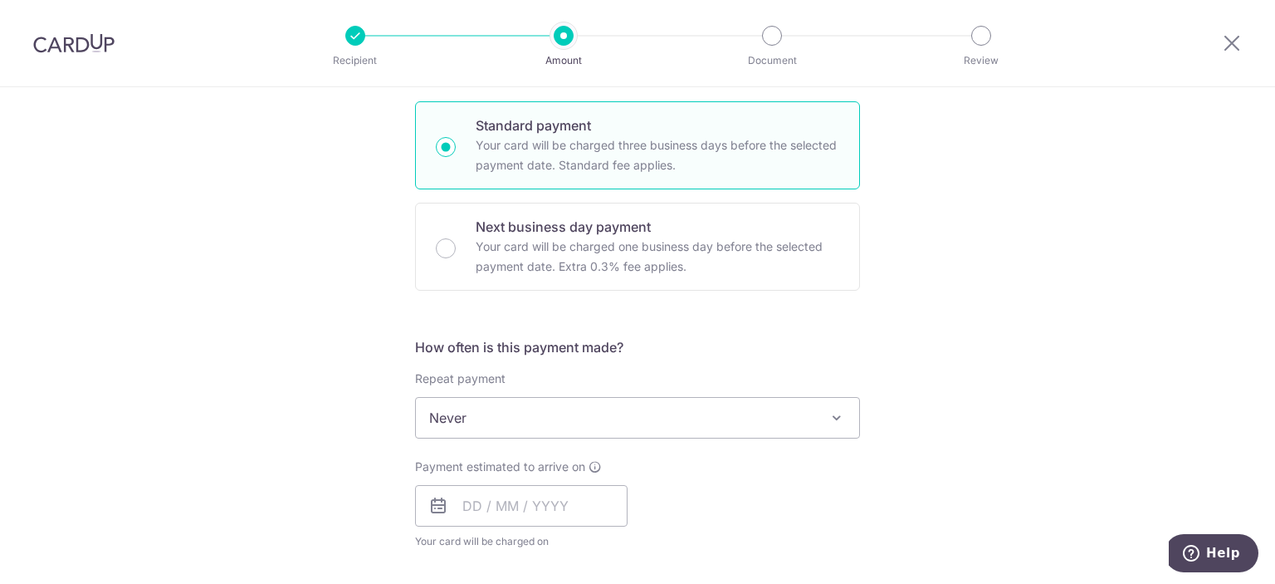
scroll to position [498, 0]
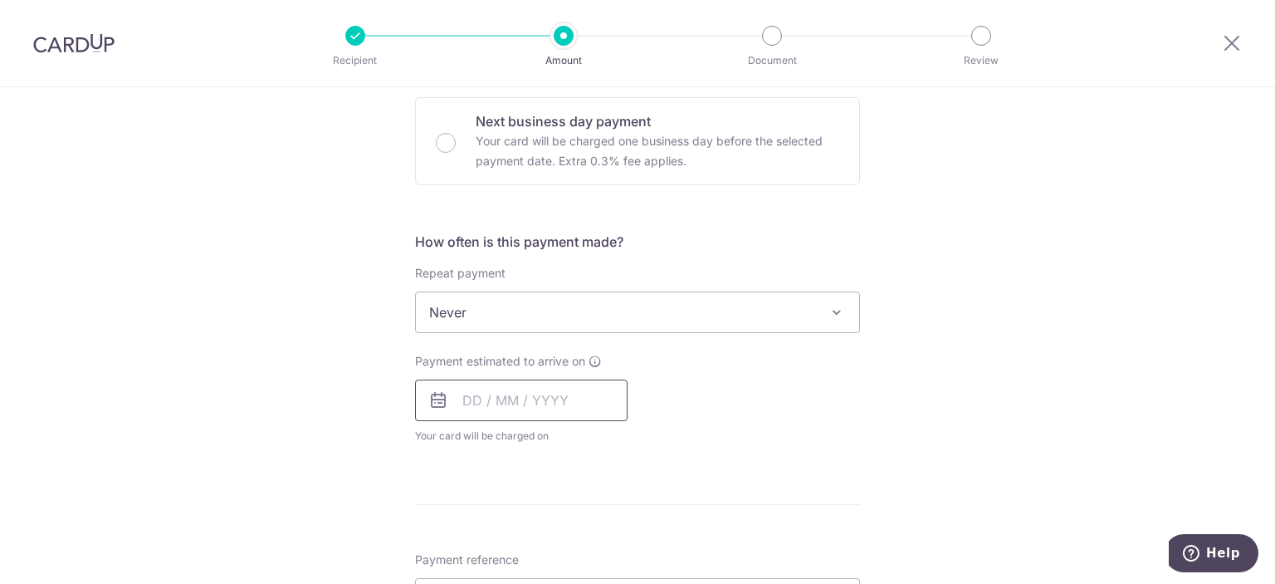
click at [476, 404] on input "text" at bounding box center [521, 400] width 212 height 42
click at [608, 551] on link "10" at bounding box center [615, 551] width 27 height 27
type input "[DATE]"
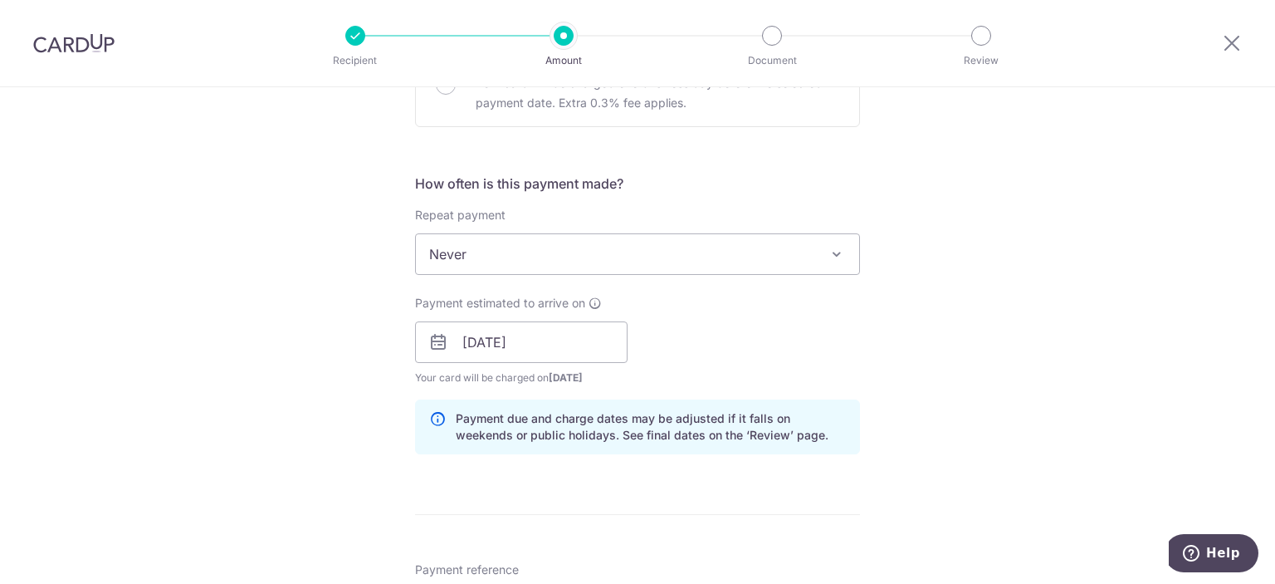
scroll to position [747, 0]
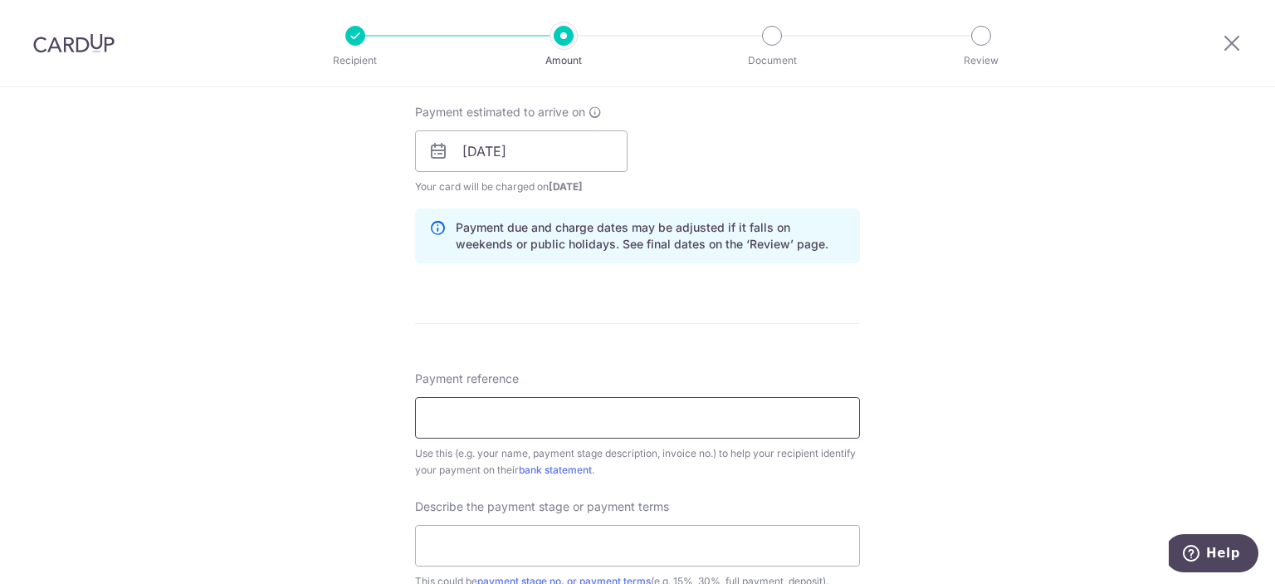
click at [590, 418] on input "Payment reference" at bounding box center [637, 418] width 445 height 42
type input "A-13089 50percent Deposit"
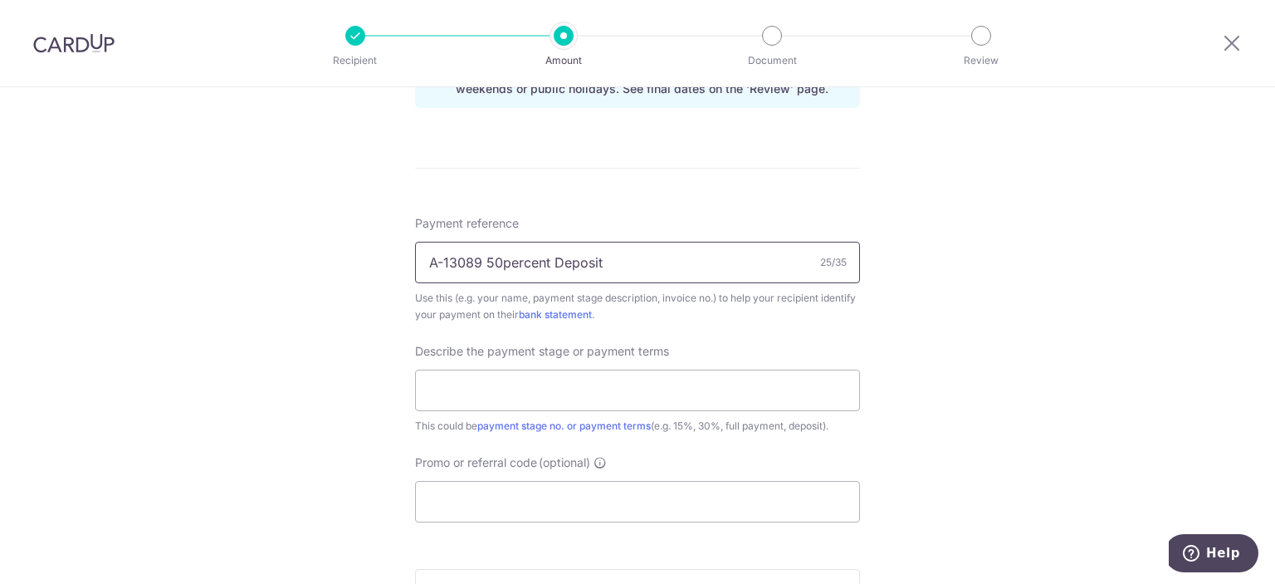
scroll to position [913, 0]
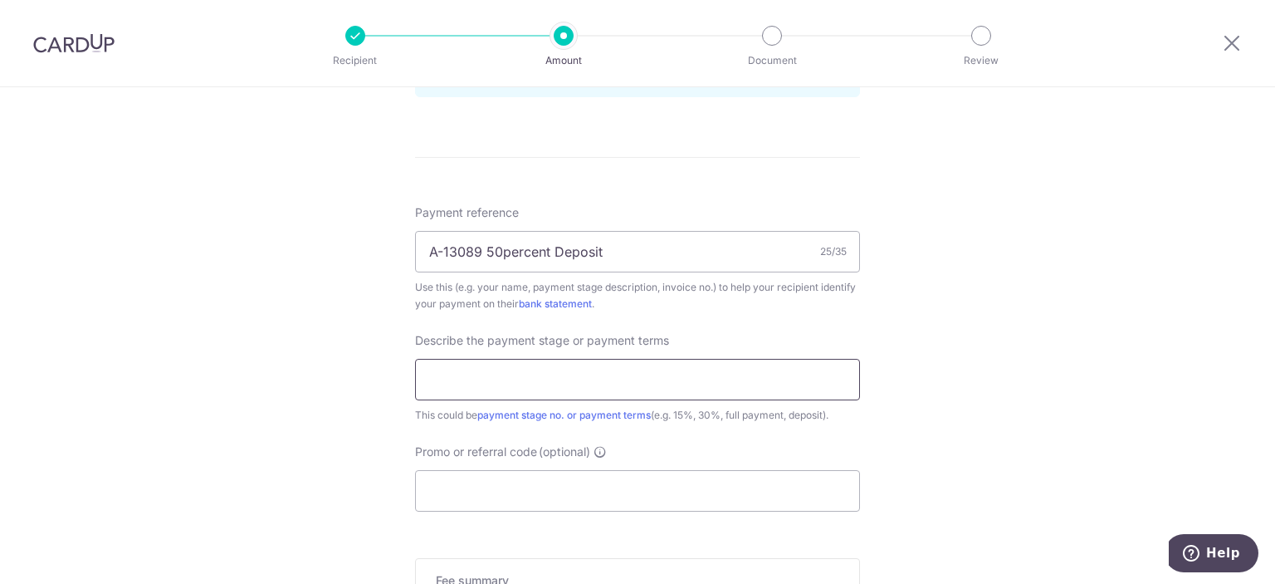
click at [561, 382] on input "text" at bounding box center [637, 380] width 445 height 42
type input "50% Deposit"
click at [546, 490] on input "Promo or referral code (optional)" at bounding box center [637, 491] width 445 height 42
paste input "RENO25ONE"
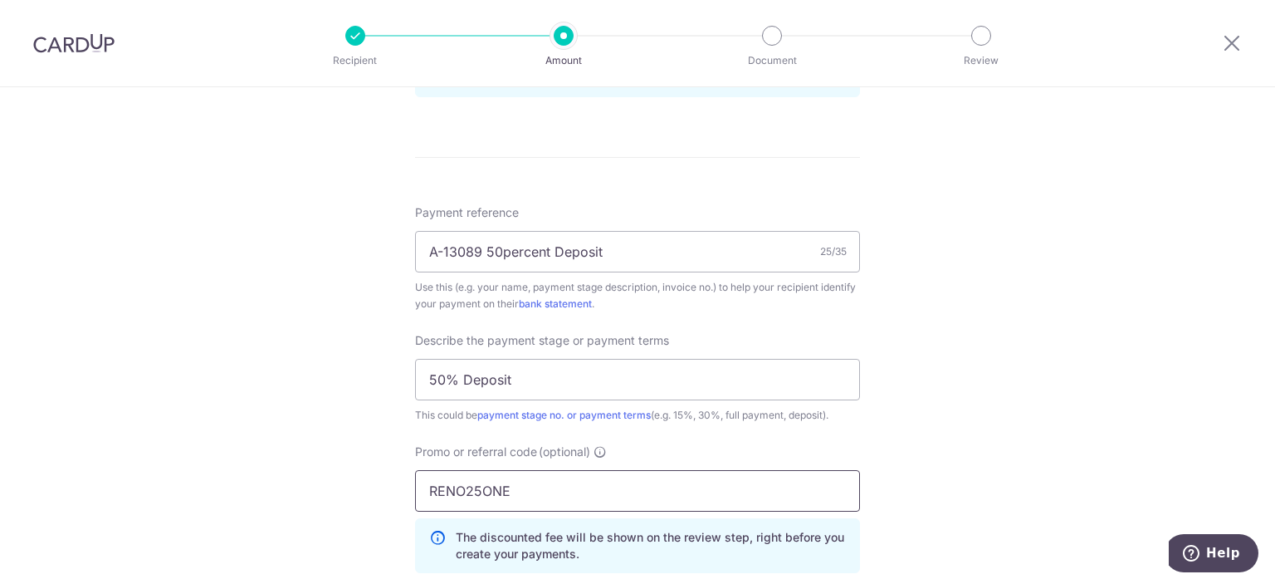
type input "RENO25ONE"
click at [358, 414] on div "Tell us more about your payment Enter payment amount SGD 2,630.00 2630.00 Selec…" at bounding box center [637, 52] width 1275 height 1756
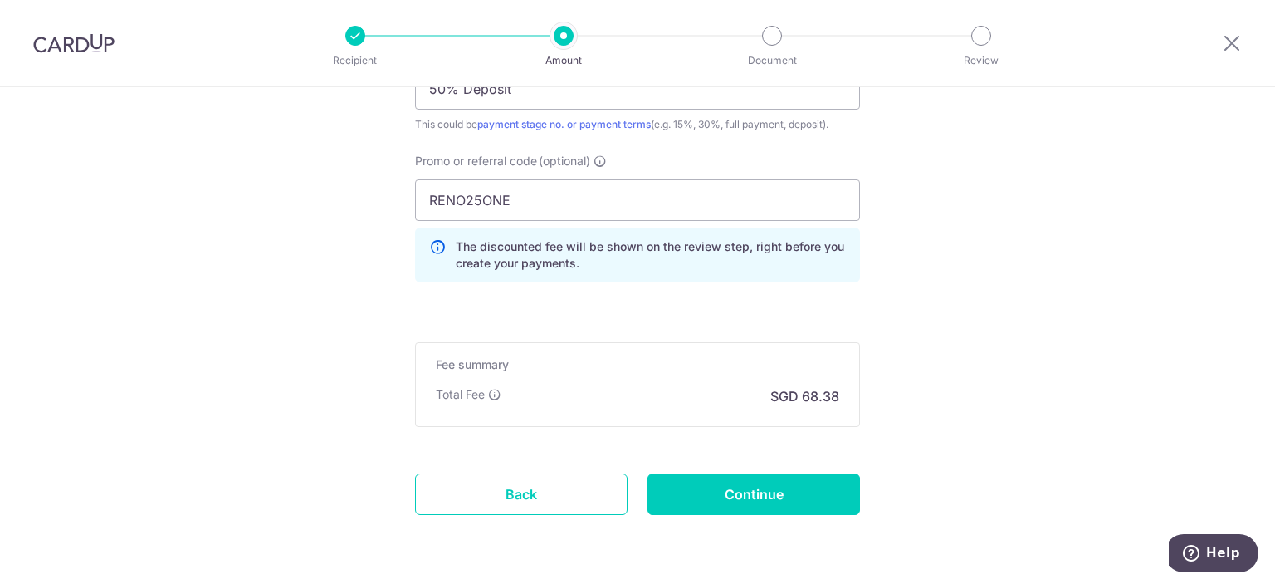
scroll to position [1256, 0]
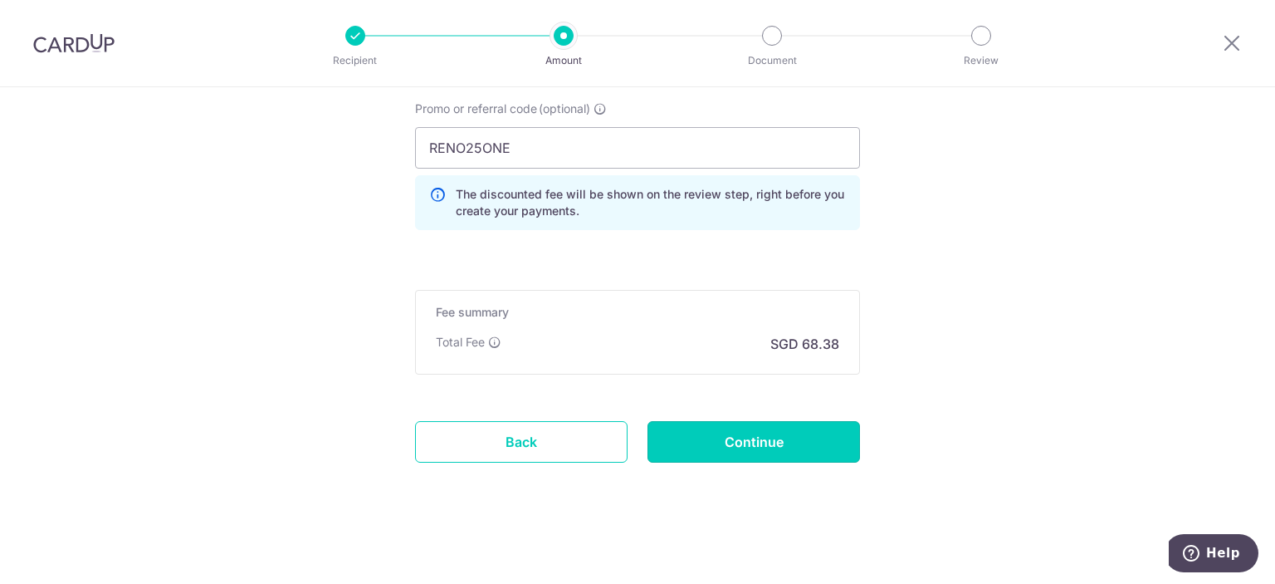
click at [714, 430] on input "Continue" at bounding box center [753, 442] width 212 height 42
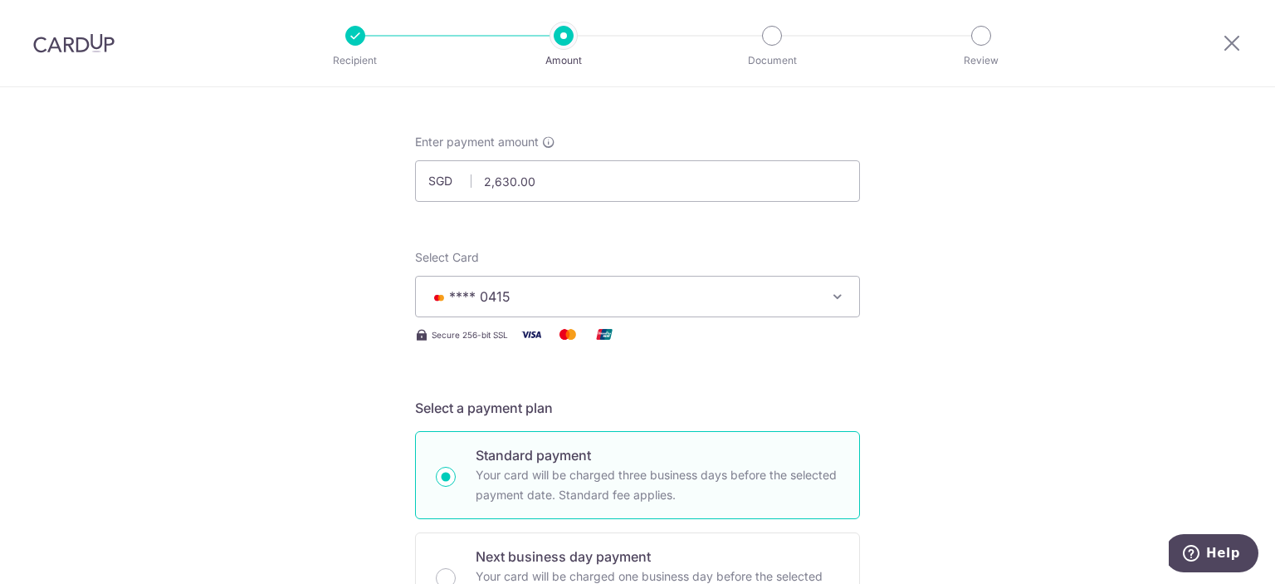
scroll to position [34, 0]
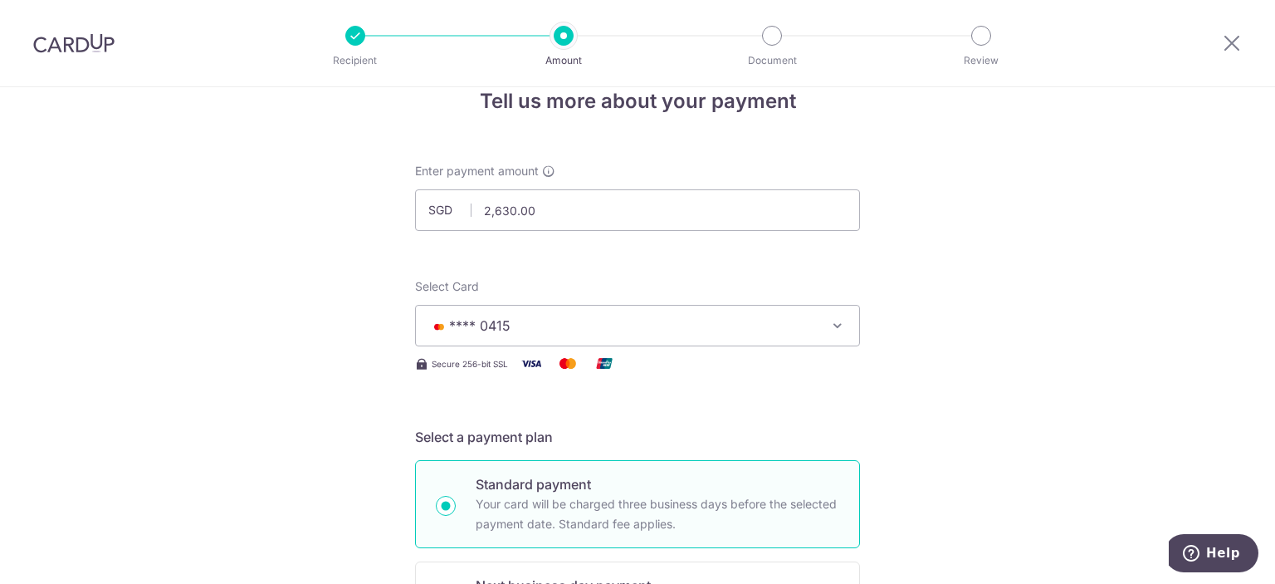
click at [495, 322] on span "**** 0415" at bounding box center [479, 325] width 61 height 17
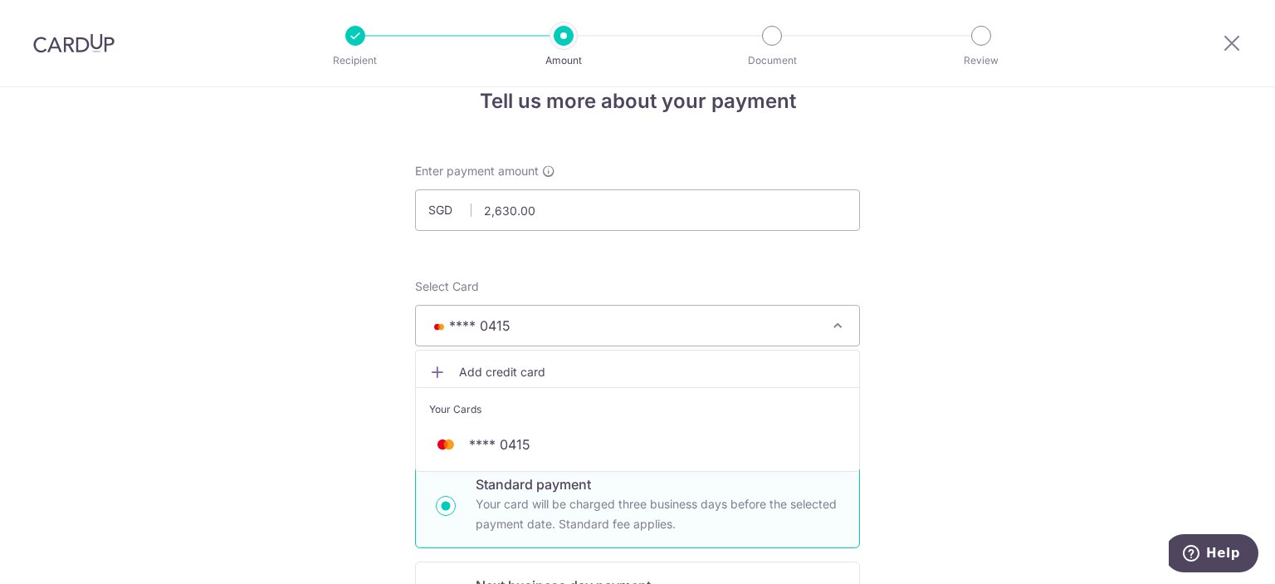
click at [528, 373] on span "Add credit card" at bounding box center [652, 372] width 387 height 17
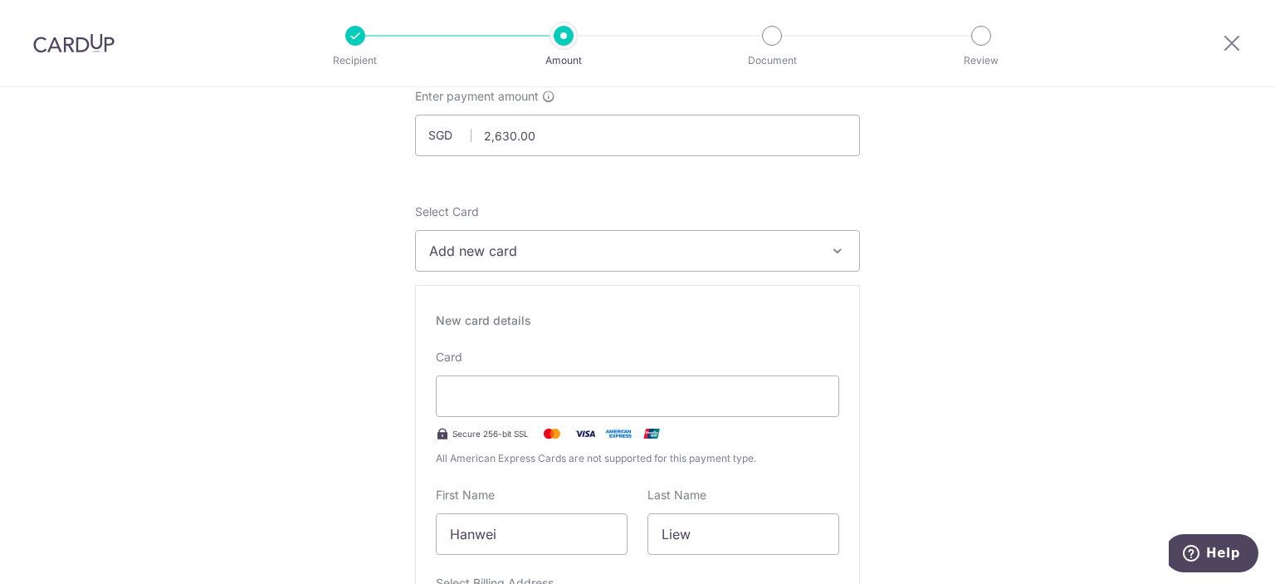
scroll to position [200, 0]
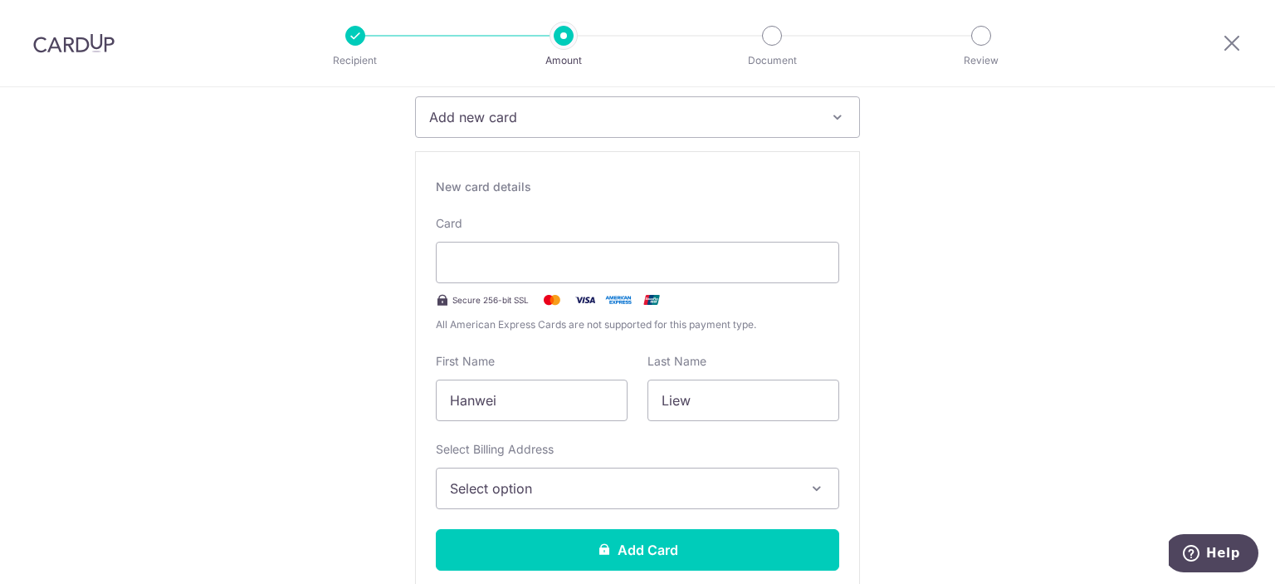
scroll to position [283, 0]
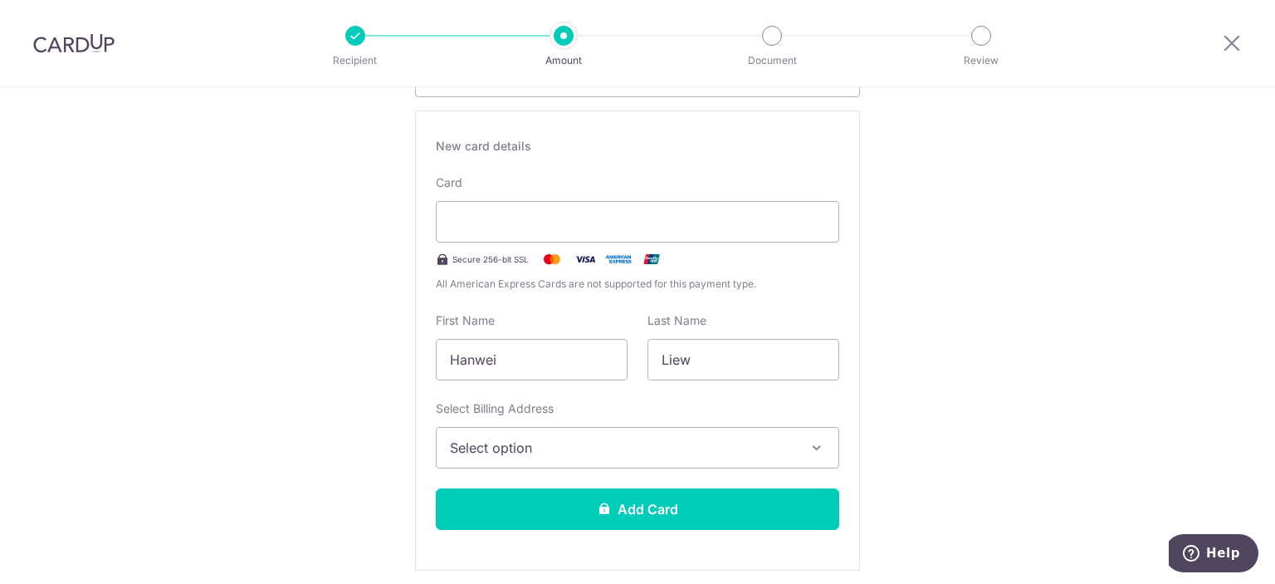
click at [745, 457] on button "Select option" at bounding box center [637, 448] width 403 height 42
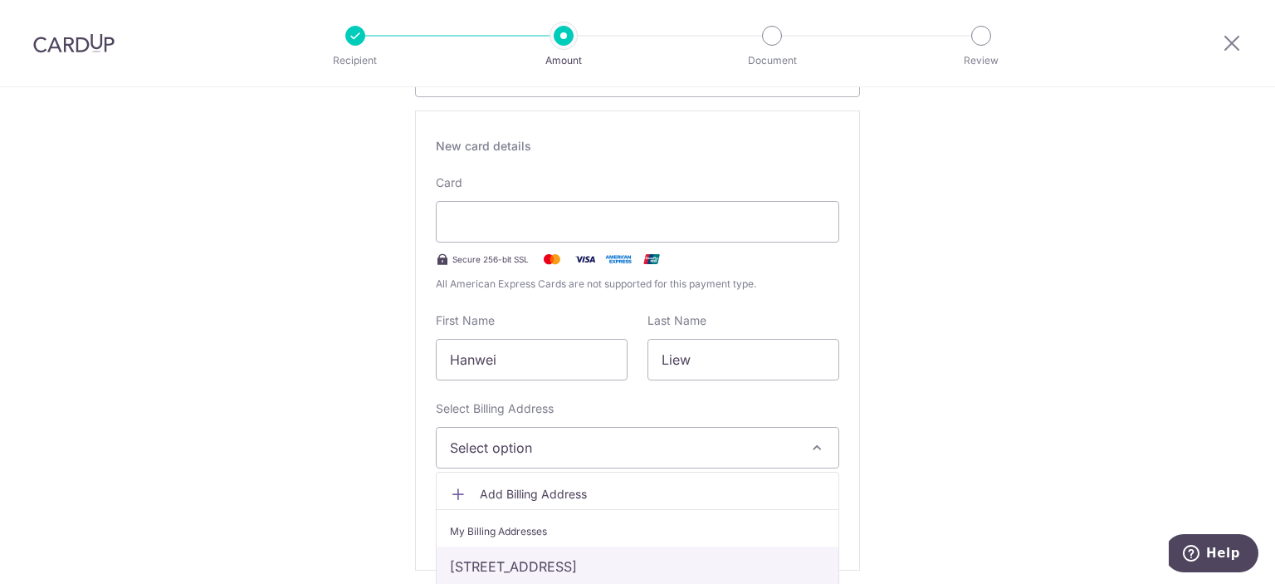
click at [575, 559] on link "[STREET_ADDRESS]" at bounding box center [638, 566] width 402 height 40
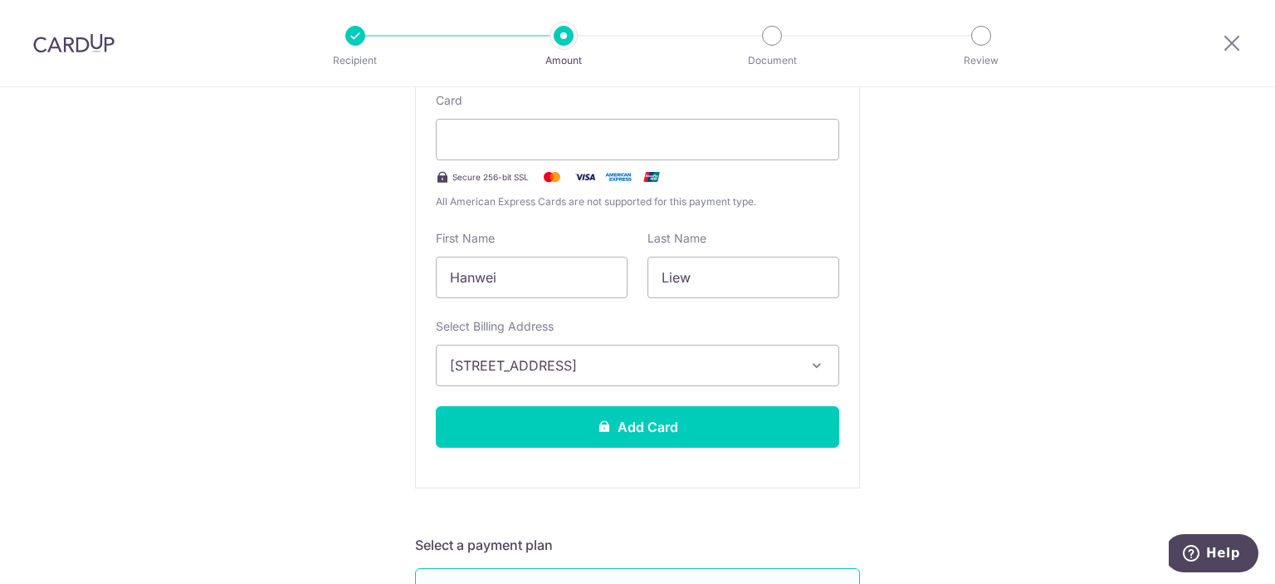
scroll to position [366, 0]
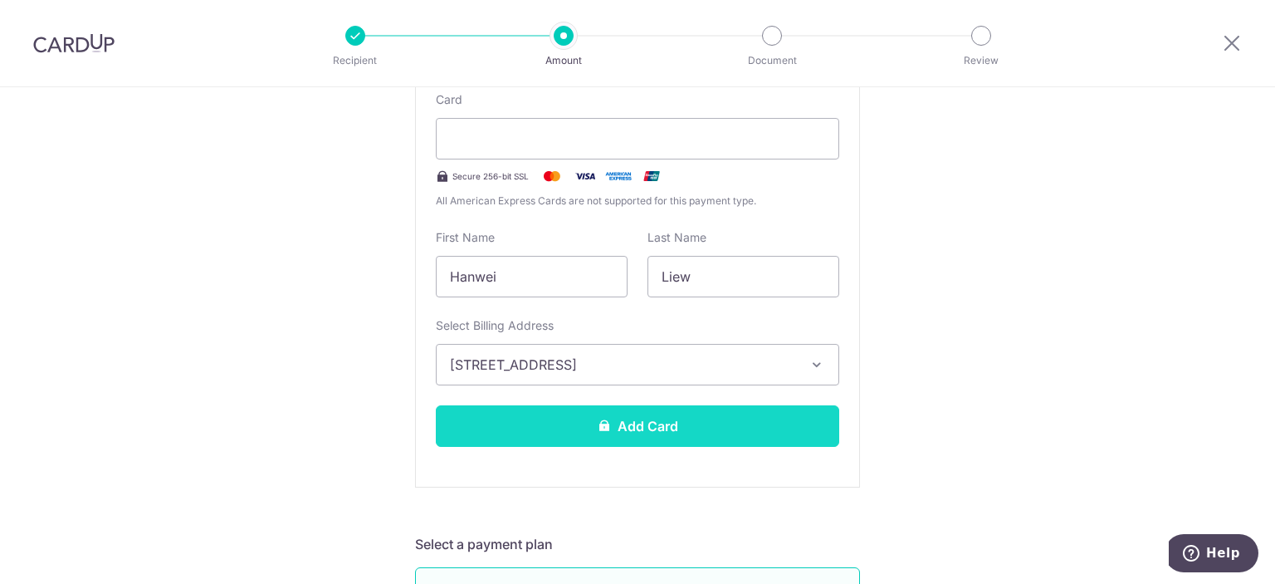
click at [800, 428] on button "Add Card" at bounding box center [637, 426] width 403 height 42
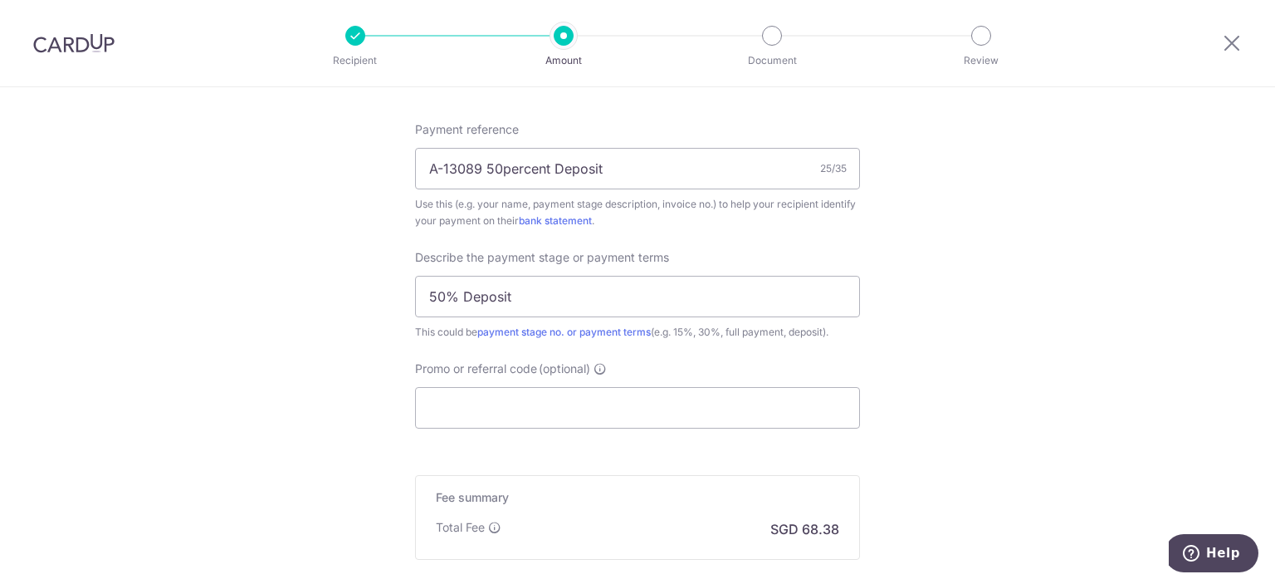
scroll to position [1079, 0]
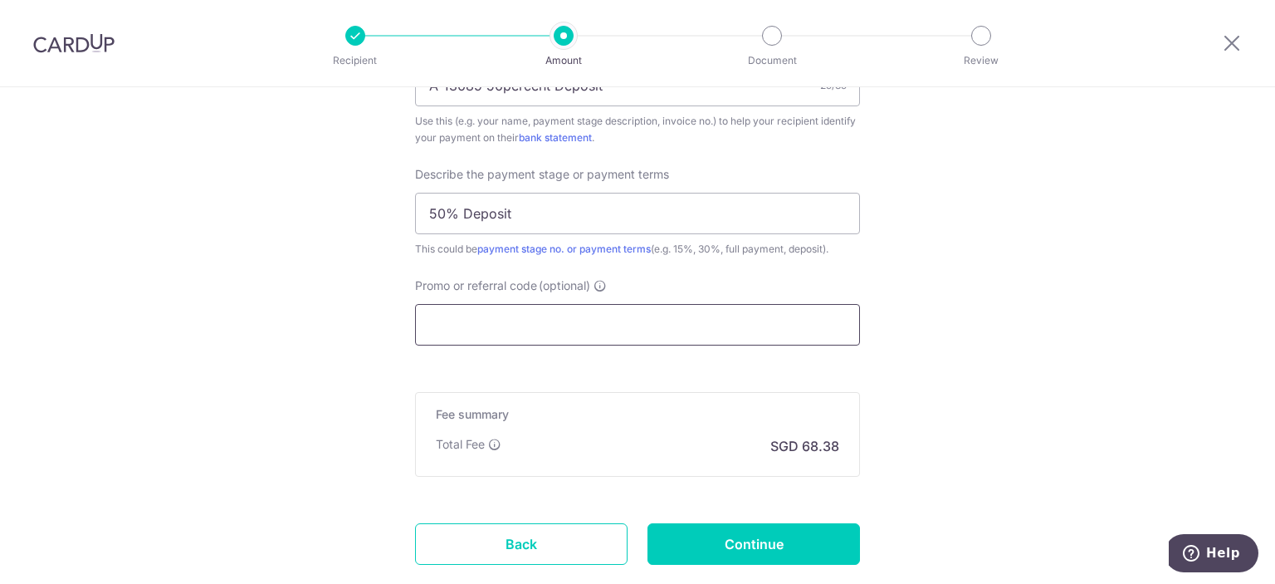
click at [773, 311] on input "Promo or referral code (optional)" at bounding box center [637, 325] width 445 height 42
click at [543, 329] on input "Promo or referral code (optional)" at bounding box center [637, 325] width 445 height 42
paste input "RENO25ONE"
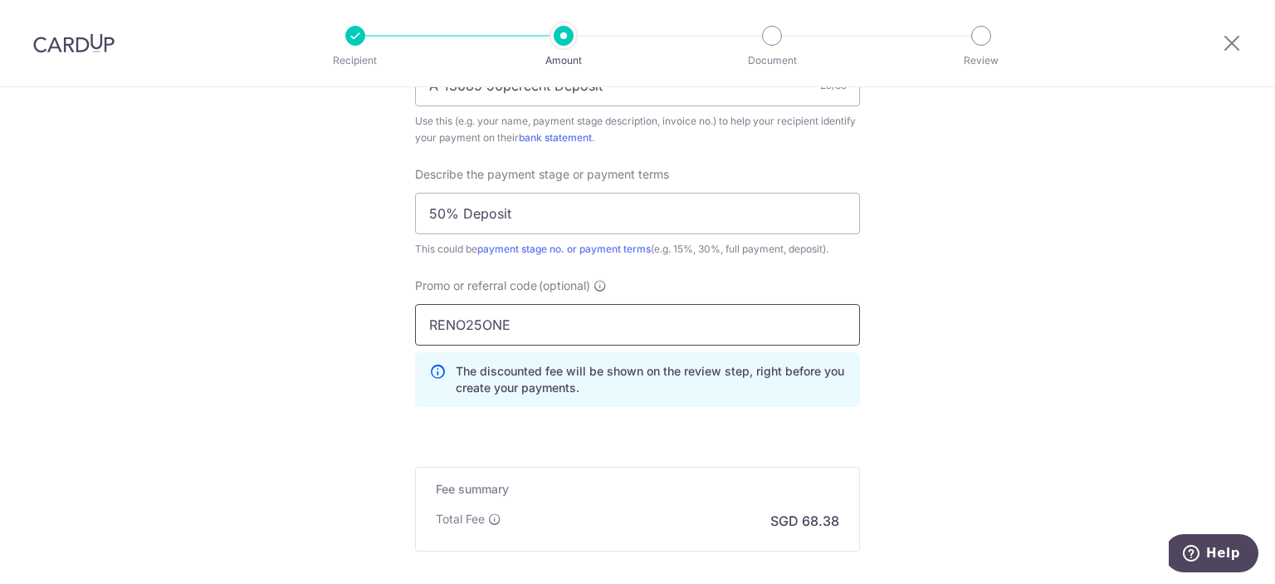
type input "RENO25ONE"
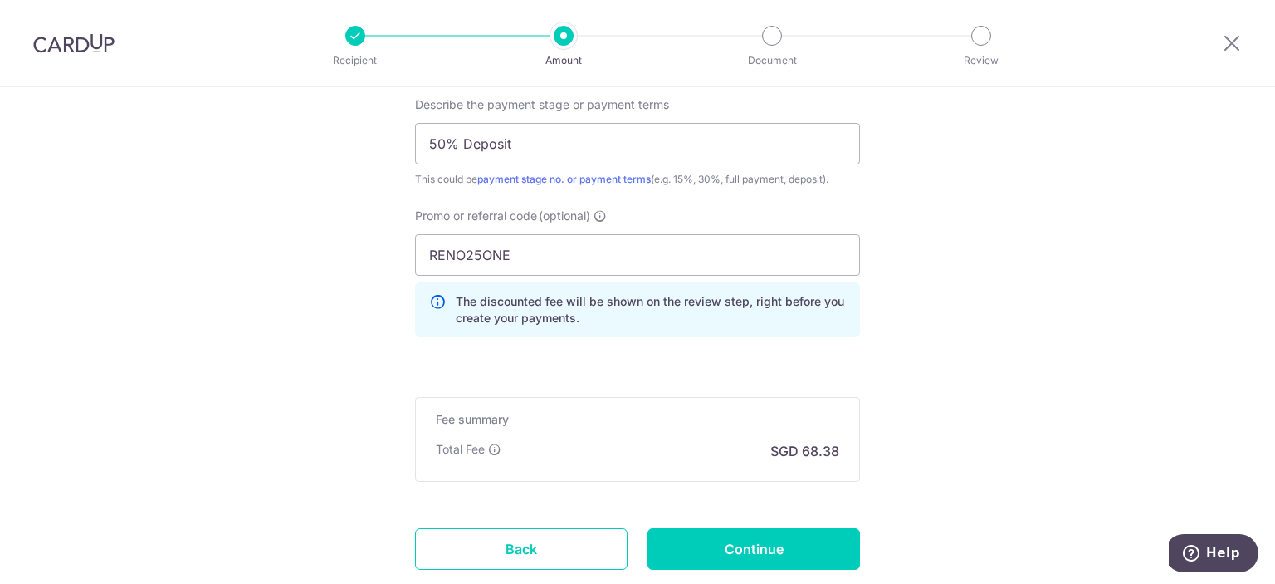
scroll to position [1245, 0]
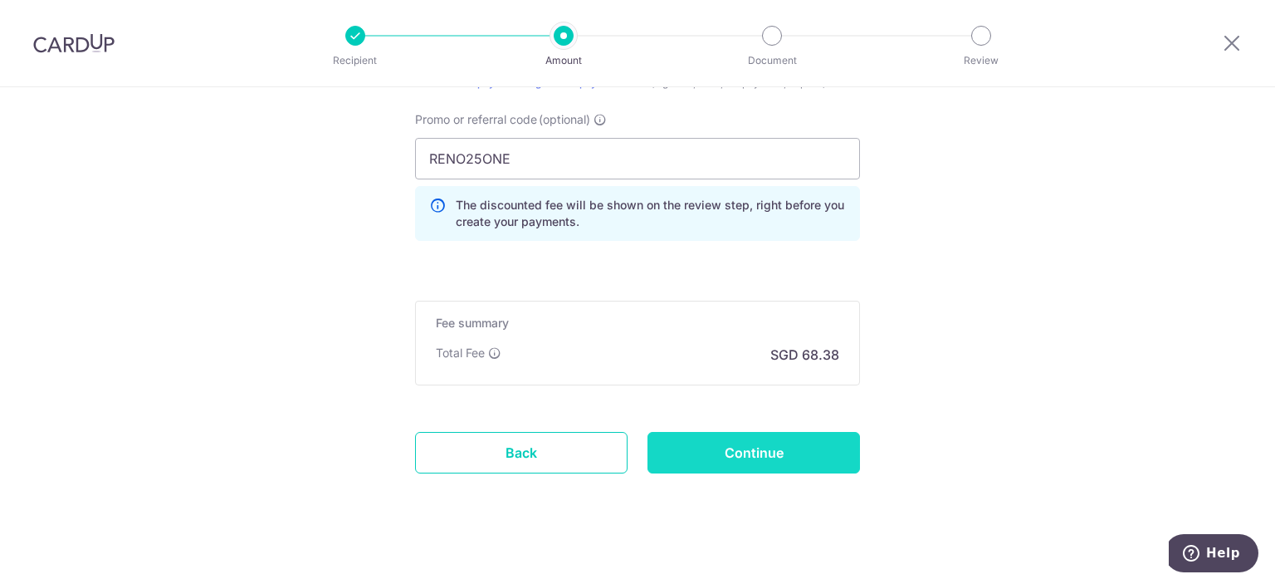
click at [740, 438] on input "Continue" at bounding box center [753, 453] width 212 height 42
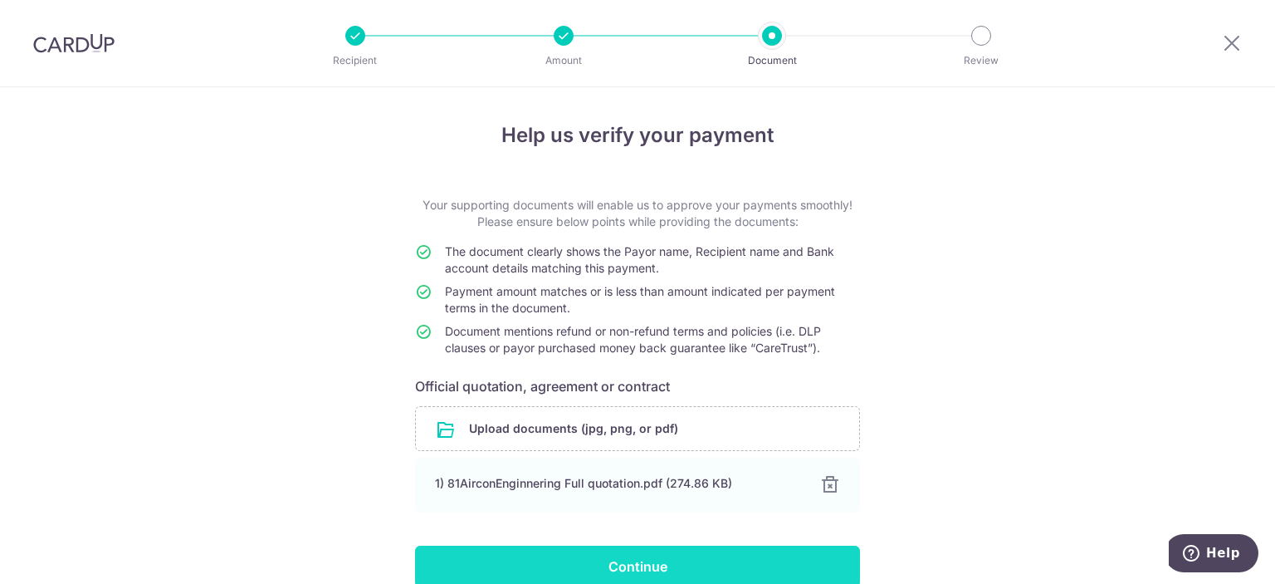
click at [764, 567] on input "Continue" at bounding box center [637, 566] width 445 height 42
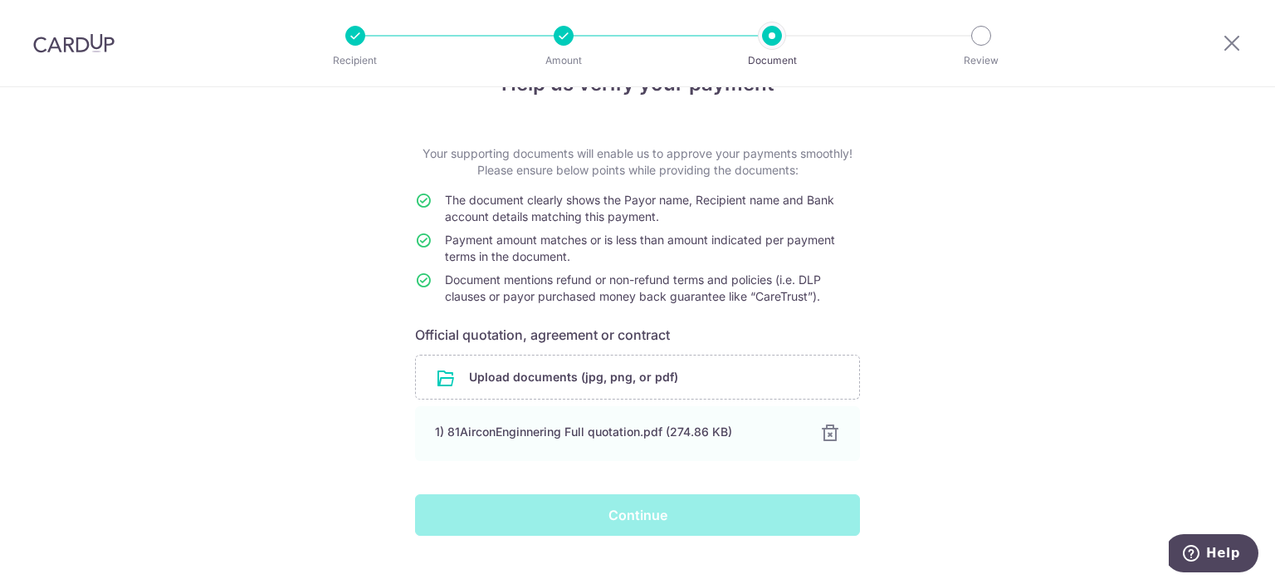
scroll to position [80, 0]
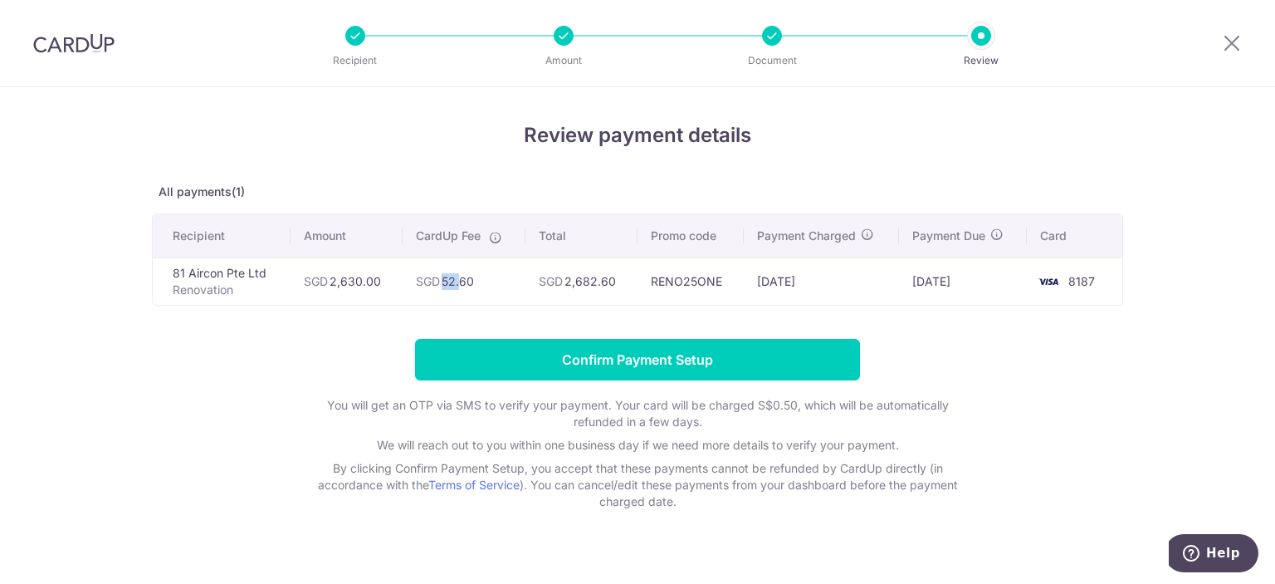
drag, startPoint x: 437, startPoint y: 279, endPoint x: 455, endPoint y: 279, distance: 18.3
click at [452, 279] on td "SGD 52.60" at bounding box center [464, 280] width 122 height 47
click at [455, 279] on td "SGD 52.60" at bounding box center [464, 280] width 122 height 47
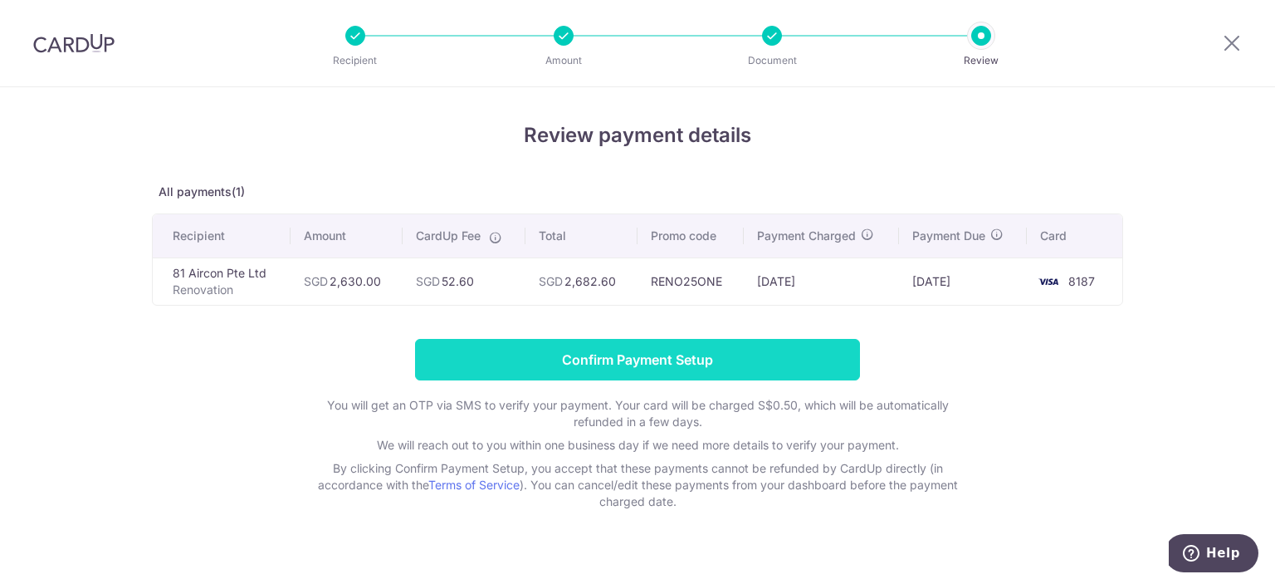
click at [510, 339] on input "Confirm Payment Setup" at bounding box center [637, 360] width 445 height 42
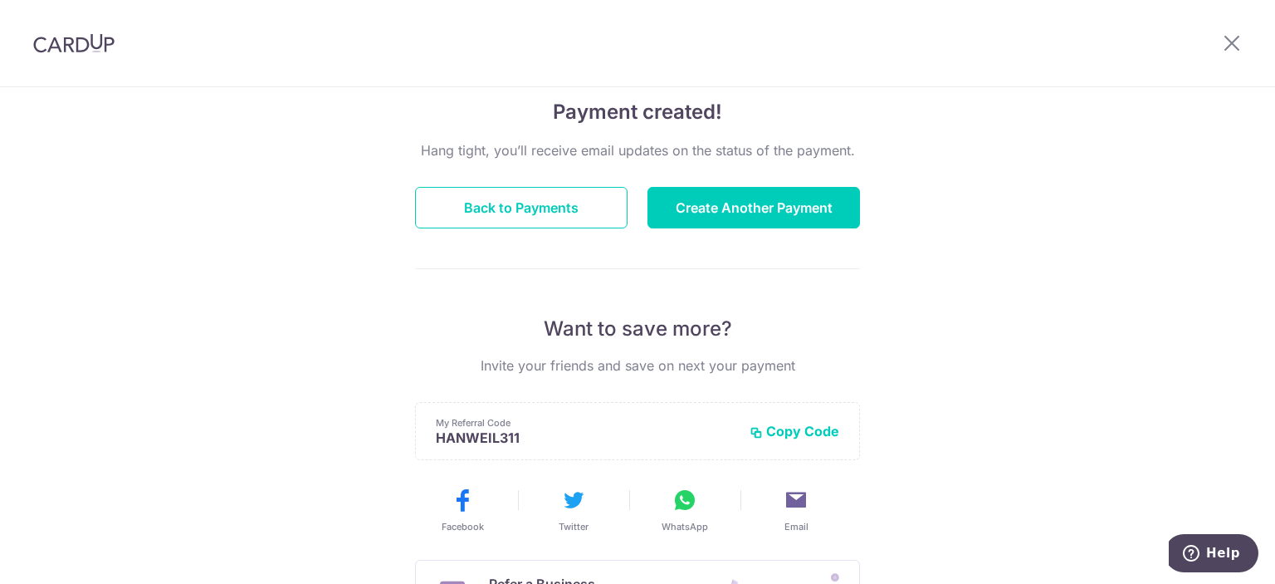
scroll to position [83, 0]
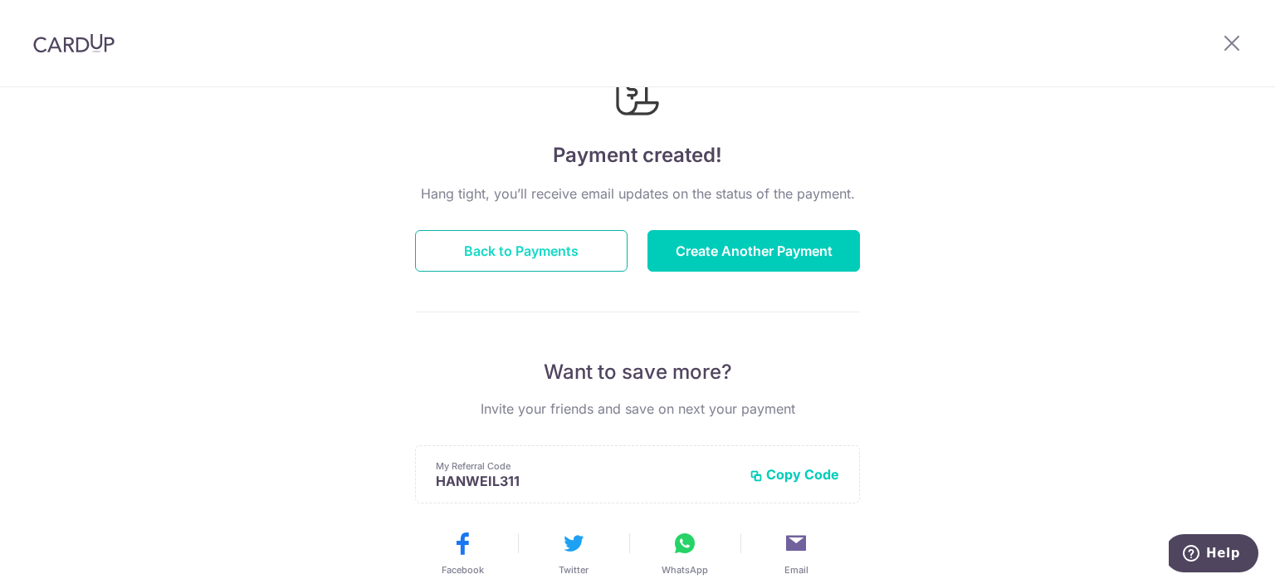
click at [590, 256] on button "Back to Payments" at bounding box center [521, 251] width 212 height 42
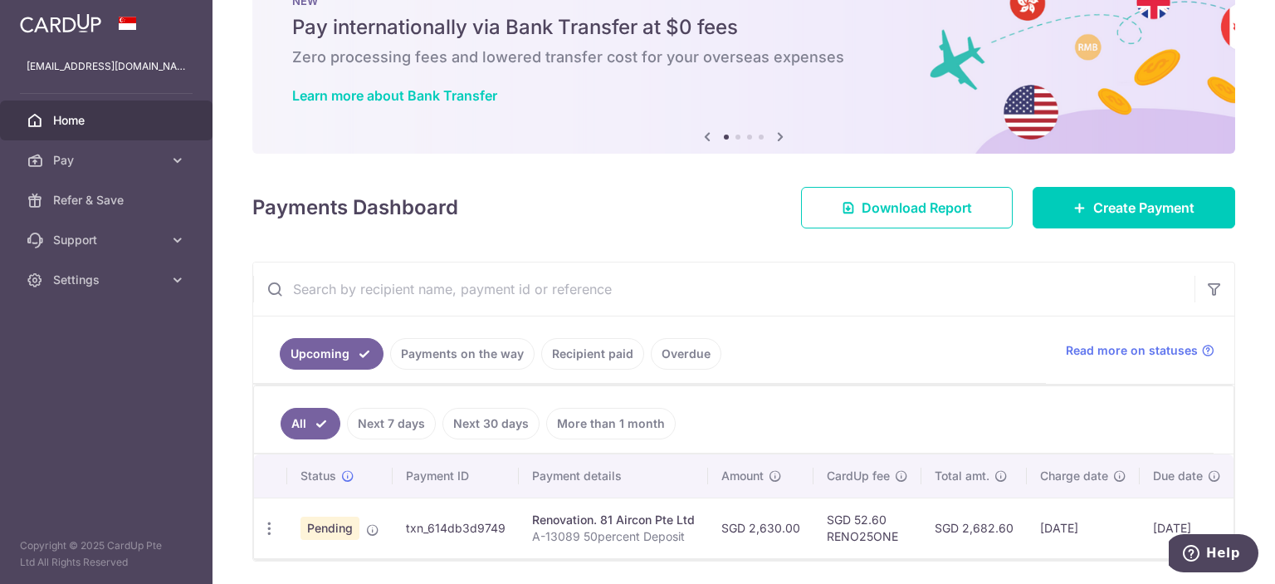
scroll to position [83, 0]
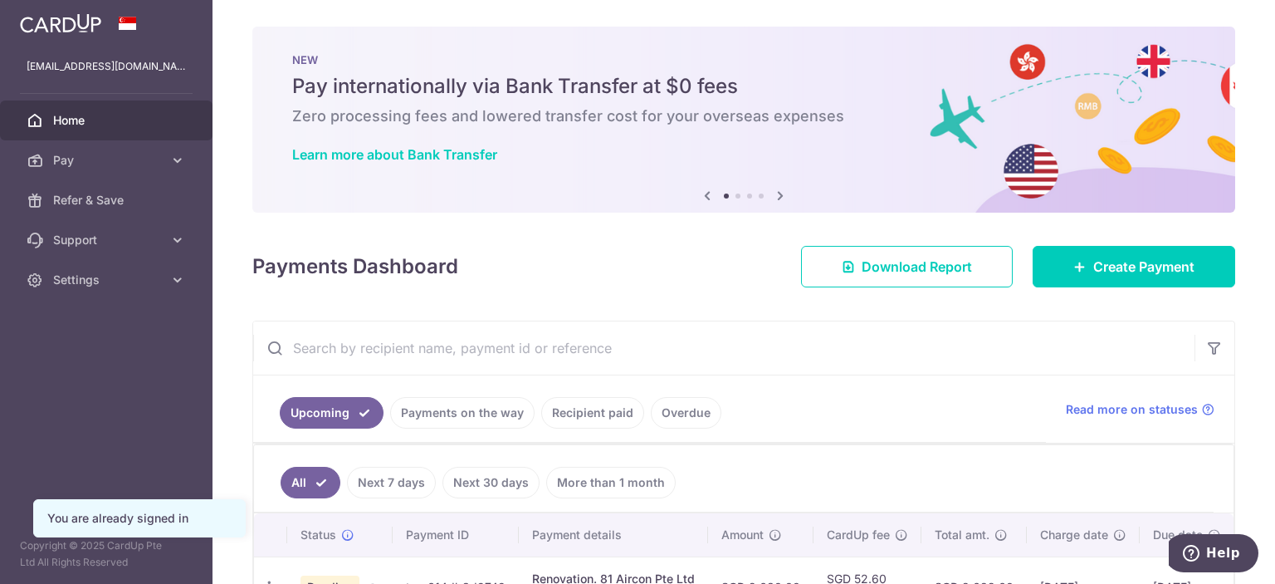
scroll to position [83, 0]
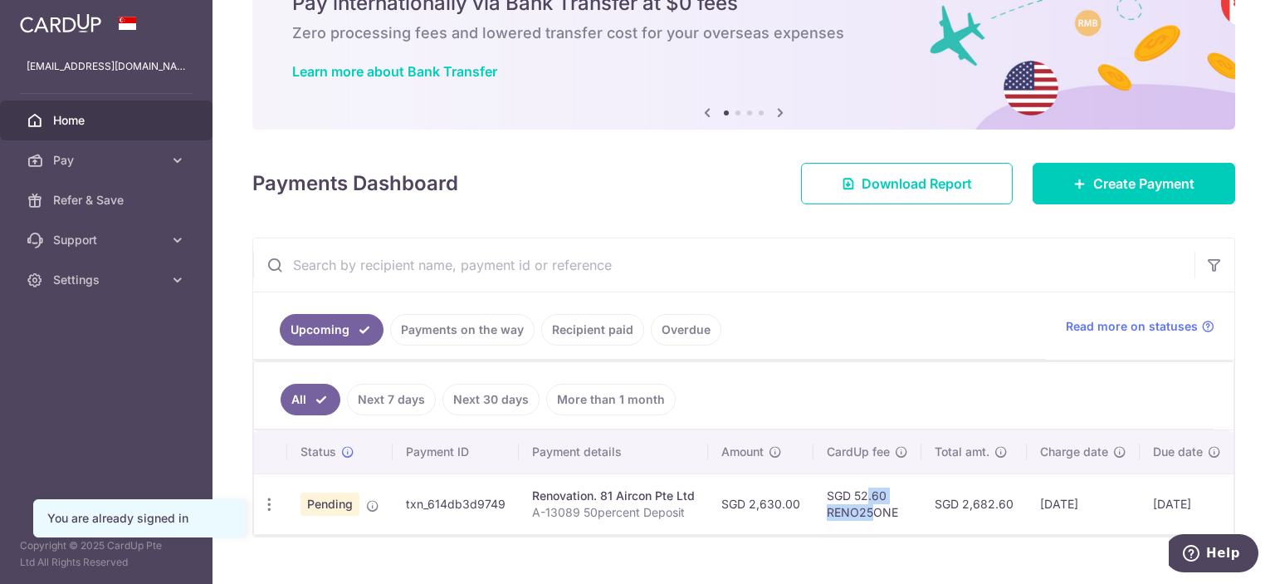
drag, startPoint x: 827, startPoint y: 491, endPoint x: 880, endPoint y: 513, distance: 57.3
click at [872, 505] on td "SGD 52.60 RENO25ONE" at bounding box center [867, 503] width 108 height 61
click at [892, 366] on ul "All Next 7 days Next 30 days More than 1 month" at bounding box center [734, 395] width 960 height 67
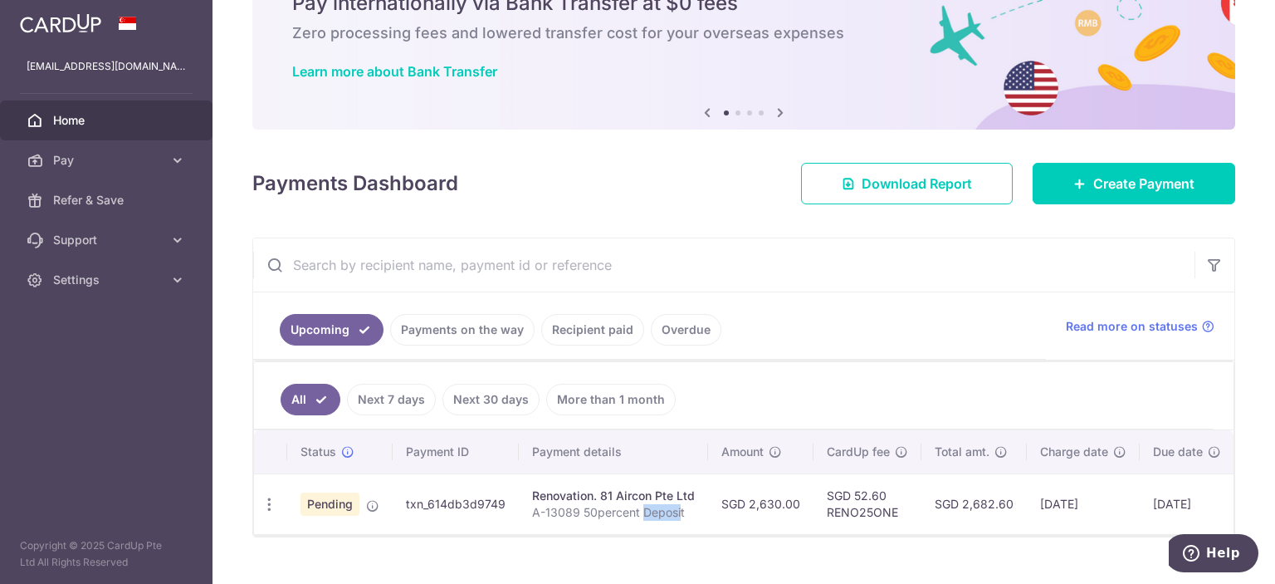
drag, startPoint x: 639, startPoint y: 507, endPoint x: 679, endPoint y: 506, distance: 39.9
click at [677, 506] on p "A-13089 50percent Deposit" at bounding box center [613, 512] width 163 height 17
click at [680, 506] on p "A-13089 50percent Deposit" at bounding box center [613, 512] width 163 height 17
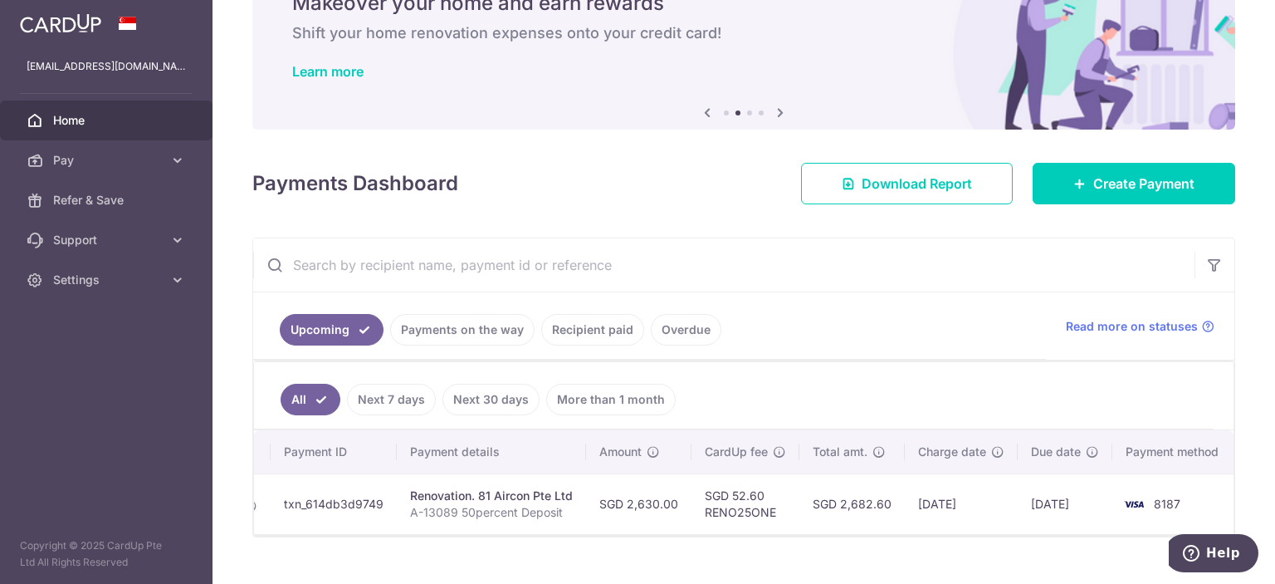
scroll to position [0, 0]
